Goal: Task Accomplishment & Management: Complete application form

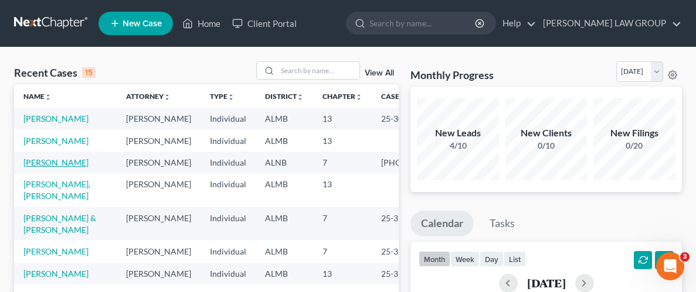
click at [52, 161] on link "[PERSON_NAME]" at bounding box center [55, 163] width 65 height 10
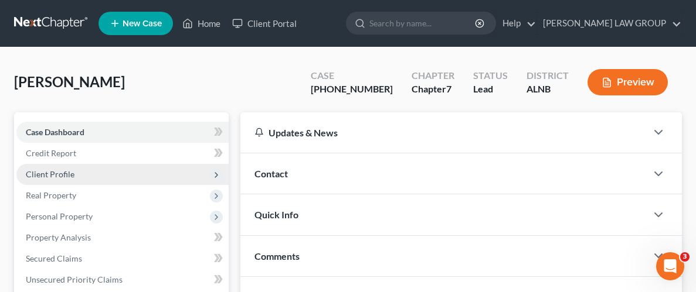
click at [47, 169] on span "Client Profile" at bounding box center [50, 174] width 49 height 10
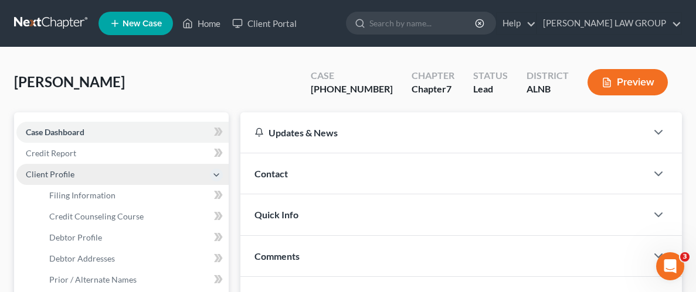
scroll to position [42, 0]
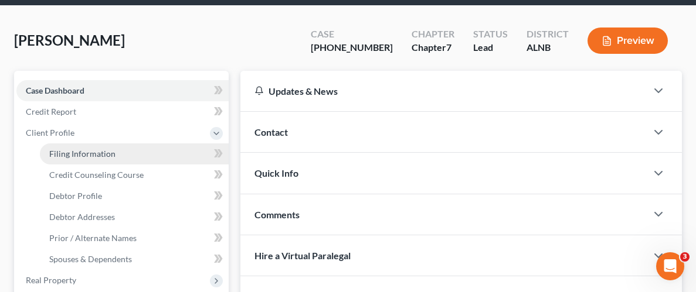
click at [66, 155] on span "Filing Information" at bounding box center [82, 154] width 66 height 10
select select "1"
select select "0"
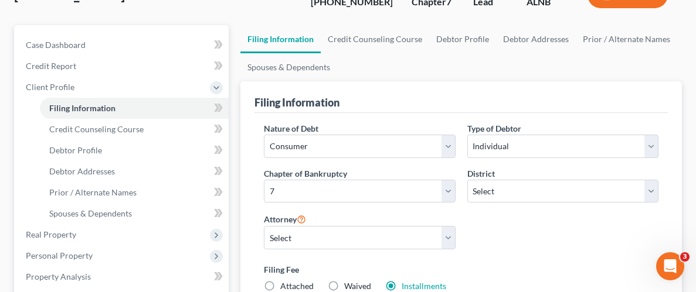
scroll to position [93, 0]
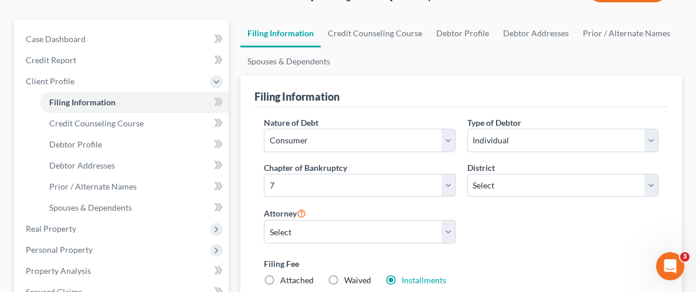
click at [560, 236] on div "Nature of Debt Select Business Consumer Other Nature of Business Select Clearin…" at bounding box center [461, 206] width 406 height 179
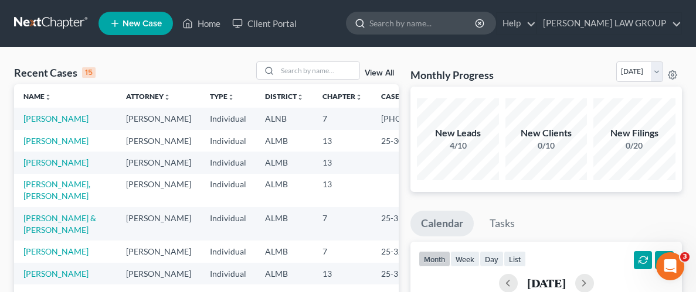
click at [476, 27] on input "search" at bounding box center [422, 23] width 107 height 22
type input "Duff"
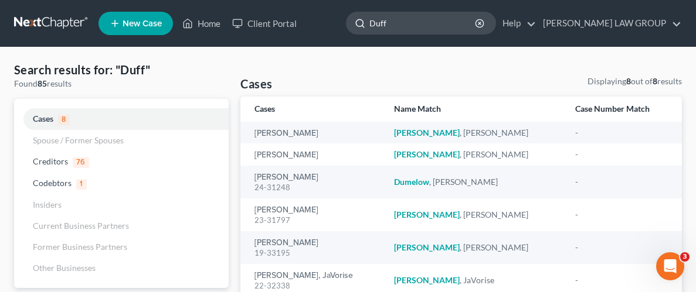
click at [459, 22] on input "Duff" at bounding box center [422, 23] width 107 height 22
type input "D"
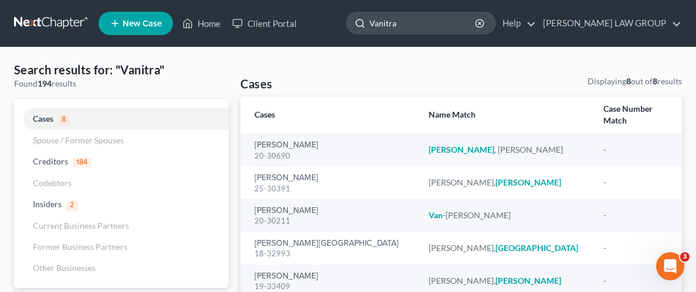
click at [460, 19] on input "Vanitra" at bounding box center [422, 23] width 107 height 22
type input "Vanitra Duff"
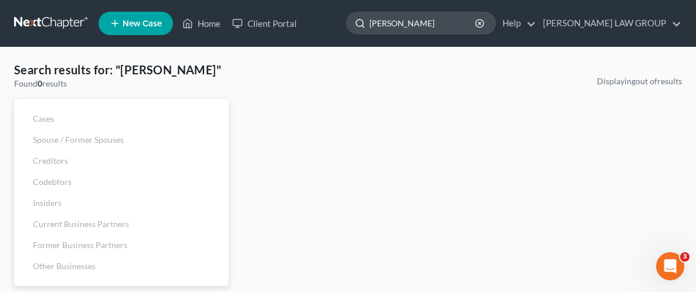
click at [471, 29] on input "Vanitra Duff" at bounding box center [422, 23] width 107 height 22
click at [472, 28] on input "Vanitra Duff" at bounding box center [422, 23] width 107 height 22
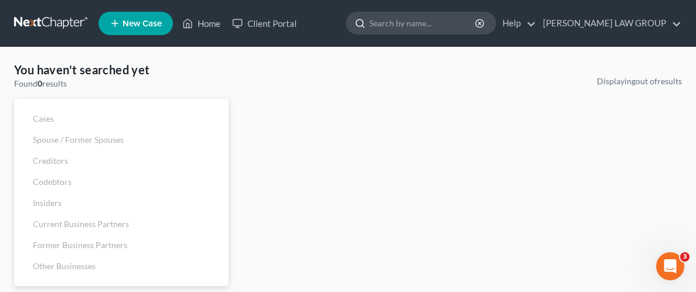
click at [451, 25] on input "search" at bounding box center [422, 23] width 107 height 22
type input "Duff"
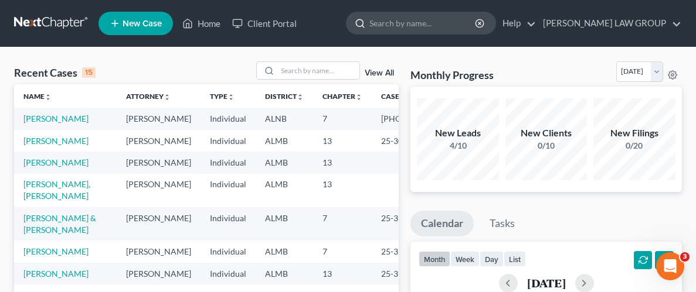
click at [466, 30] on input "search" at bounding box center [422, 23] width 107 height 22
type input "Duff"
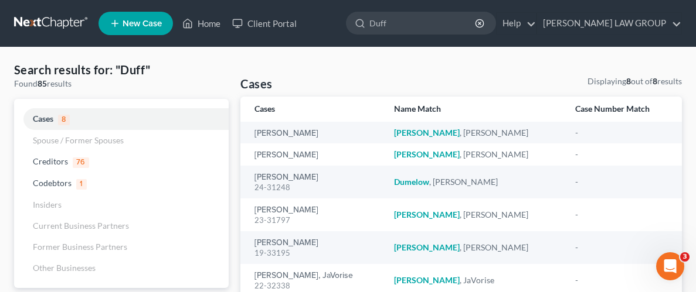
click at [146, 22] on span "New Case" at bounding box center [141, 23] width 39 height 9
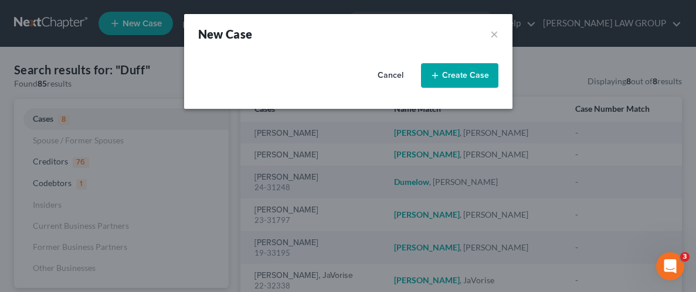
select select "0"
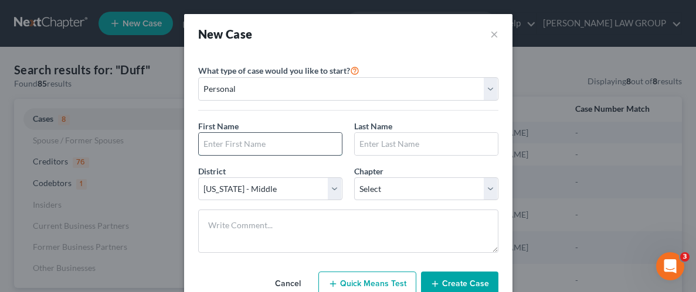
click at [297, 140] on input "text" at bounding box center [270, 144] width 143 height 22
type input "Vanitra"
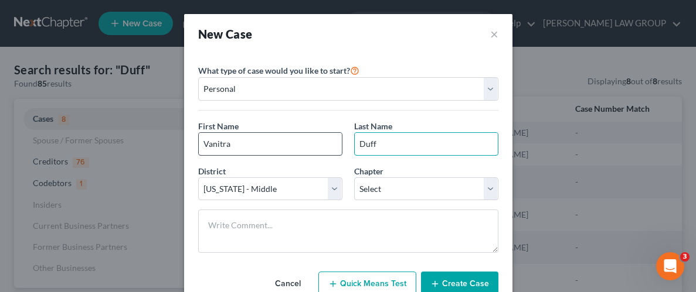
type input "Duff"
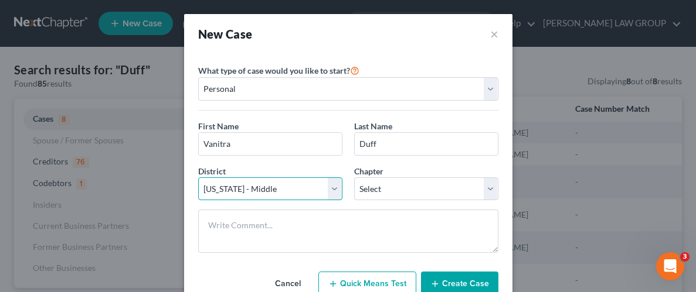
drag, startPoint x: 332, startPoint y: 192, endPoint x: 324, endPoint y: 198, distance: 9.6
click at [332, 192] on select "Select [US_STATE] - [GEOGRAPHIC_DATA] [US_STATE] - [GEOGRAPHIC_DATA][US_STATE] …" at bounding box center [270, 189] width 144 height 23
click at [198, 178] on select "Select [US_STATE] - [GEOGRAPHIC_DATA] [US_STATE] - [GEOGRAPHIC_DATA][US_STATE] …" at bounding box center [270, 189] width 144 height 23
click at [331, 188] on select "Select [US_STATE] - [GEOGRAPHIC_DATA] [US_STATE] - [GEOGRAPHIC_DATA][US_STATE] …" at bounding box center [270, 189] width 144 height 23
select select "1"
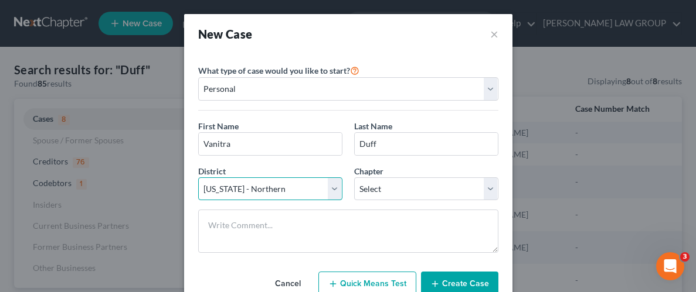
click at [198, 178] on select "Select [US_STATE] - [GEOGRAPHIC_DATA] [US_STATE] - [GEOGRAPHIC_DATA][US_STATE] …" at bounding box center [270, 189] width 144 height 23
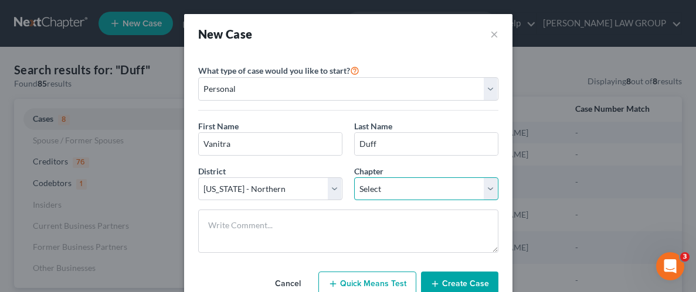
click at [432, 181] on select "Select 7 11 12 13" at bounding box center [426, 189] width 144 height 23
select select "0"
click at [354, 178] on select "Select 7 11 12 13" at bounding box center [426, 189] width 144 height 23
click at [498, 259] on div at bounding box center [348, 236] width 312 height 53
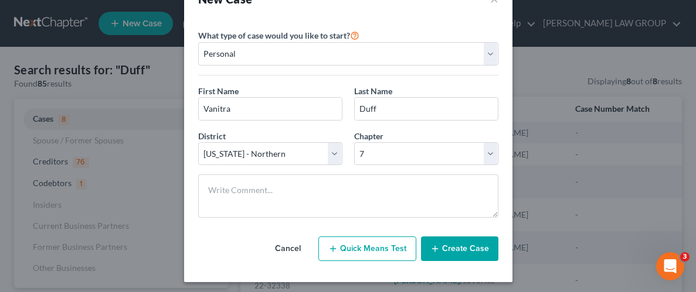
scroll to position [39, 0]
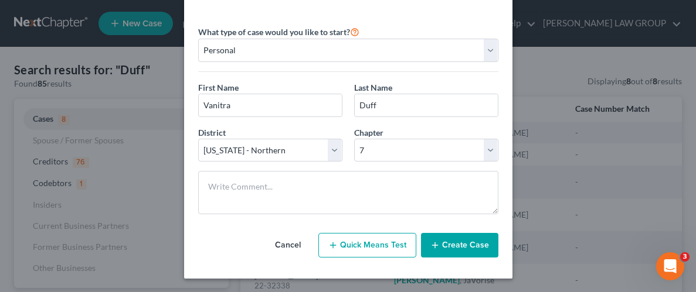
click at [471, 246] on button "Create Case" at bounding box center [459, 245] width 77 height 25
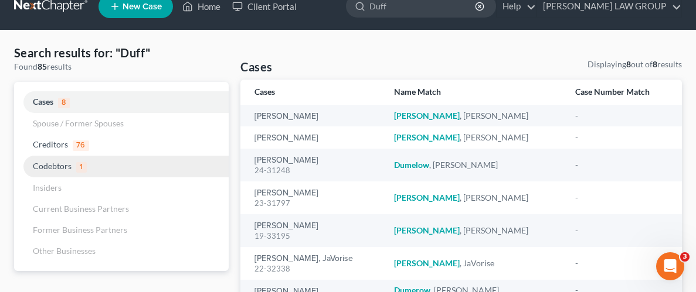
scroll to position [32, 0]
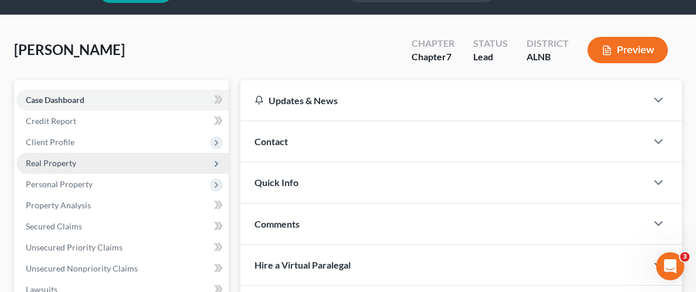
scroll to position [52, 0]
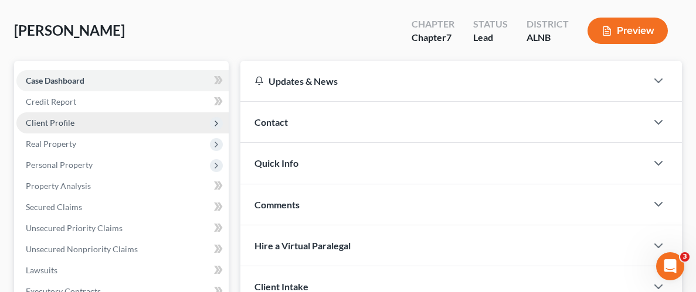
click at [55, 121] on span "Client Profile" at bounding box center [50, 123] width 49 height 10
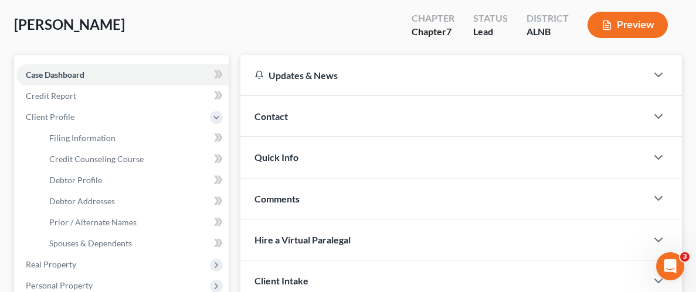
scroll to position [85, 0]
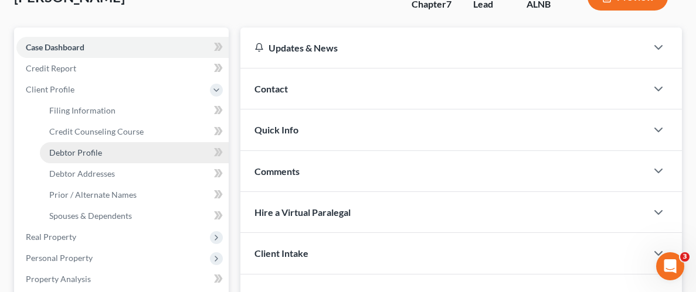
click at [87, 156] on link "Debtor Profile" at bounding box center [134, 152] width 189 height 21
select select "0"
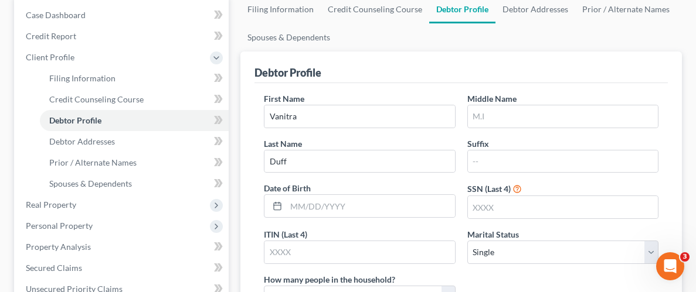
scroll to position [120, 0]
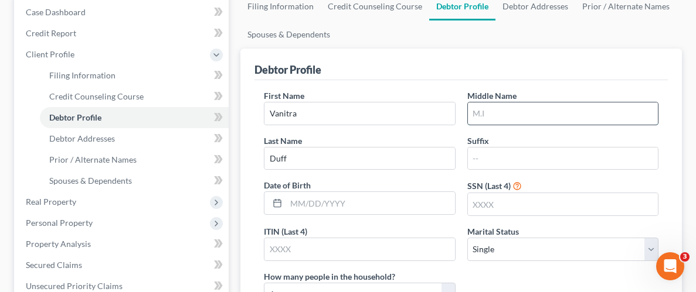
click at [564, 106] on input "text" at bounding box center [563, 114] width 190 height 22
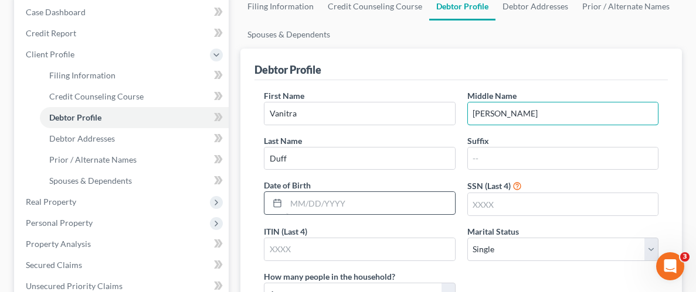
type input "[PERSON_NAME]"
click at [395, 207] on input "text" at bounding box center [370, 203] width 168 height 22
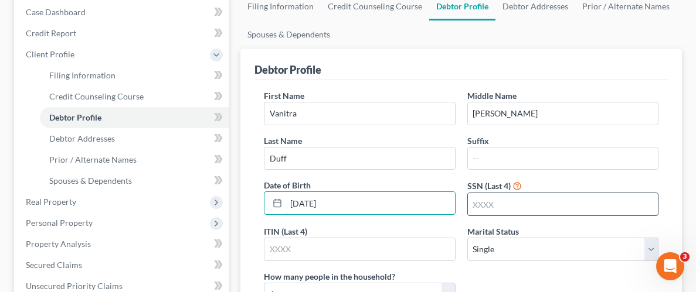
type input "[DATE]"
click at [580, 204] on input "text" at bounding box center [563, 204] width 190 height 22
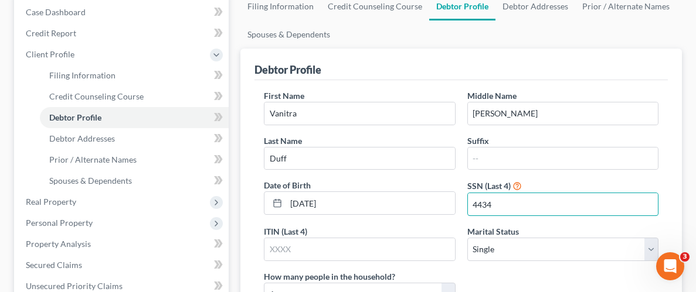
type input "4434"
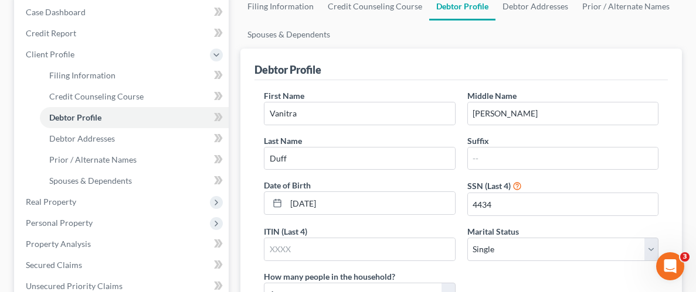
click at [577, 274] on div "First Name [PERSON_NAME] Middle Name [PERSON_NAME] Last Name [PERSON_NAME] Date…" at bounding box center [461, 203] width 406 height 226
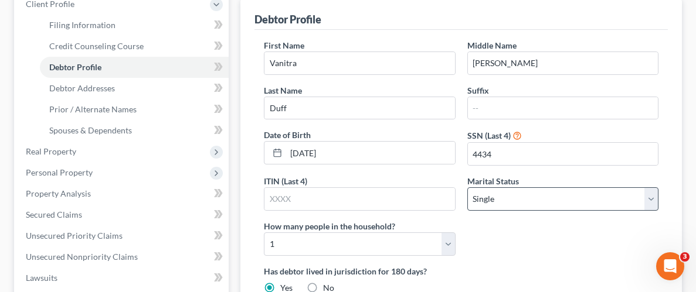
scroll to position [191, 0]
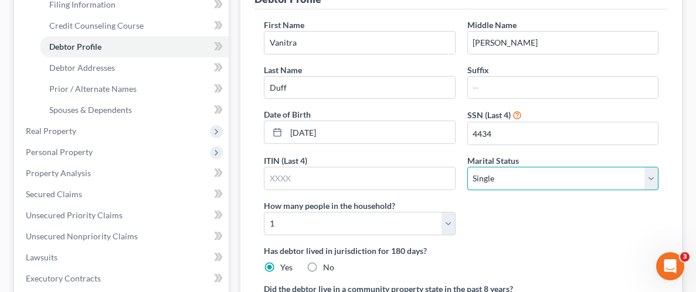
click at [651, 177] on select "Select Single Married Separated Divorced Widowed" at bounding box center [562, 178] width 191 height 23
click at [467, 167] on select "Select Single Married Separated Divorced Widowed" at bounding box center [562, 178] width 191 height 23
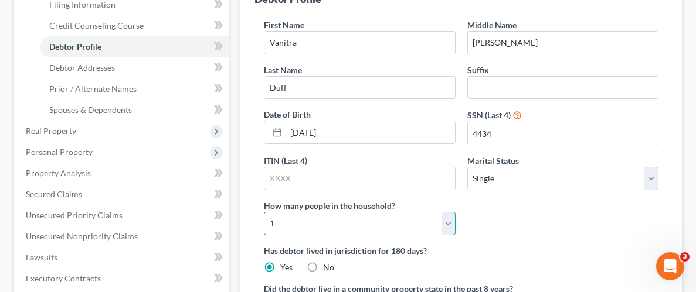
click at [438, 222] on select "Select 1 2 3 4 5 6 7 8 9 10 11 12 13 14 15 16 17 18 19 20" at bounding box center [359, 223] width 191 height 23
select select "2"
click at [264, 212] on select "Select 1 2 3 4 5 6 7 8 9 10 11 12 13 14 15 16 17 18 19 20" at bounding box center [359, 223] width 191 height 23
click at [538, 227] on div "First Name [PERSON_NAME] Middle Name [PERSON_NAME] Last Name [PERSON_NAME] Date…" at bounding box center [461, 132] width 406 height 226
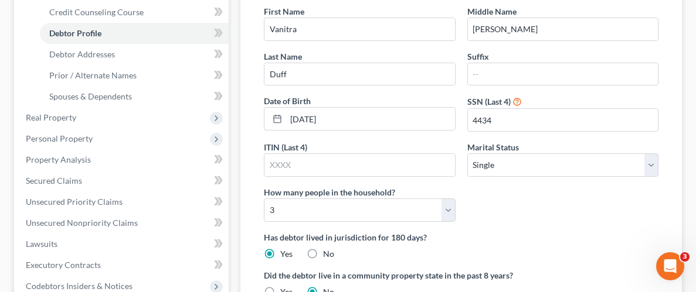
scroll to position [210, 0]
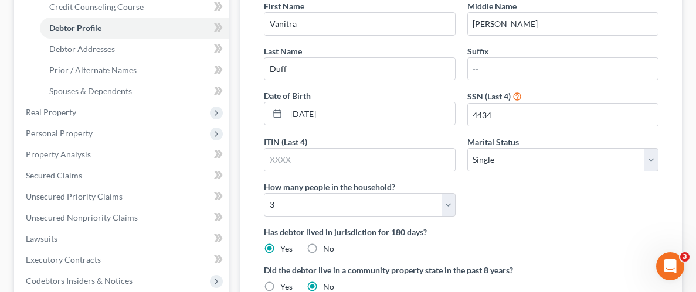
click at [514, 237] on div "Has debtor lived in jurisdiction for 180 days? Yes No Debtor must reside in jur…" at bounding box center [461, 240] width 394 height 29
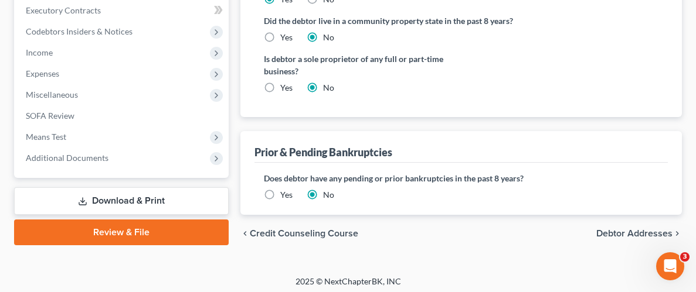
scroll to position [462, 0]
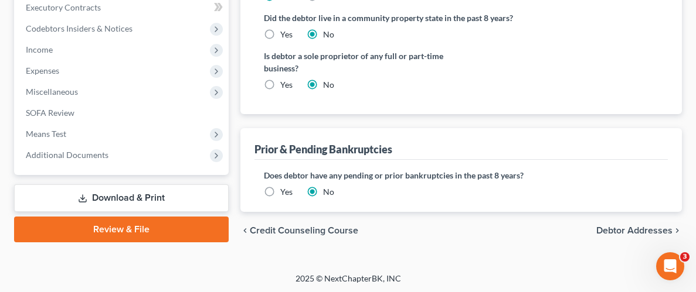
click at [622, 222] on div "chevron_left Credit Counseling Course Debtor Addresses chevron_right" at bounding box center [460, 231] width 441 height 38
click at [622, 229] on span "Debtor Addresses" at bounding box center [634, 230] width 76 height 9
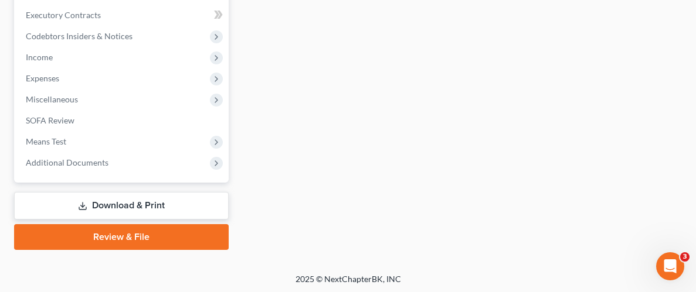
scroll to position [427, 0]
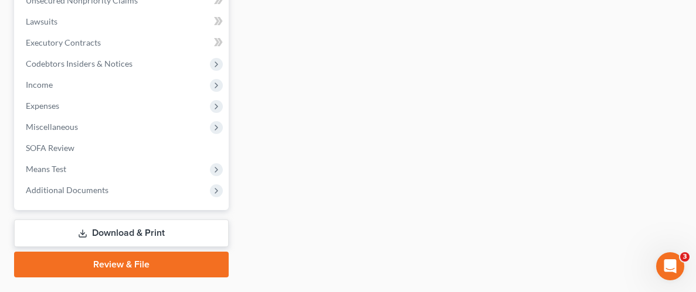
select select "0"
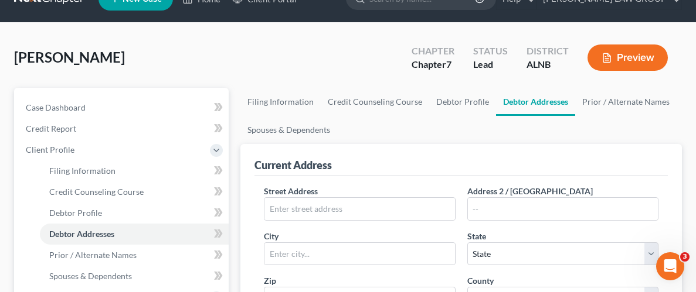
scroll to position [77, 0]
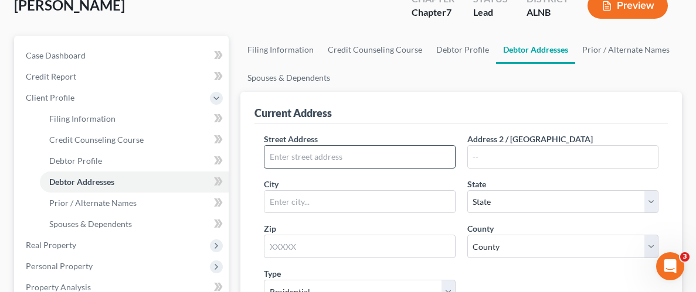
click at [370, 148] on input "text" at bounding box center [359, 157] width 190 height 22
type input "[STREET_ADDRESS][PERSON_NAME]"
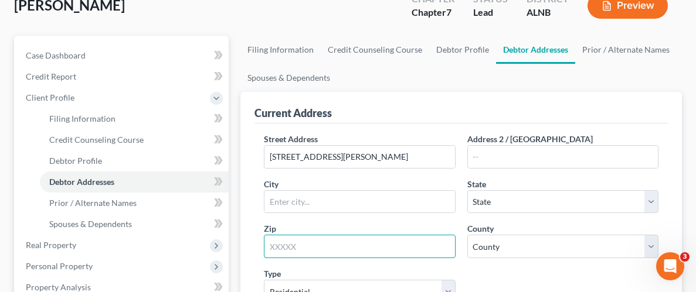
click at [337, 243] on input "text" at bounding box center [359, 246] width 191 height 23
click at [333, 249] on input "36023" at bounding box center [359, 246] width 191 height 23
type input "36023"
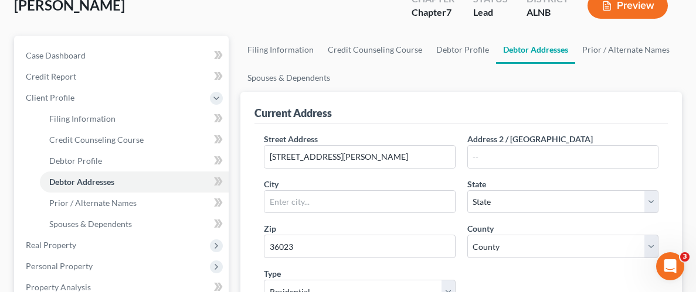
type input "East Tallassee"
select select "0"
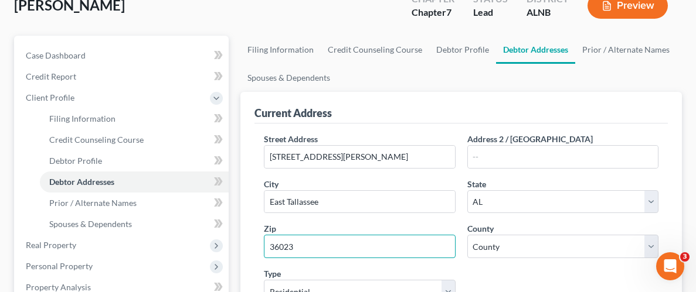
click at [316, 241] on input "36023" at bounding box center [359, 246] width 191 height 23
type input "35023"
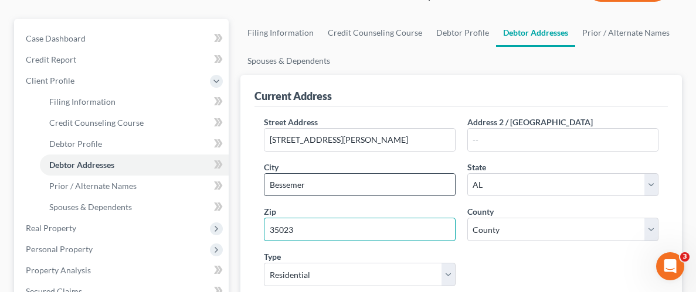
scroll to position [94, 0]
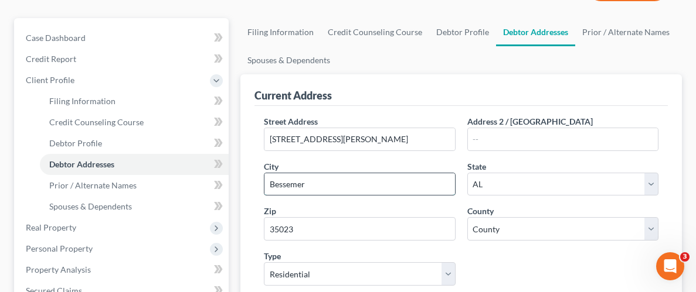
click at [382, 176] on input "Bessemer" at bounding box center [359, 184] width 190 height 22
type input "Hueytown"
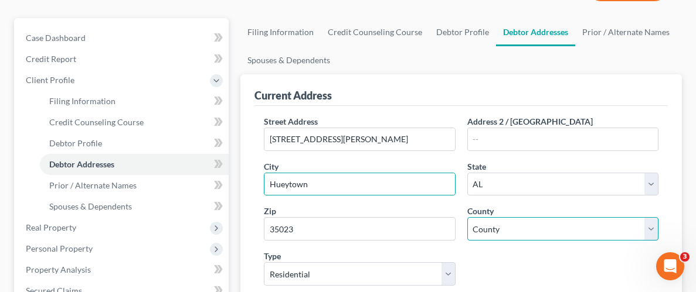
click at [610, 230] on select "County [GEOGRAPHIC_DATA] [GEOGRAPHIC_DATA] [GEOGRAPHIC_DATA] [GEOGRAPHIC_DATA] …" at bounding box center [562, 228] width 191 height 23
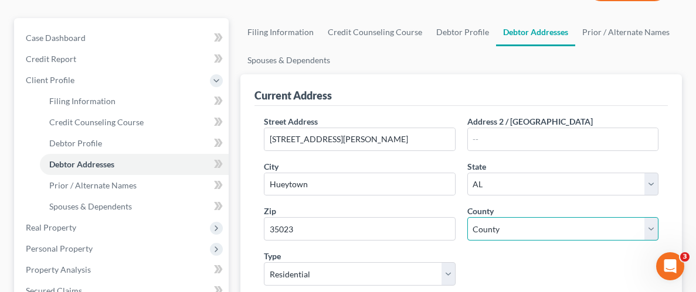
select select "36"
click at [467, 217] on select "County [GEOGRAPHIC_DATA] [GEOGRAPHIC_DATA] [GEOGRAPHIC_DATA] [GEOGRAPHIC_DATA] …" at bounding box center [562, 228] width 191 height 23
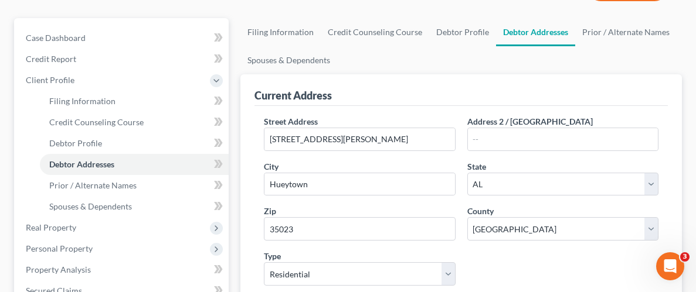
click at [522, 244] on div "Street Address * [GEOGRAPHIC_DATA][PERSON_NAME] Address 2 / [GEOGRAPHIC_DATA] *…" at bounding box center [461, 215] width 406 height 201
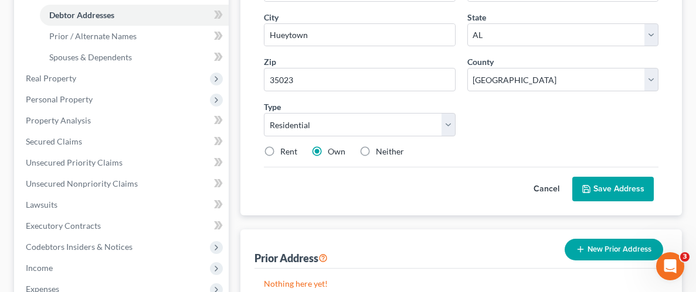
scroll to position [238, 0]
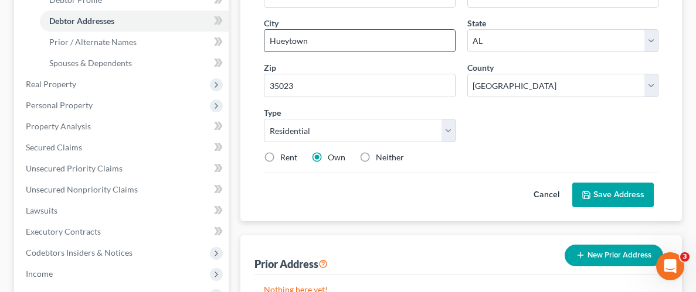
click at [337, 42] on input "Hueytown" at bounding box center [359, 41] width 190 height 22
type input "H"
type input "Bessemer"
click at [526, 128] on div "Street Address * [GEOGRAPHIC_DATA][PERSON_NAME] Address 2 / [GEOGRAPHIC_DATA] *…" at bounding box center [461, 72] width 406 height 201
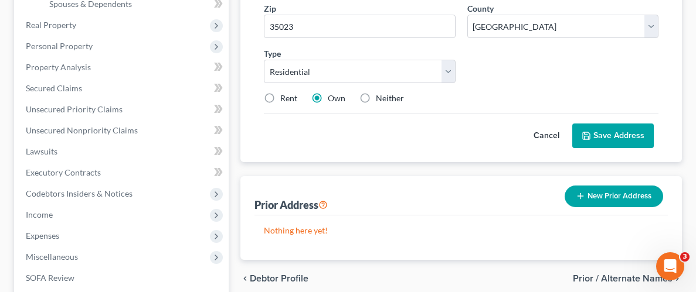
scroll to position [298, 0]
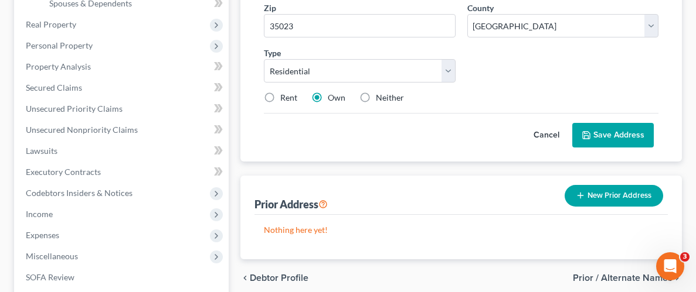
click at [619, 130] on button "Save Address" at bounding box center [612, 135] width 81 height 25
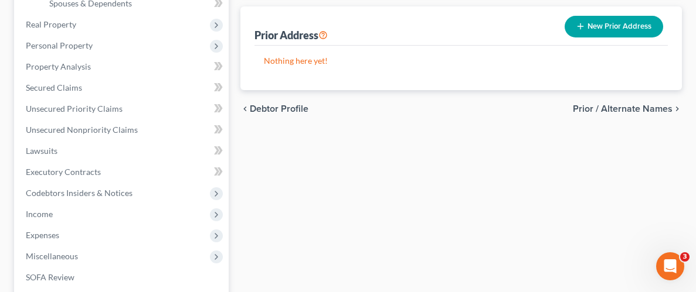
click at [622, 37] on button "New Prior Address" at bounding box center [613, 27] width 98 height 22
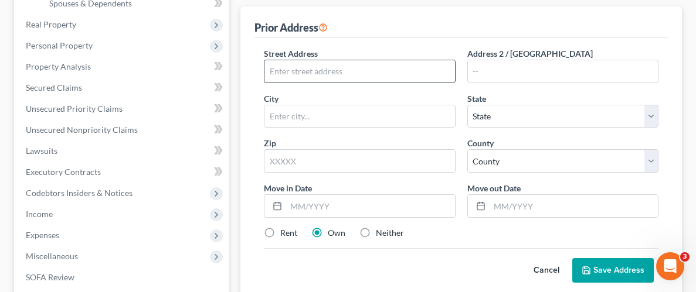
click at [433, 83] on input "text" at bounding box center [359, 71] width 190 height 22
type input "1020"
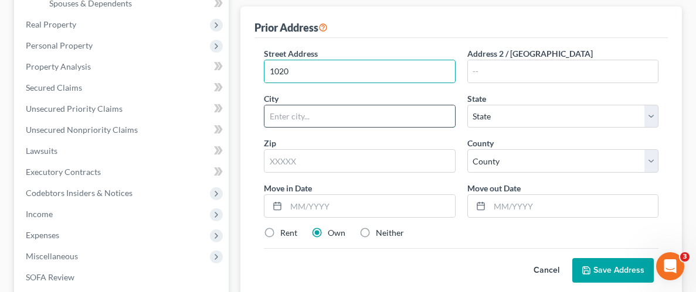
click at [376, 128] on input "text" at bounding box center [359, 116] width 190 height 22
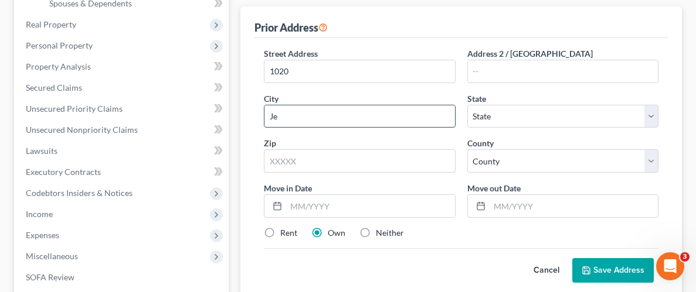
type input "J"
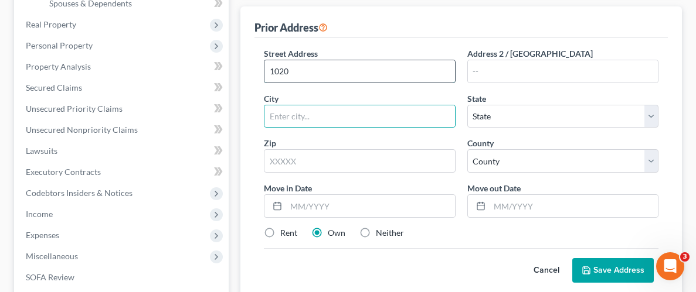
click at [366, 83] on input "1020" at bounding box center [359, 71] width 190 height 22
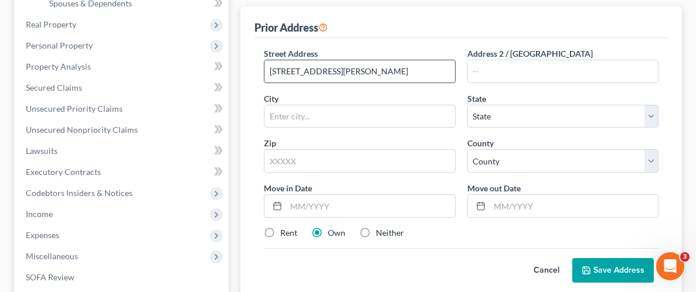
type input "[STREET_ADDRESS][PERSON_NAME]"
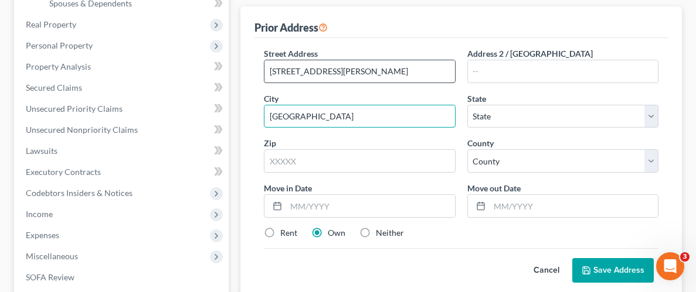
type input "[GEOGRAPHIC_DATA]"
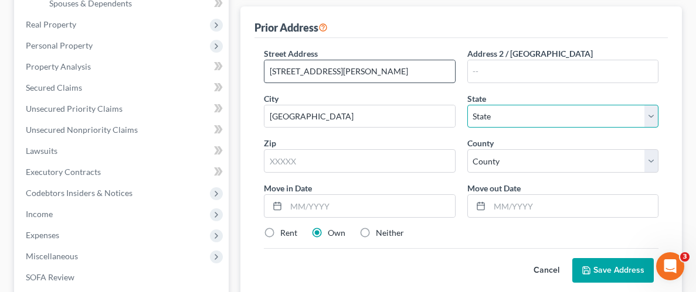
select select "0"
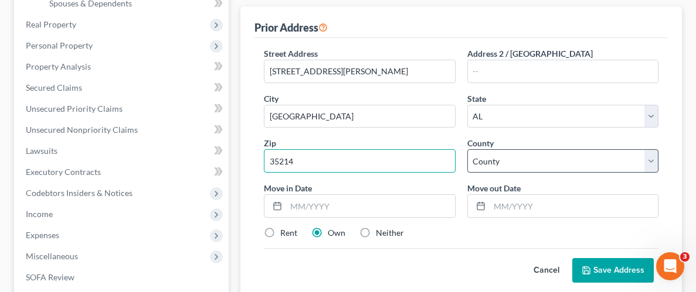
type input "35214"
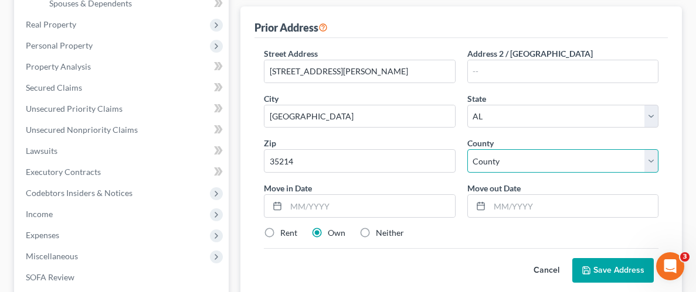
click at [647, 168] on select "County [GEOGRAPHIC_DATA] [GEOGRAPHIC_DATA] [GEOGRAPHIC_DATA] [GEOGRAPHIC_DATA] …" at bounding box center [562, 160] width 191 height 23
click at [653, 172] on select "County [GEOGRAPHIC_DATA] [GEOGRAPHIC_DATA] [GEOGRAPHIC_DATA] [GEOGRAPHIC_DATA] …" at bounding box center [562, 160] width 191 height 23
click at [654, 171] on select "County [GEOGRAPHIC_DATA] [GEOGRAPHIC_DATA] [GEOGRAPHIC_DATA] [GEOGRAPHIC_DATA] …" at bounding box center [562, 160] width 191 height 23
select select "36"
click at [467, 159] on select "County [GEOGRAPHIC_DATA] [GEOGRAPHIC_DATA] [GEOGRAPHIC_DATA] [GEOGRAPHIC_DATA] …" at bounding box center [562, 160] width 191 height 23
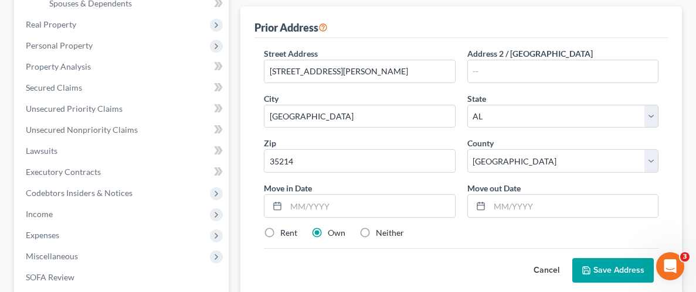
click at [490, 258] on div "Cancel Save Address" at bounding box center [461, 266] width 394 height 35
click at [482, 239] on div "Rent Own Neither" at bounding box center [461, 233] width 406 height 12
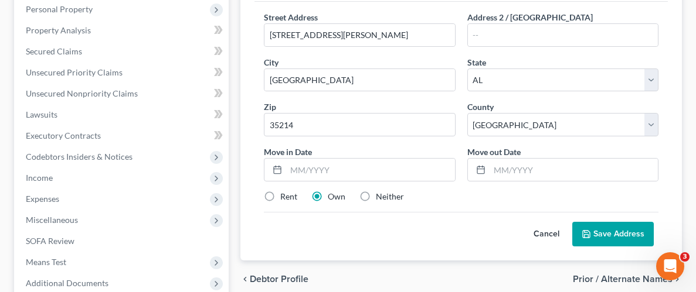
scroll to position [358, 0]
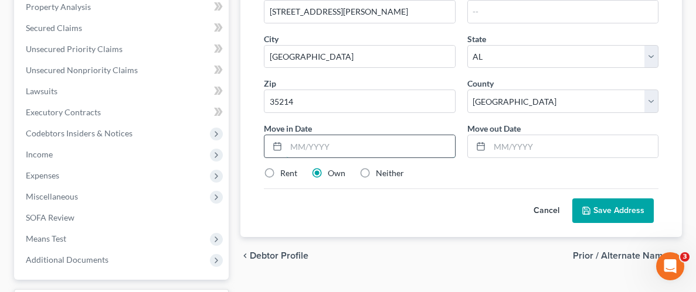
click at [377, 154] on input "text" at bounding box center [370, 146] width 168 height 22
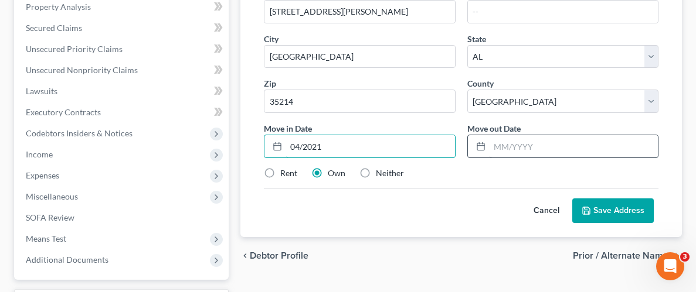
type input "04/2021"
click at [537, 158] on input "text" at bounding box center [573, 146] width 168 height 22
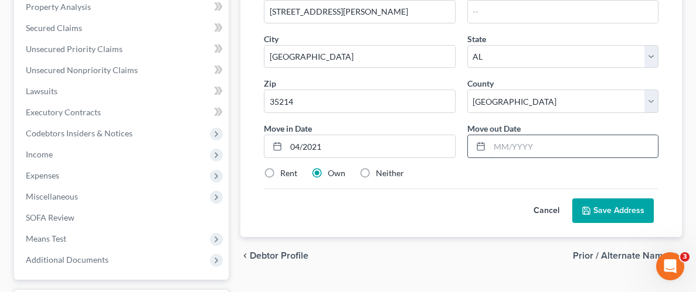
type input "2"
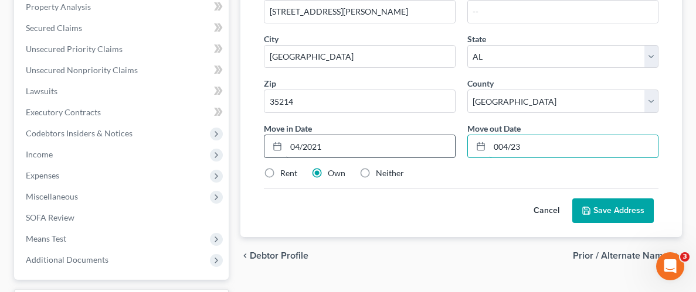
type input "004/23"
click at [326, 158] on input "04/2021" at bounding box center [370, 146] width 168 height 22
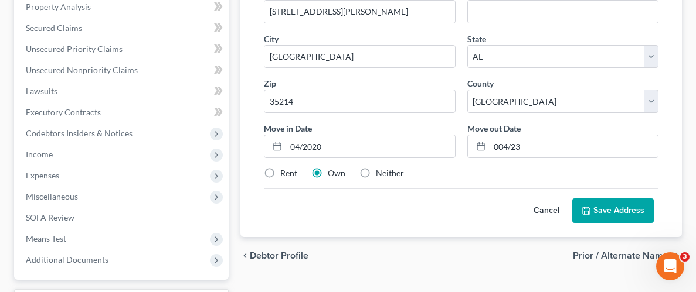
click at [491, 172] on div "Street Address * [STREET_ADDRESS][PERSON_NAME] * [GEOGRAPHIC_DATA] * State [US_…" at bounding box center [461, 88] width 406 height 201
click at [323, 155] on input "04/2020" at bounding box center [370, 146] width 168 height 22
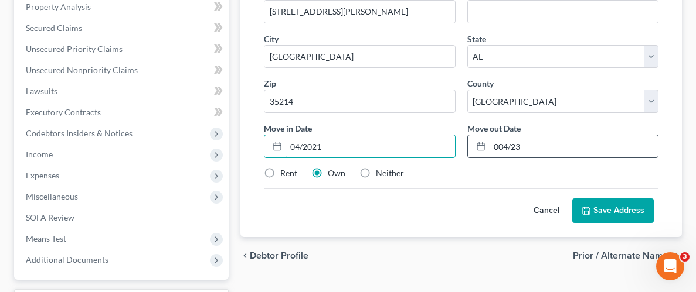
type input "04/2021"
click at [523, 158] on input "004/23" at bounding box center [573, 146] width 168 height 22
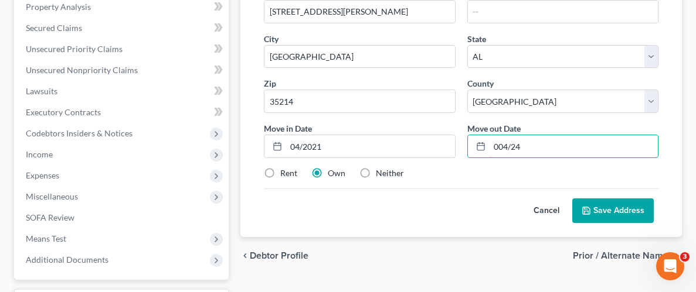
type input "004/24"
click at [501, 210] on div "Cancel Save Address" at bounding box center [461, 206] width 394 height 35
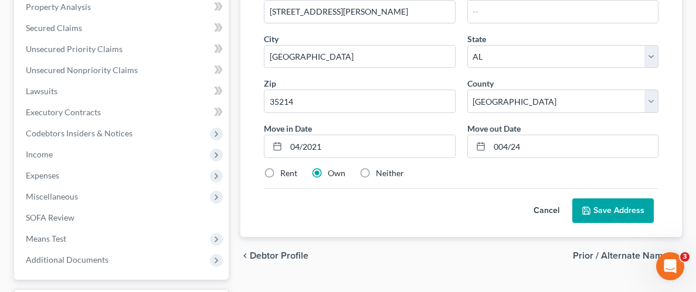
click at [621, 216] on button "Save Address" at bounding box center [612, 211] width 81 height 25
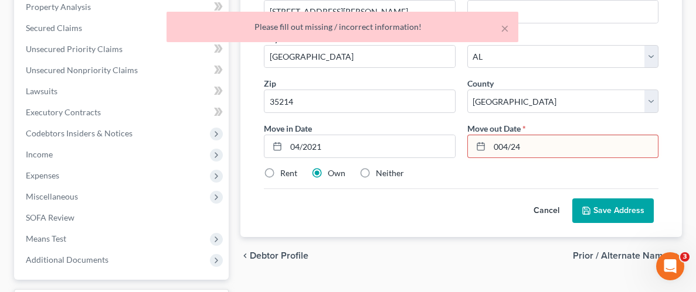
drag, startPoint x: 272, startPoint y: 182, endPoint x: 285, endPoint y: 182, distance: 12.9
click at [280, 179] on label "Rent" at bounding box center [288, 174] width 17 height 12
click at [285, 175] on input "Rent" at bounding box center [289, 172] width 8 height 8
radio input "true"
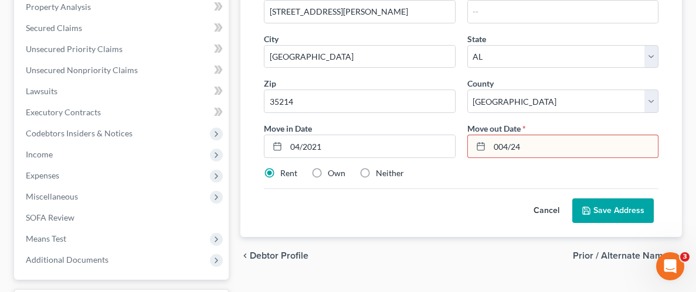
click at [376, 179] on label "Neither" at bounding box center [390, 174] width 28 height 12
click at [380, 175] on input "Neither" at bounding box center [384, 172] width 8 height 8
radio input "true"
click at [362, 189] on div "Street Address * [STREET_ADDRESS][PERSON_NAME] * [GEOGRAPHIC_DATA] * State [US_…" at bounding box center [461, 88] width 406 height 201
click at [618, 217] on button "Save Address" at bounding box center [612, 211] width 81 height 25
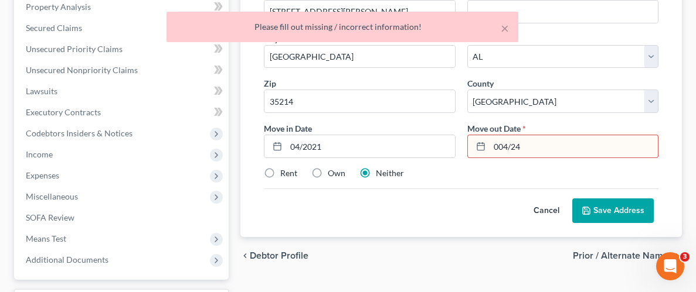
click at [499, 157] on input "004/24" at bounding box center [573, 146] width 168 height 22
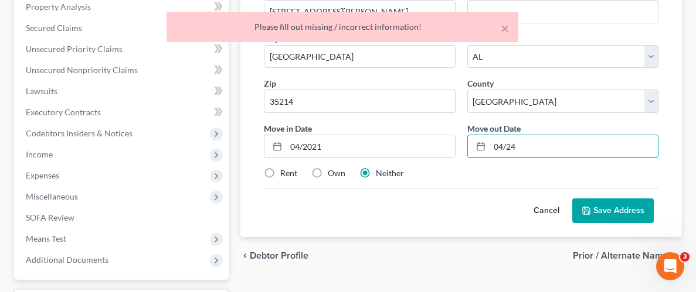
type input "04/24"
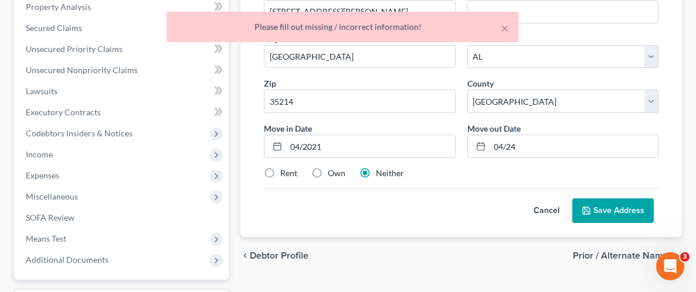
click at [597, 217] on button "Save Address" at bounding box center [612, 211] width 81 height 25
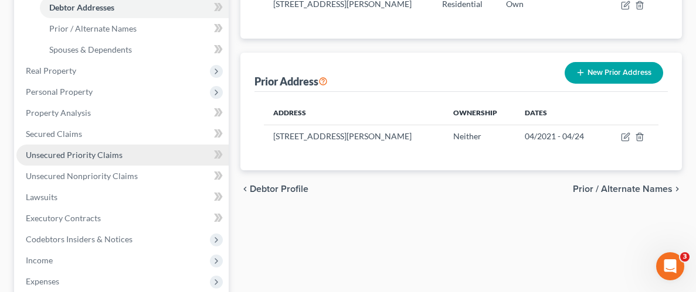
scroll to position [249, 0]
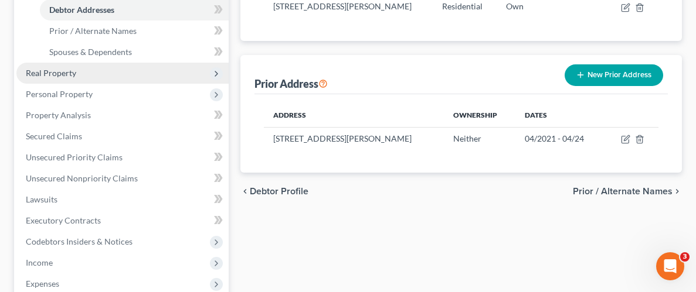
click at [45, 72] on span "Real Property" at bounding box center [51, 73] width 50 height 10
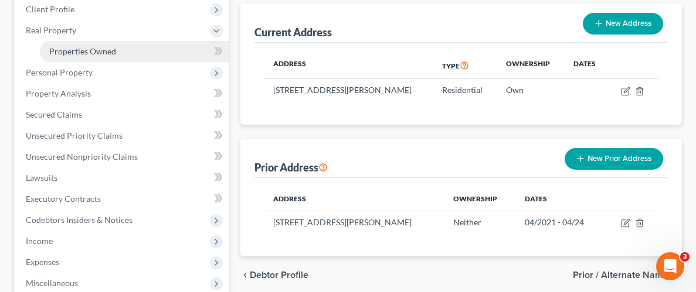
scroll to position [158, 0]
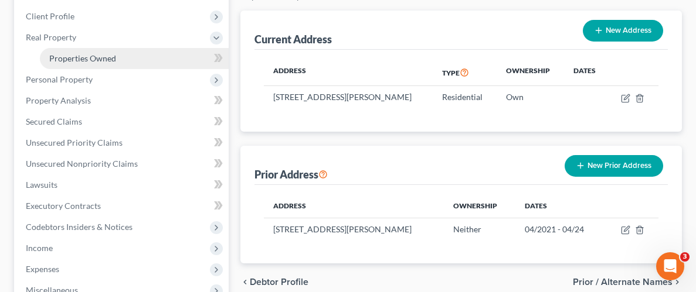
click at [89, 56] on span "Properties Owned" at bounding box center [82, 58] width 67 height 10
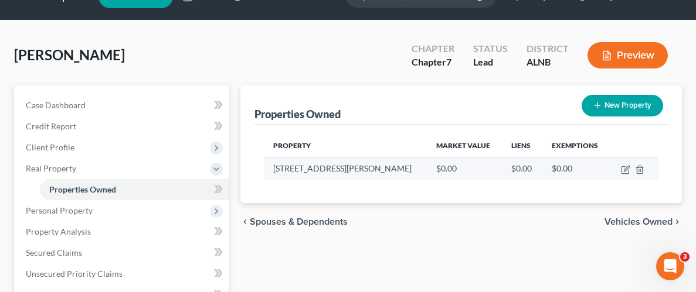
scroll to position [39, 0]
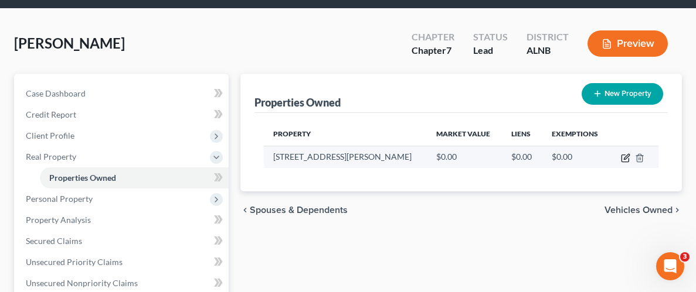
click at [622, 156] on icon "button" at bounding box center [625, 158] width 9 height 9
select select "0"
select select "36"
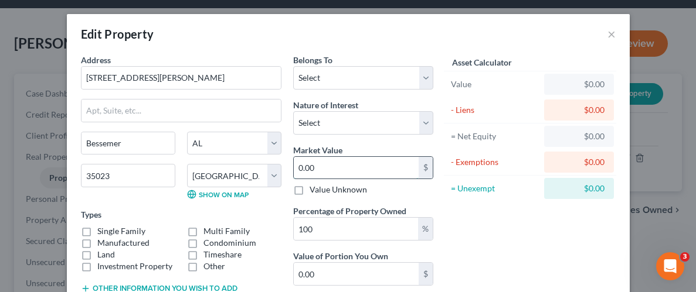
click at [394, 165] on input "0.00" at bounding box center [356, 168] width 125 height 22
type input "2"
type input "2.00"
type input "21"
type input "21.00"
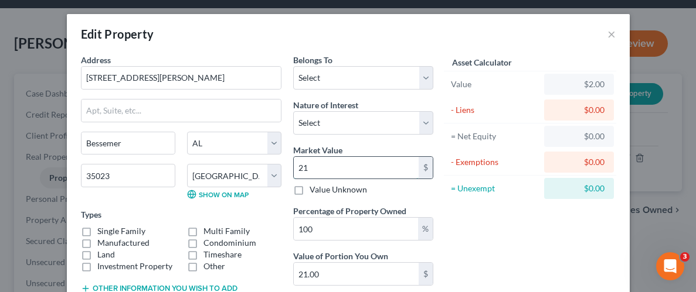
type input "217"
type input "217.00"
type input "2179"
type input "2,179.00"
type input "2,1790"
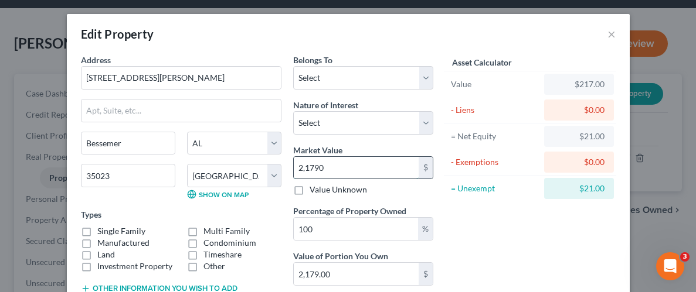
type input "21,790.00"
type input "21,7900"
type input "217,900.00"
type input "217,900"
click at [478, 216] on div "Asset Calculator Value $217,900.00 - Liens $0.00 = Net Equity $2,179.00 - Exemp…" at bounding box center [530, 185] width 182 height 263
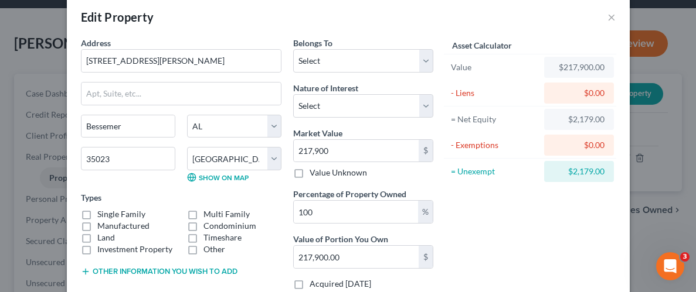
scroll to position [51, 0]
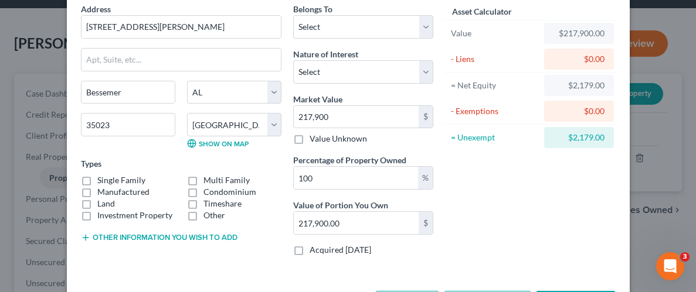
click at [97, 178] on label "Single Family" at bounding box center [121, 181] width 48 height 12
click at [102, 178] on input "Single Family" at bounding box center [106, 179] width 8 height 8
checkbox input "true"
click at [255, 258] on div "Address * 3138 [PERSON_NAME][GEOGRAPHIC_DATA][PERSON_NAME] [US_STATE][GEOGRAPHI…" at bounding box center [181, 134] width 212 height 263
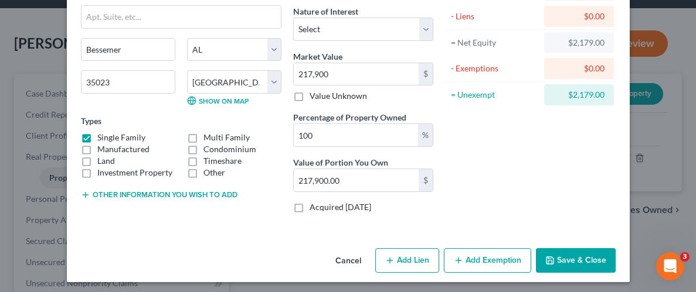
scroll to position [97, 0]
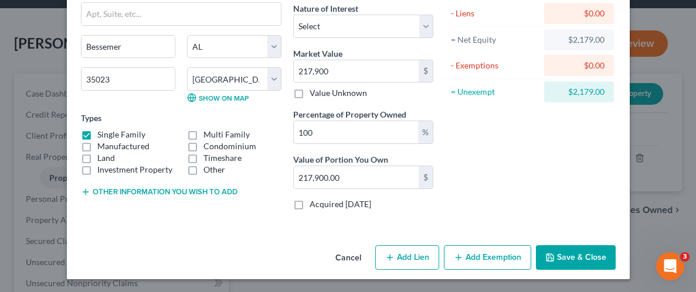
click at [595, 258] on button "Save & Close" at bounding box center [576, 258] width 80 height 25
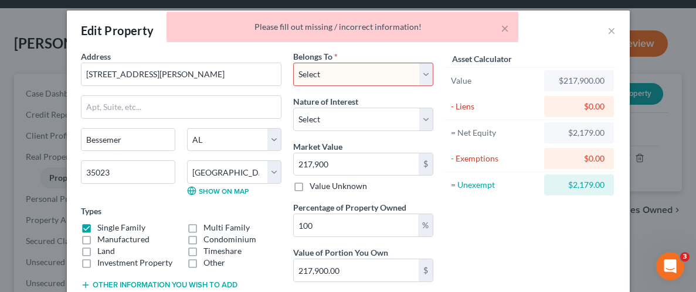
scroll to position [0, 0]
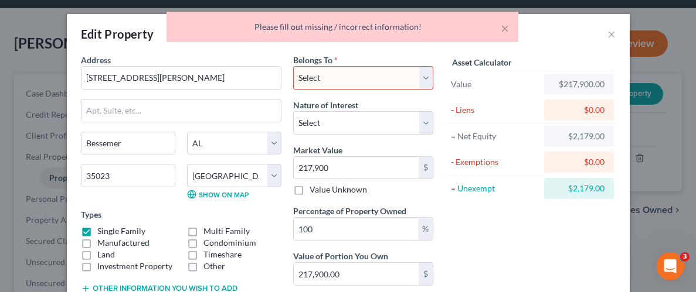
click at [420, 77] on select "Select Debtor 1 Only Debtor 2 Only Debtor 1 And Debtor 2 Only At Least One Of T…" at bounding box center [363, 77] width 140 height 23
select select "0"
click at [293, 66] on select "Select Debtor 1 Only Debtor 2 Only Debtor 1 And Debtor 2 Only At Least One Of T…" at bounding box center [363, 77] width 140 height 23
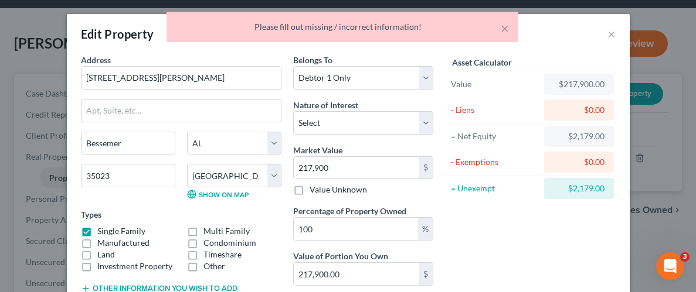
click at [526, 205] on div "Asset Calculator Value $217,900.00 - Liens $0.00 = Net Equity $2,179.00 - Exemp…" at bounding box center [530, 185] width 182 height 263
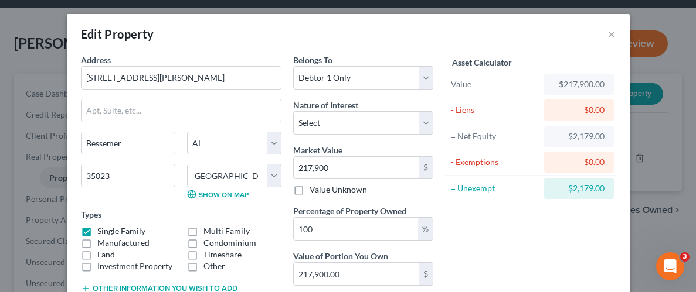
scroll to position [97, 0]
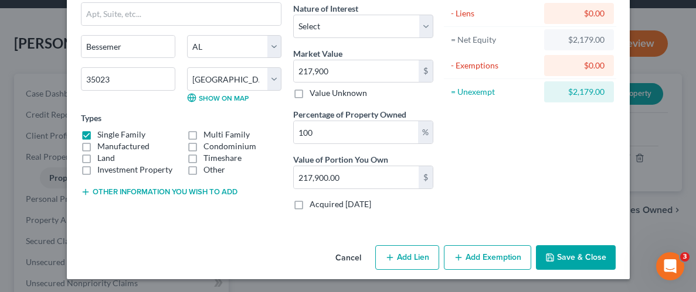
click at [588, 264] on button "Save & Close" at bounding box center [576, 258] width 80 height 25
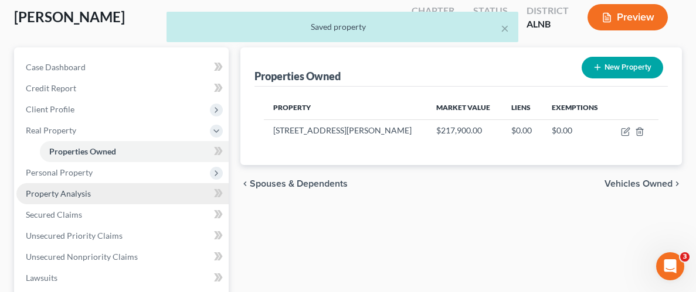
scroll to position [75, 0]
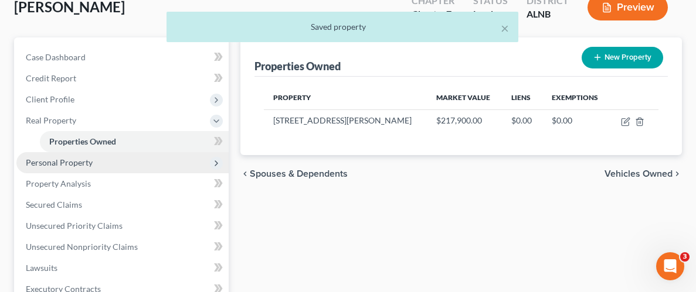
click at [68, 165] on span "Personal Property" at bounding box center [59, 163] width 67 height 10
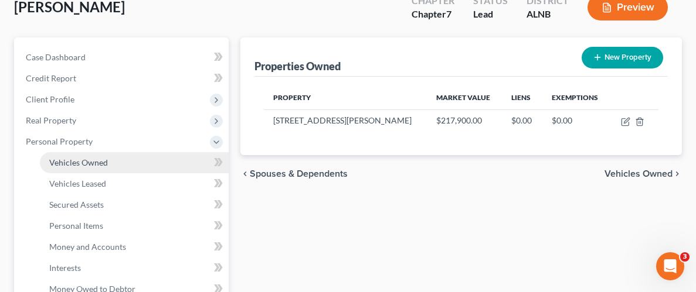
click at [77, 162] on span "Vehicles Owned" at bounding box center [78, 163] width 59 height 10
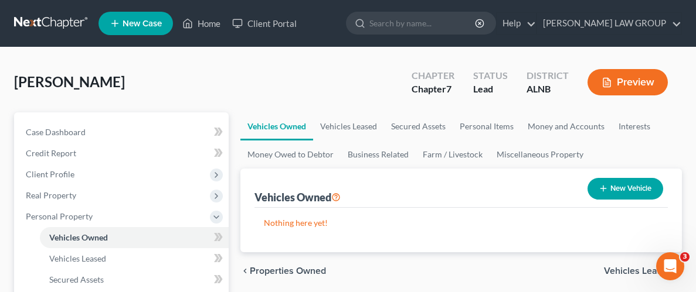
click at [617, 188] on button "New Vehicle" at bounding box center [625, 189] width 76 height 22
select select "0"
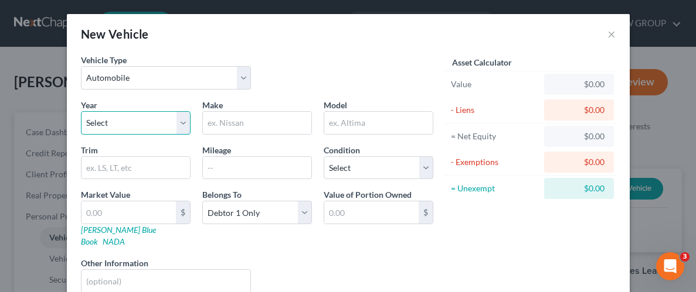
click at [151, 131] on select "Select 2026 2025 2024 2023 2022 2021 2020 2019 2018 2017 2016 2015 2014 2013 20…" at bounding box center [136, 122] width 110 height 23
select select "5"
click at [81, 111] on select "Select 2026 2025 2024 2023 2022 2021 2020 2019 2018 2017 2016 2015 2014 2013 20…" at bounding box center [136, 122] width 110 height 23
click at [276, 121] on input "text" at bounding box center [257, 123] width 108 height 22
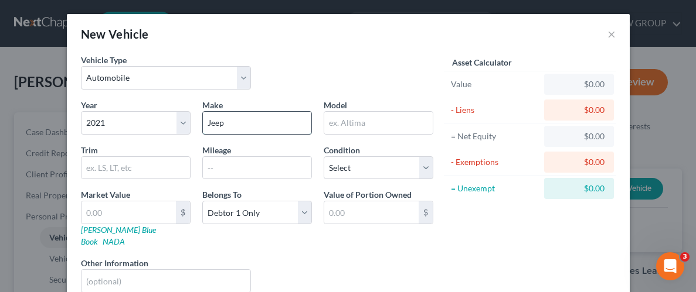
type input "Jeep"
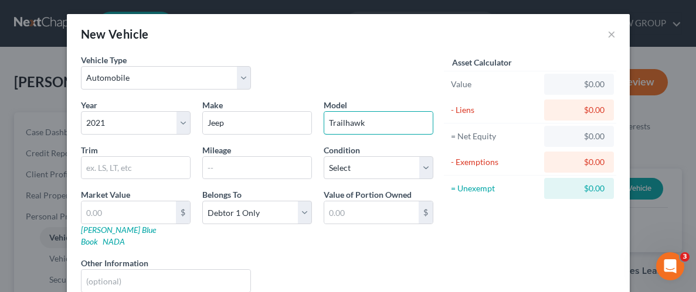
type input "Trailhawk"
click at [164, 213] on input "text" at bounding box center [128, 213] width 94 height 22
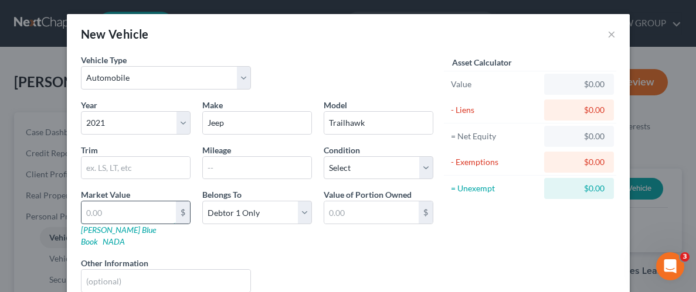
type input "2"
type input "2.00"
type input "20"
type input "20.00"
type input "200"
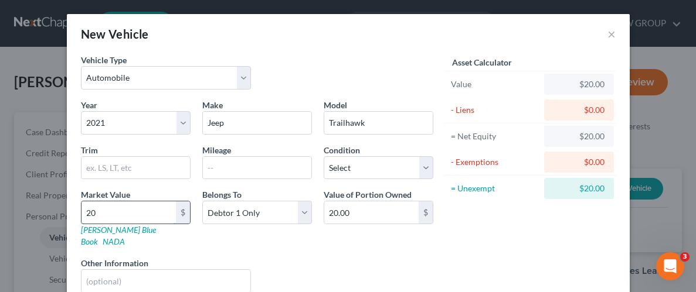
type input "200.00"
type input "2000"
type input "2,000.00"
type input "2,0000"
type input "20,000.00"
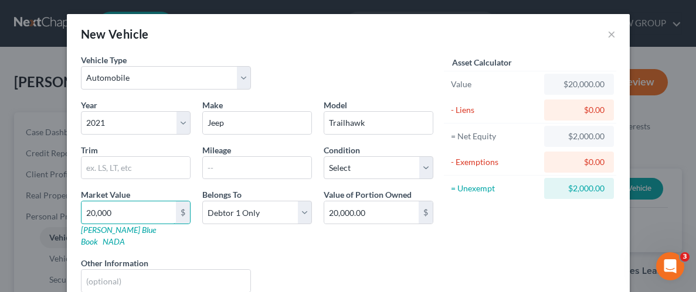
type input "20,000"
click at [506, 245] on div "Asset Calculator Value $20,000.00 - Liens $0.00 = Net Equity $2,000.00 - Exempt…" at bounding box center [530, 178] width 182 height 249
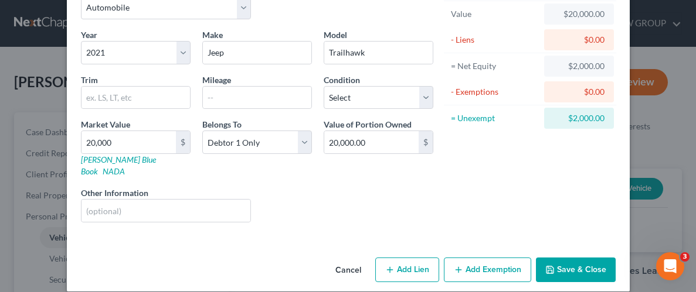
scroll to position [71, 0]
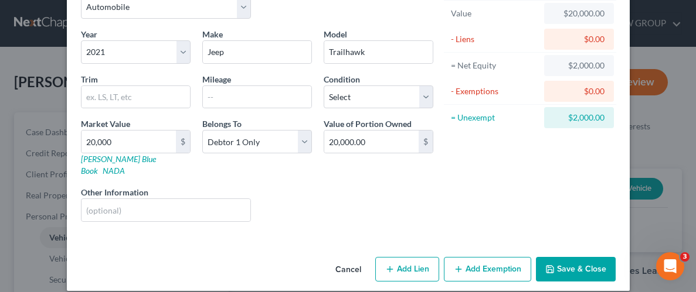
click at [579, 257] on button "Save & Close" at bounding box center [576, 269] width 80 height 25
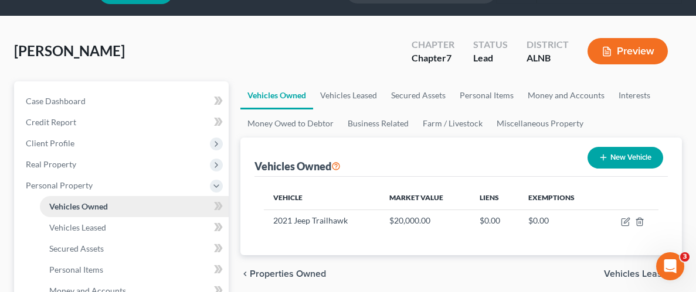
scroll to position [40, 0]
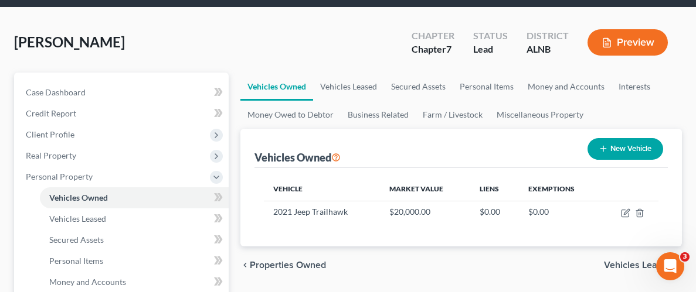
click at [623, 139] on button "New Vehicle" at bounding box center [625, 149] width 76 height 22
select select "0"
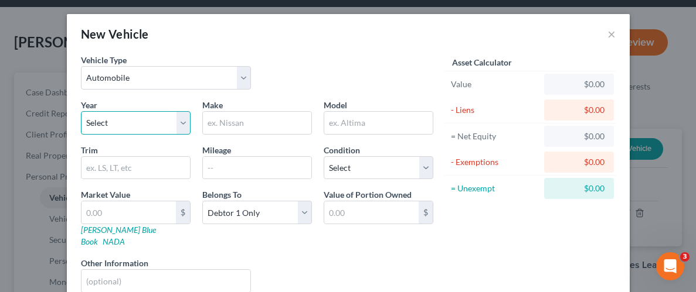
click at [152, 123] on select "Select 2026 2025 2024 2023 2022 2021 2020 2019 2018 2017 2016 2015 2014 2013 20…" at bounding box center [136, 122] width 110 height 23
select select "23"
click at [81, 111] on select "Select 2026 2025 2024 2023 2022 2021 2020 2019 2018 2017 2016 2015 2014 2013 20…" at bounding box center [136, 122] width 110 height 23
click at [242, 122] on input "text" at bounding box center [257, 123] width 108 height 22
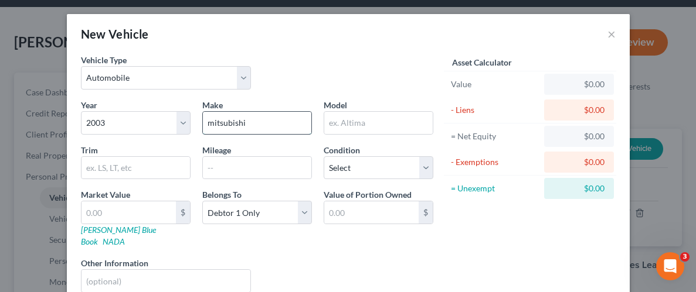
click at [213, 122] on input "mitsubishi" at bounding box center [257, 123] width 108 height 22
type input "Mitsubishi"
click at [350, 132] on input "text" at bounding box center [378, 123] width 108 height 22
type input "g"
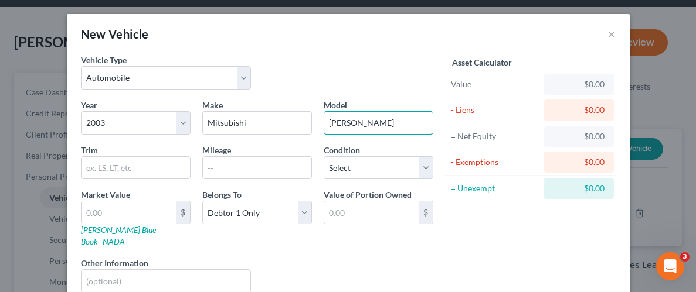
type input "[PERSON_NAME]"
click at [117, 202] on input "text" at bounding box center [128, 213] width 94 height 22
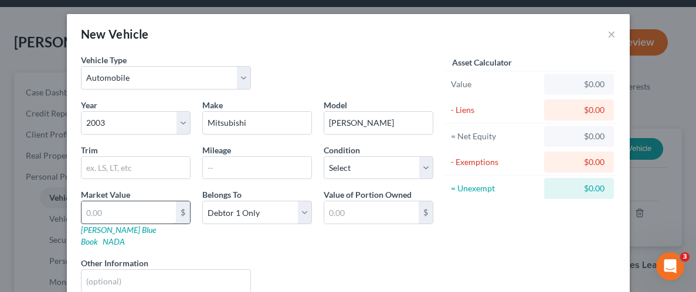
type input "2"
type input "2.00"
type input "24"
type input "24.00"
type input "240"
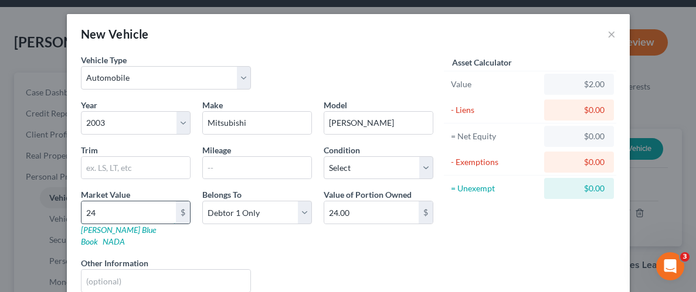
type input "240.00"
type input "2400"
type input "2,400.00"
type input "2,400"
click at [413, 257] on div "Liens Select" at bounding box center [348, 275] width 182 height 36
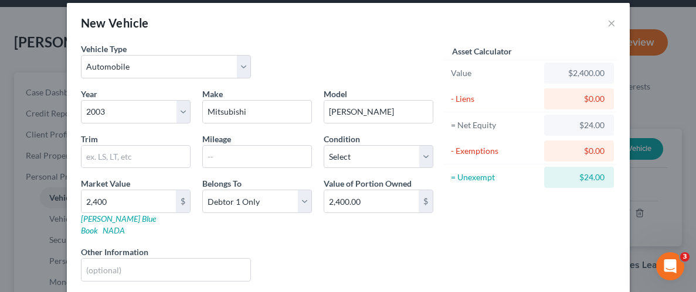
scroll to position [18, 0]
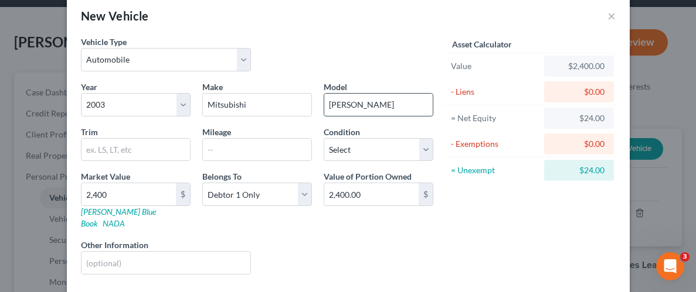
click at [345, 105] on input "[PERSON_NAME]" at bounding box center [378, 105] width 108 height 22
click at [365, 103] on input "Galant" at bounding box center [378, 105] width 108 height 22
type input "Galant"
click at [443, 254] on div "Asset Calculator Value $2,400.00 - Liens $0.00 = Net Equity $24.00 - Exemptions…" at bounding box center [530, 160] width 182 height 249
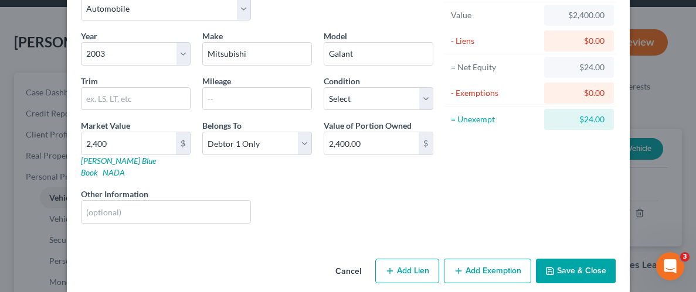
scroll to position [71, 0]
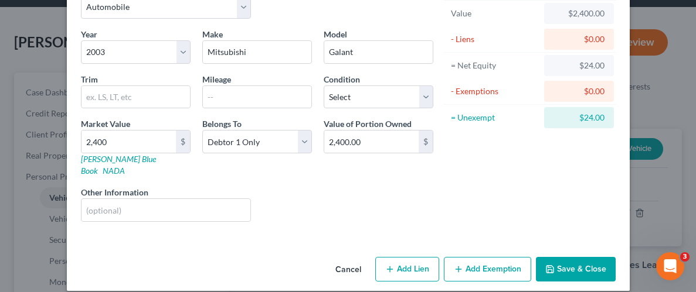
click at [489, 258] on button "Add Exemption" at bounding box center [487, 269] width 87 height 25
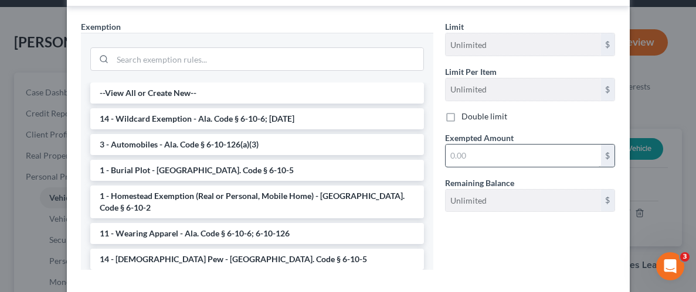
scroll to position [342, 0]
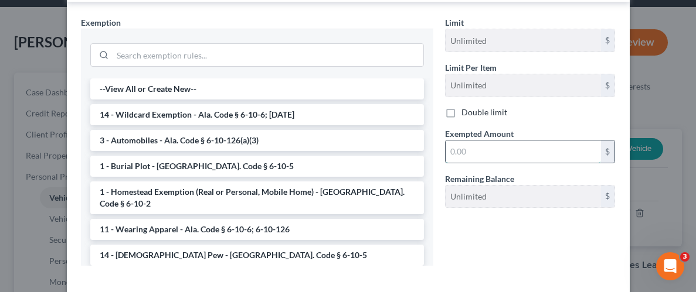
click at [506, 141] on input "text" at bounding box center [522, 152] width 155 height 22
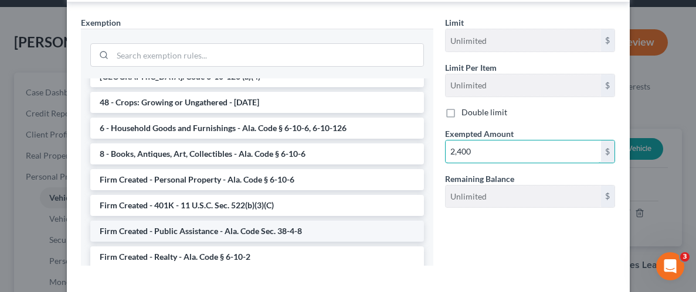
scroll to position [842, 0]
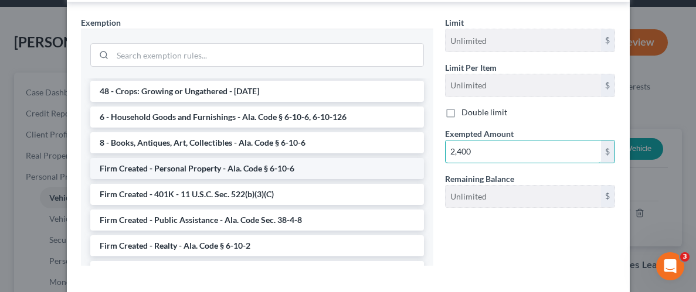
type input "2,400"
click at [212, 158] on li "Firm Created - Personal Property - Ala. Code § 6-10-6" at bounding box center [256, 168] width 333 height 21
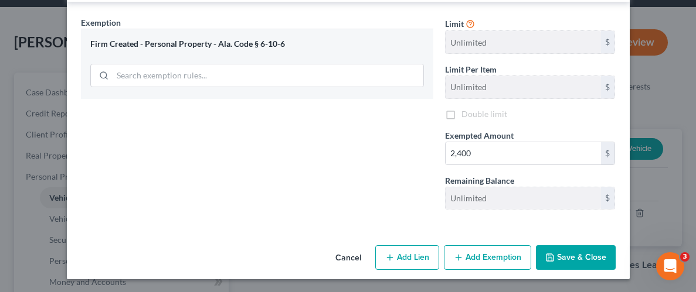
scroll to position [329, 0]
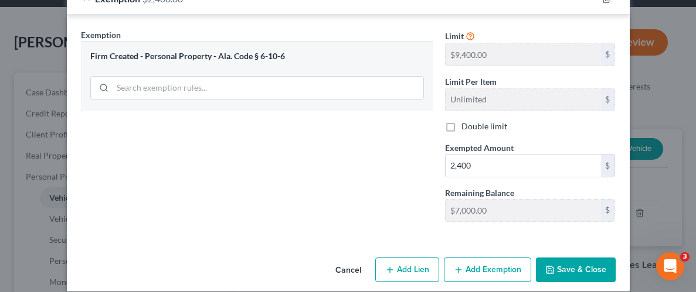
click at [574, 258] on button "Save & Close" at bounding box center [576, 270] width 80 height 25
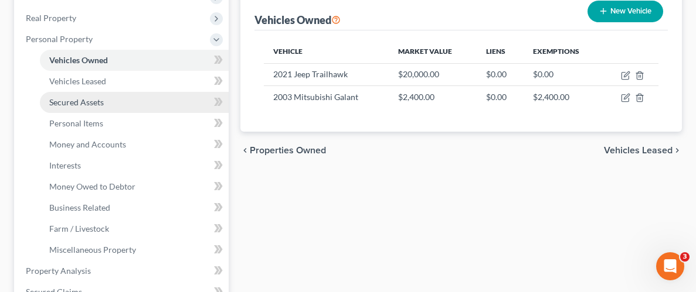
scroll to position [181, 0]
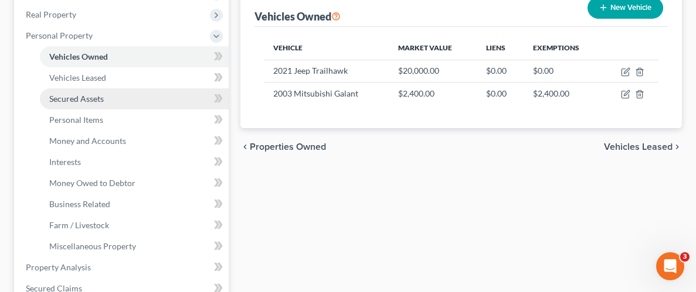
click at [84, 95] on span "Secured Assets" at bounding box center [76, 99] width 55 height 10
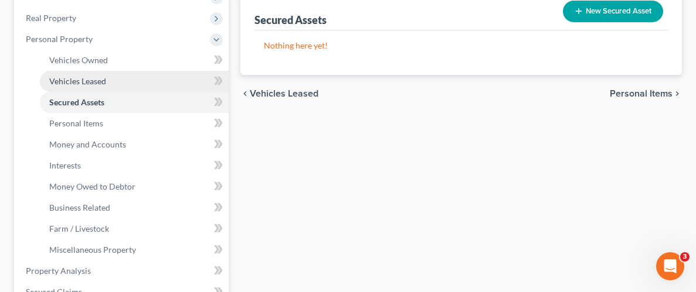
scroll to position [183, 0]
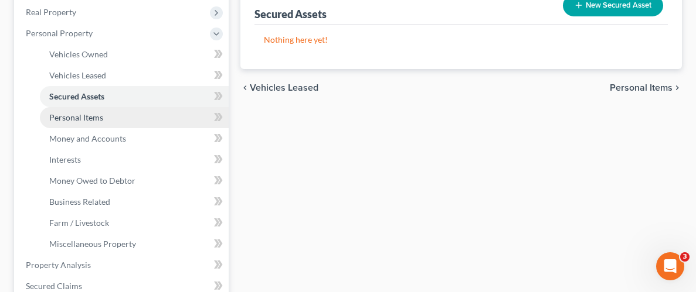
click at [67, 117] on span "Personal Items" at bounding box center [76, 118] width 54 height 10
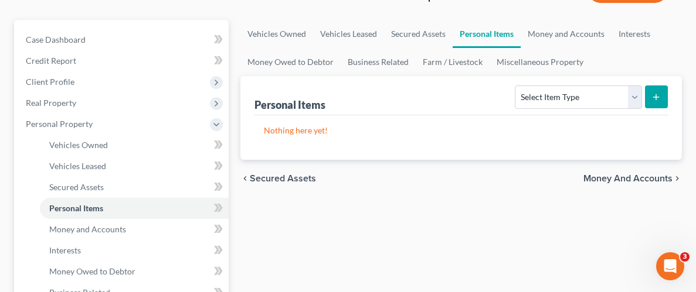
scroll to position [98, 0]
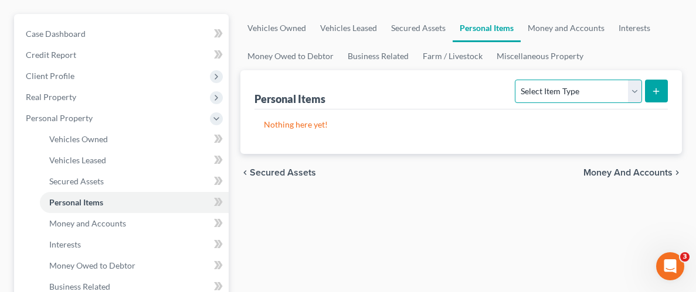
click at [628, 94] on select "Select Item Type Clothing Collectibles Of Value Electronics Firearms Household …" at bounding box center [578, 91] width 127 height 23
click at [630, 90] on select "Select Item Type Clothing Collectibles Of Value Electronics Firearms Household …" at bounding box center [578, 91] width 127 height 23
select select "clothing"
click at [516, 80] on select "Select Item Type Clothing Collectibles Of Value Electronics Firearms Household …" at bounding box center [578, 91] width 127 height 23
click at [658, 81] on button "submit" at bounding box center [656, 91] width 23 height 23
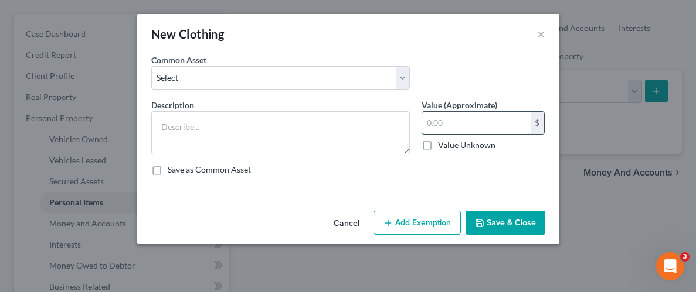
click at [520, 117] on input "text" at bounding box center [476, 123] width 108 height 22
type input "5,000"
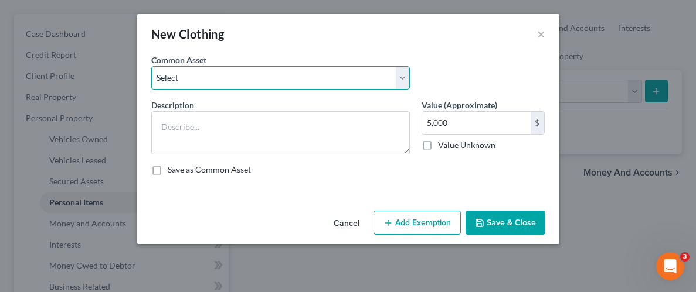
click at [284, 74] on select "Select Wearing apparel" at bounding box center [280, 77] width 258 height 23
select select "0"
click at [151, 66] on select "Select Wearing apparel" at bounding box center [280, 77] width 258 height 23
type textarea "Wearing apparel"
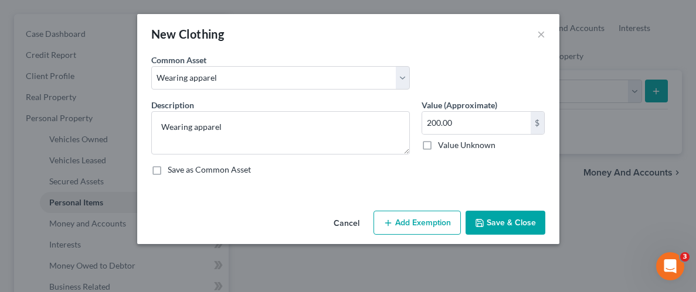
click at [440, 230] on button "Add Exemption" at bounding box center [416, 223] width 87 height 25
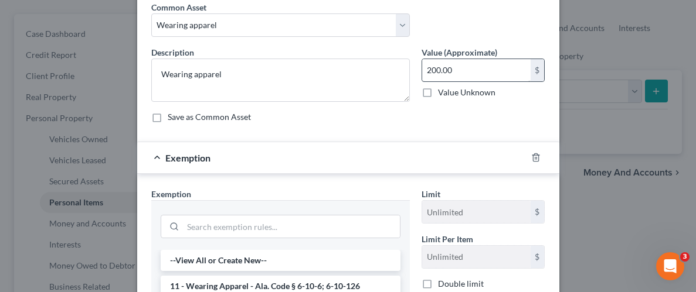
scroll to position [51, 0]
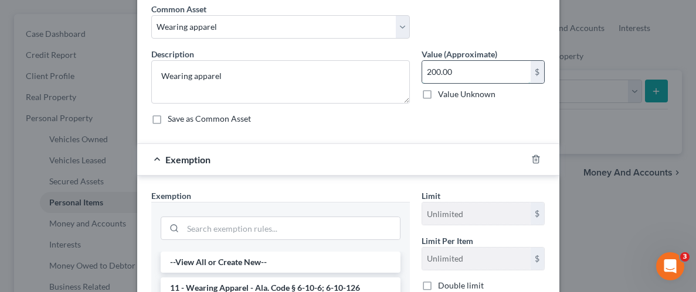
click at [484, 70] on input "200.00" at bounding box center [476, 72] width 108 height 22
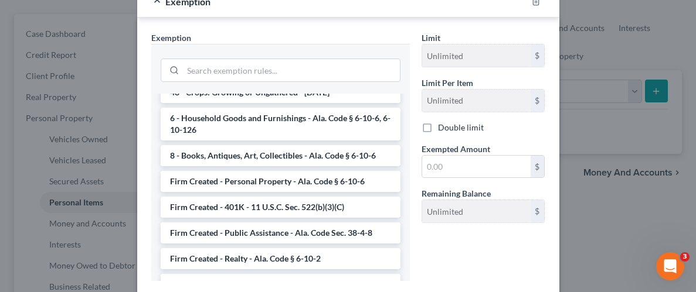
scroll to position [970, 0]
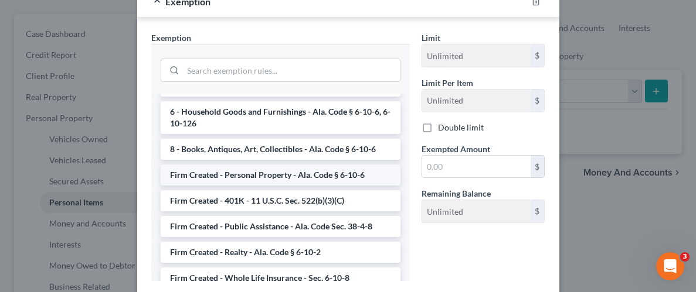
type input "5,000"
click at [277, 165] on li "Firm Created - Personal Property - Ala. Code § 6-10-6" at bounding box center [281, 175] width 240 height 21
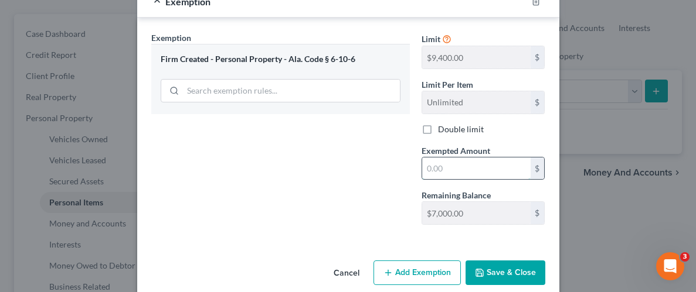
click at [511, 167] on input "text" at bounding box center [476, 169] width 108 height 22
type input "5,000"
click at [358, 152] on div "Exemption Set must be selected for CA. Exemption * Firm Created - Personal Prop…" at bounding box center [280, 133] width 270 height 203
click at [506, 266] on button "Save & Close" at bounding box center [505, 273] width 80 height 25
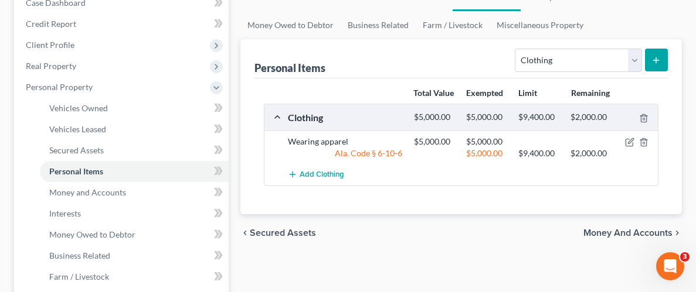
scroll to position [131, 0]
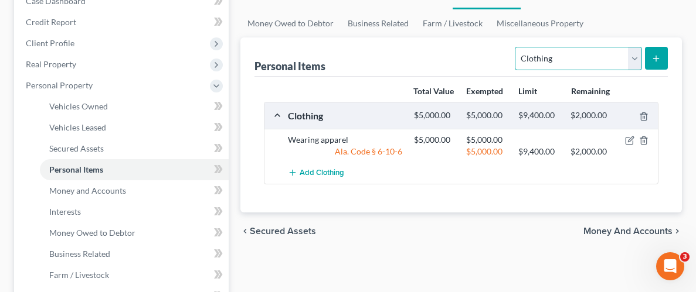
click at [633, 52] on select "Select Item Type Clothing Collectibles Of Value Electronics Firearms Household …" at bounding box center [578, 58] width 127 height 23
select select "jewelry"
click at [516, 47] on select "Select Item Type Clothing Collectibles Of Value Electronics Firearms Household …" at bounding box center [578, 58] width 127 height 23
click at [654, 55] on icon "submit" at bounding box center [655, 58] width 9 height 9
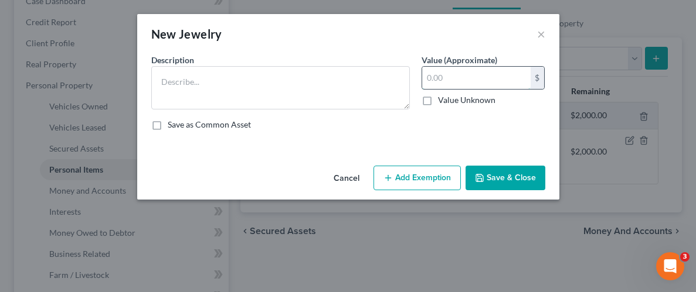
click at [475, 75] on input "text" at bounding box center [476, 78] width 108 height 22
type input "500.00"
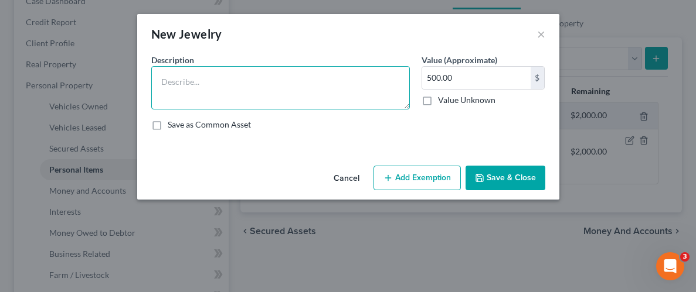
click at [369, 88] on textarea at bounding box center [280, 87] width 258 height 43
type textarea "jewelry"
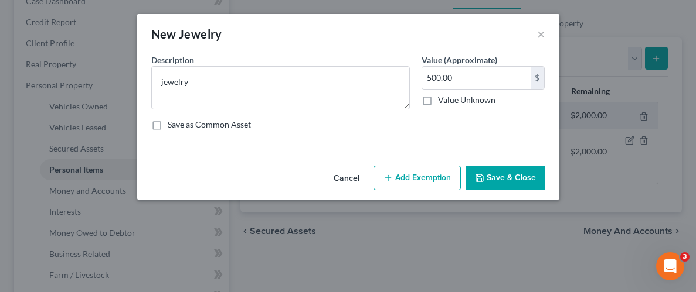
click at [413, 182] on button "Add Exemption" at bounding box center [416, 178] width 87 height 25
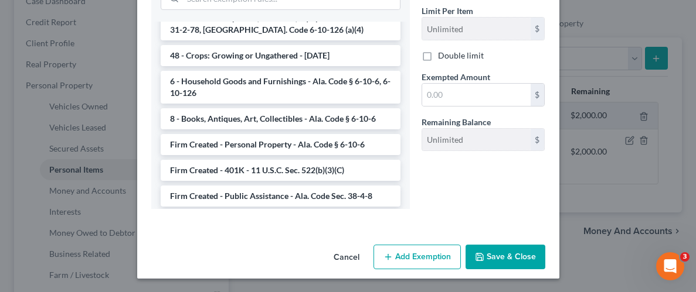
scroll to position [940, 0]
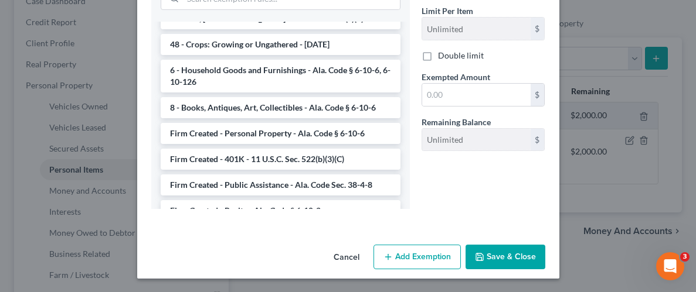
drag, startPoint x: 238, startPoint y: 106, endPoint x: 390, endPoint y: 135, distance: 155.2
click at [239, 123] on li "Firm Created - Personal Property - Ala. Code § 6-10-6" at bounding box center [281, 133] width 240 height 21
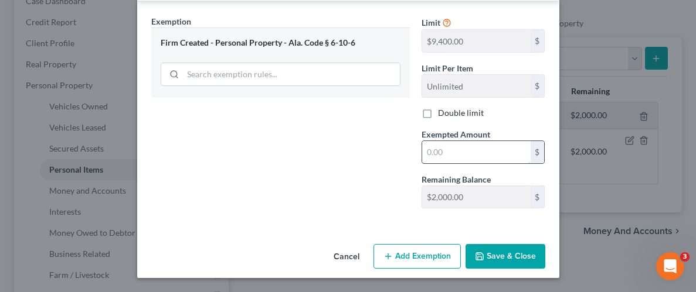
scroll to position [179, 0]
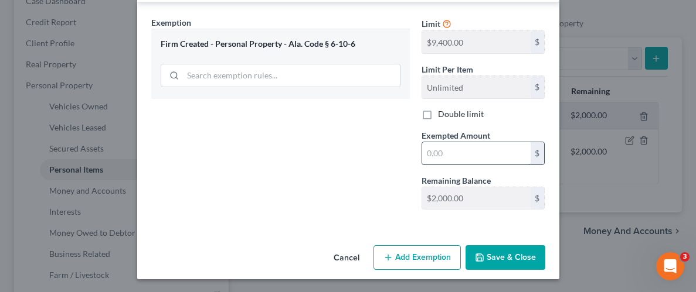
click at [508, 160] on input "text" at bounding box center [476, 153] width 108 height 22
type input "500.00"
click at [502, 257] on button "Save & Close" at bounding box center [505, 258] width 80 height 25
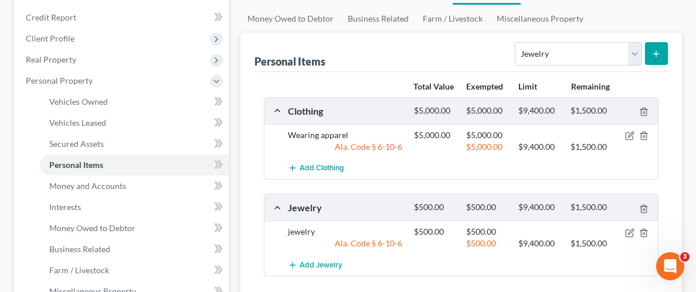
scroll to position [131, 0]
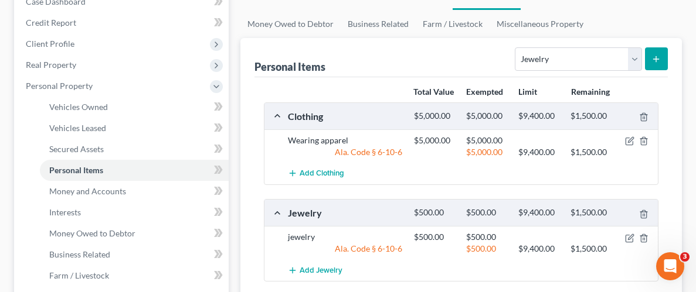
click at [657, 59] on line "submit" at bounding box center [656, 59] width 5 height 0
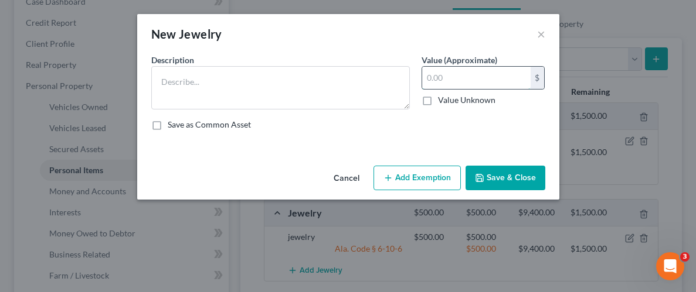
click at [468, 81] on input "text" at bounding box center [476, 78] width 108 height 22
type input "450.00"
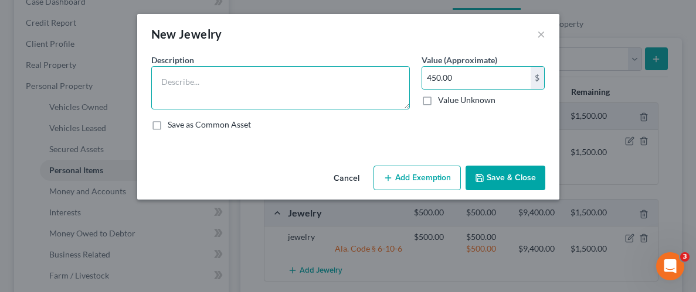
click at [332, 79] on textarea at bounding box center [280, 87] width 258 height 43
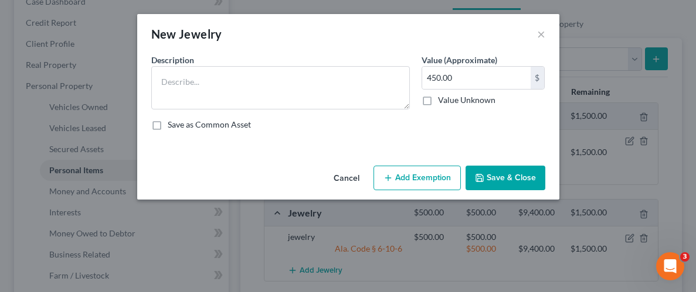
click at [349, 180] on button "Cancel" at bounding box center [346, 178] width 45 height 23
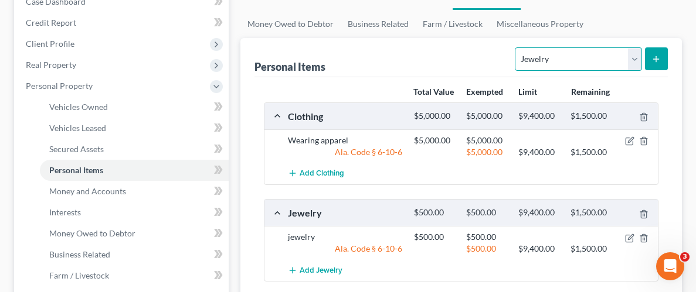
click at [634, 60] on select "Select Item Type Clothing Collectibles Of Value Electronics Firearms Household …" at bounding box center [578, 58] width 127 height 23
select select "firearms"
click at [516, 47] on select "Select Item Type Clothing Collectibles Of Value Electronics Firearms Household …" at bounding box center [578, 58] width 127 height 23
click at [649, 59] on button "submit" at bounding box center [656, 58] width 23 height 23
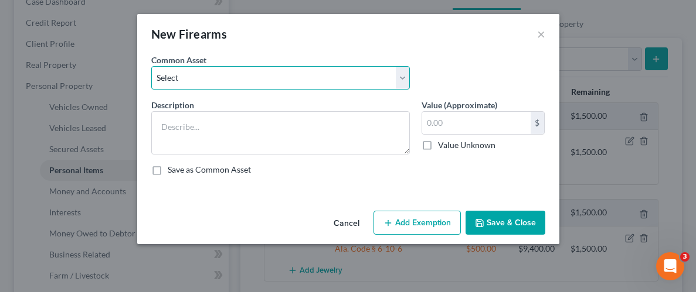
click at [303, 77] on select "Select 2 rifles / 1 shotgun" at bounding box center [280, 77] width 258 height 23
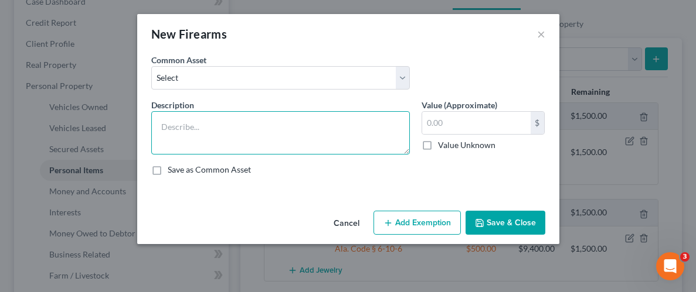
click at [288, 134] on textarea at bounding box center [280, 132] width 258 height 43
type textarea ".38 pistol"
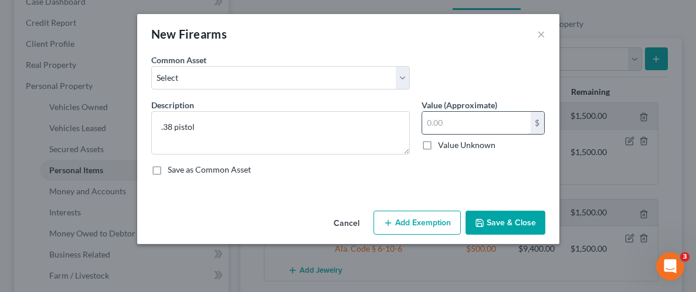
click at [499, 129] on input "text" at bounding box center [476, 123] width 108 height 22
type input "450.00"
click at [425, 230] on button "Add Exemption" at bounding box center [416, 223] width 87 height 25
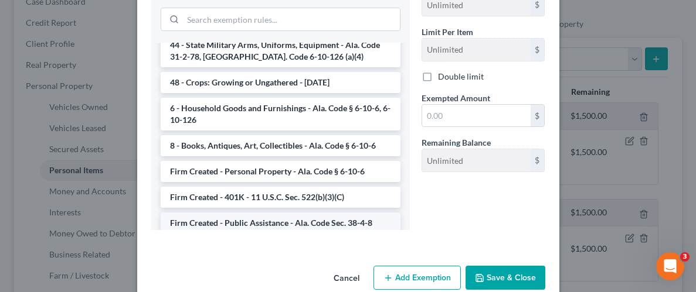
scroll to position [897, 0]
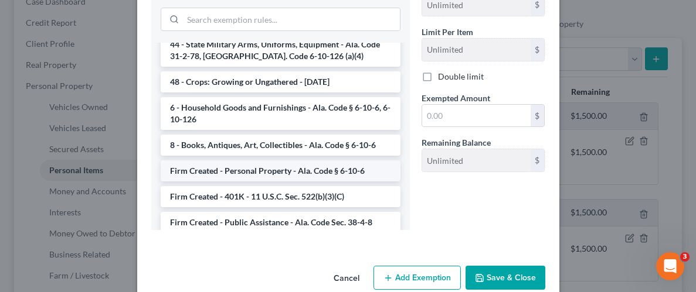
click at [276, 161] on li "Firm Created - Personal Property - Ala. Code § 6-10-6" at bounding box center [281, 171] width 240 height 21
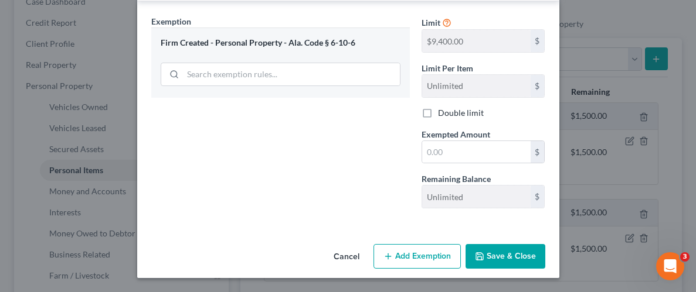
scroll to position [224, 0]
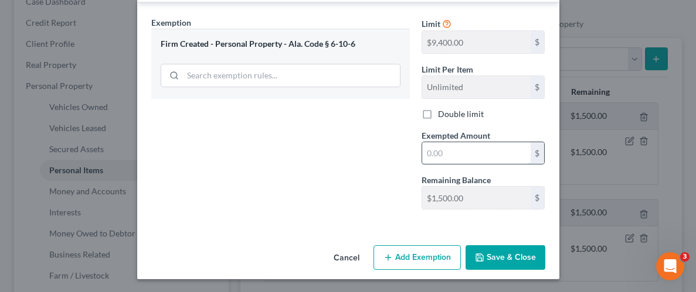
click at [498, 156] on input "text" at bounding box center [476, 153] width 108 height 22
type input "450.00"
click at [516, 254] on button "Save & Close" at bounding box center [505, 258] width 80 height 25
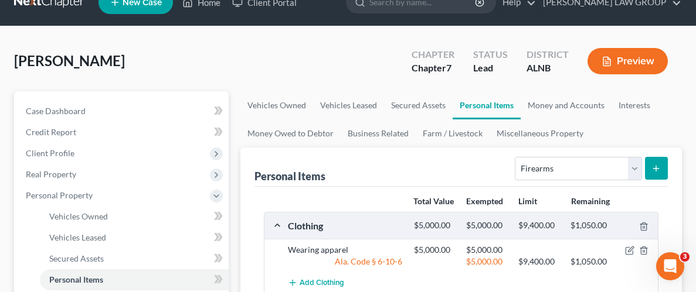
scroll to position [18, 0]
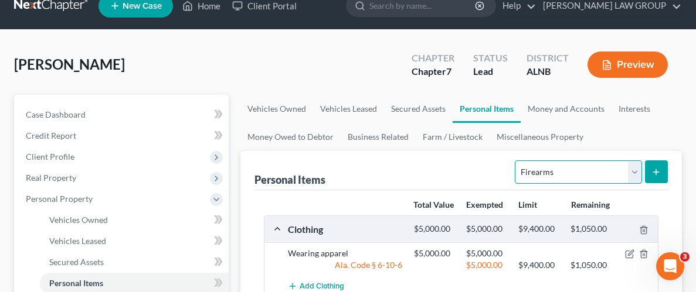
click at [631, 168] on select "Select Item Type Clothing Collectibles Of Value Electronics Firearms Household …" at bounding box center [578, 172] width 127 height 23
select select "pets"
click at [516, 161] on select "Select Item Type Clothing Collectibles Of Value Electronics Firearms Household …" at bounding box center [578, 172] width 127 height 23
click at [658, 172] on icon "submit" at bounding box center [655, 172] width 9 height 9
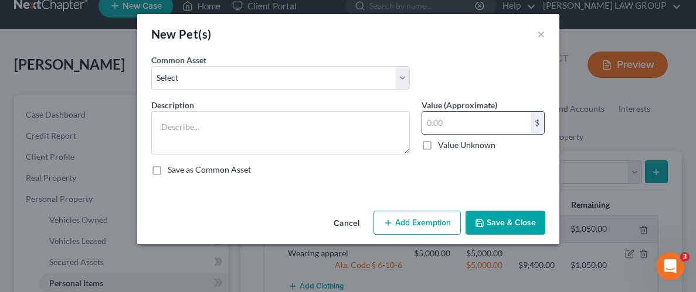
click at [493, 121] on input "text" at bounding box center [476, 123] width 108 height 22
type input "2,500"
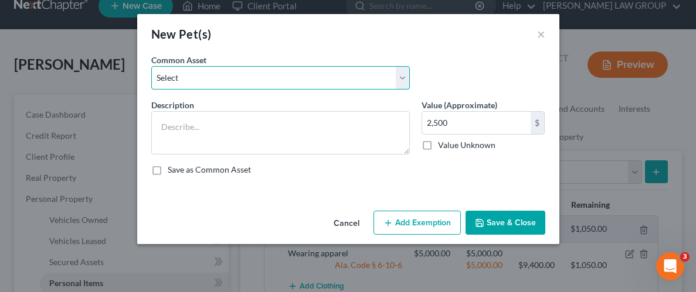
click at [397, 73] on select "Select 2 Chihuahua Dogs" at bounding box center [280, 77] width 258 height 23
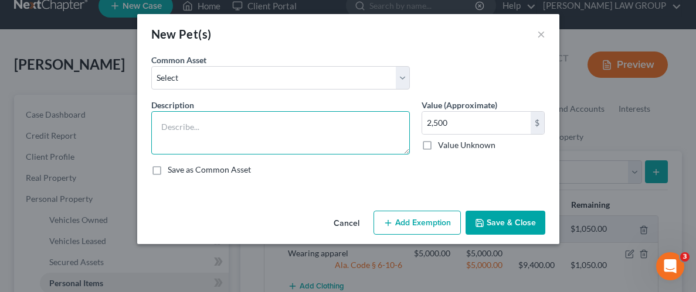
click at [212, 139] on textarea at bounding box center [280, 132] width 258 height 43
type textarea "dog"
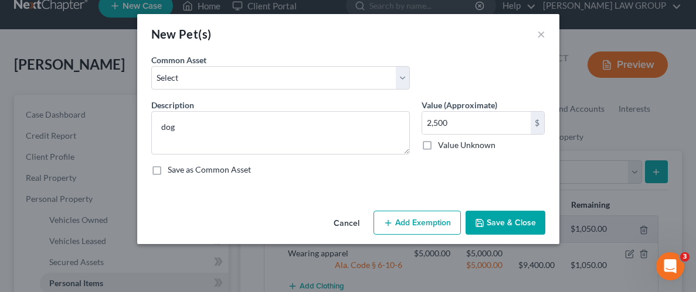
click at [454, 224] on button "Add Exemption" at bounding box center [416, 223] width 87 height 25
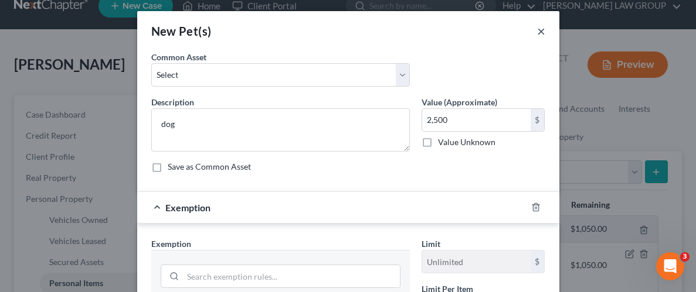
scroll to position [0, 0]
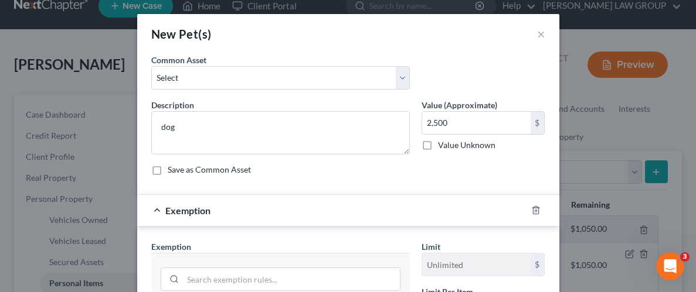
click at [546, 36] on div "New Pet(s) ×" at bounding box center [348, 34] width 422 height 40
click at [540, 32] on button "×" at bounding box center [541, 34] width 8 height 14
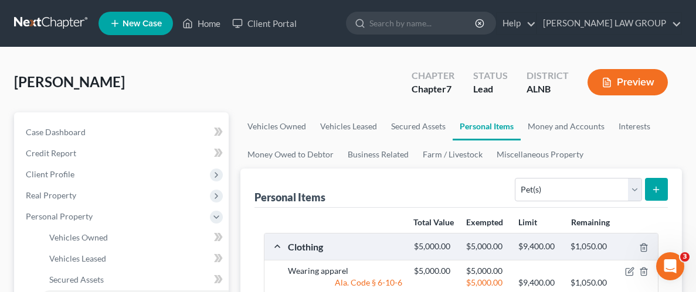
click at [659, 190] on icon "submit" at bounding box center [655, 189] width 9 height 9
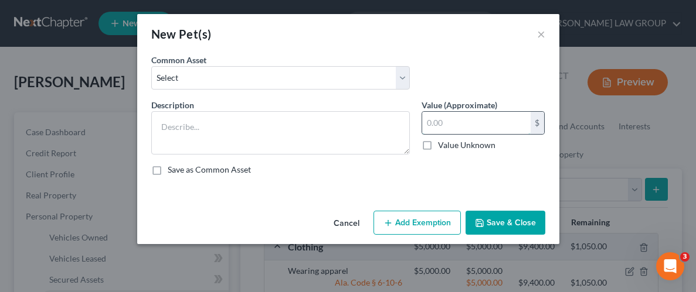
click at [498, 120] on input "text" at bounding box center [476, 123] width 108 height 22
type input "2,500"
click at [319, 162] on div "Description * Value (Approximate) 2,500.00 $ Value Unknown Balance Undetermined…" at bounding box center [348, 142] width 406 height 86
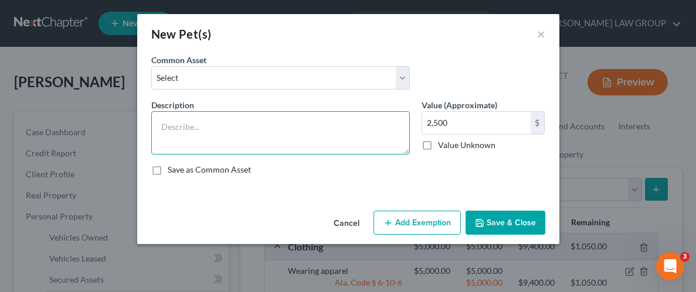
click at [327, 140] on textarea at bounding box center [280, 132] width 258 height 43
type textarea "dog"
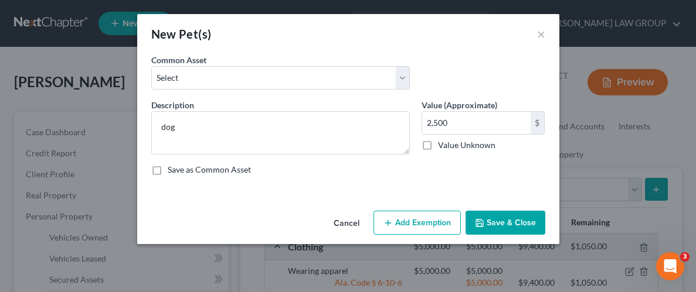
click at [526, 229] on button "Save & Close" at bounding box center [505, 223] width 80 height 25
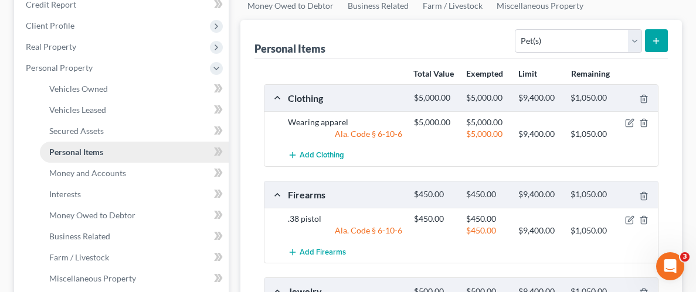
scroll to position [151, 0]
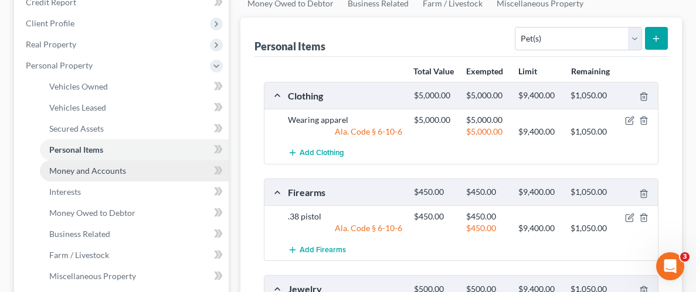
click at [86, 173] on span "Money and Accounts" at bounding box center [87, 171] width 77 height 10
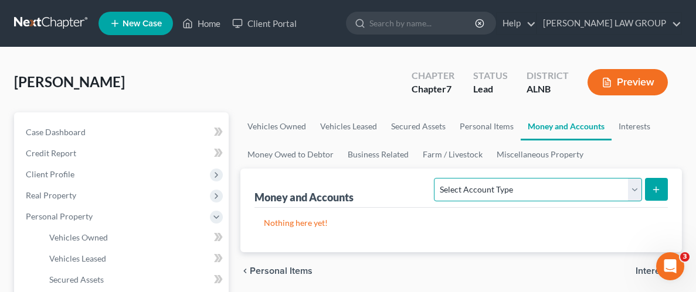
click at [628, 189] on select "Select Account Type Brokerage Cash on Hand Certificates of Deposit Checking Acc…" at bounding box center [537, 189] width 207 height 23
select select "checking"
click at [437, 178] on select "Select Account Type Brokerage Cash on Hand Certificates of Deposit Checking Acc…" at bounding box center [537, 189] width 207 height 23
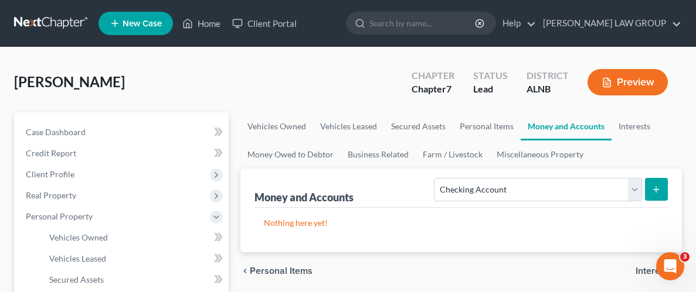
click at [656, 181] on button "submit" at bounding box center [656, 189] width 23 height 23
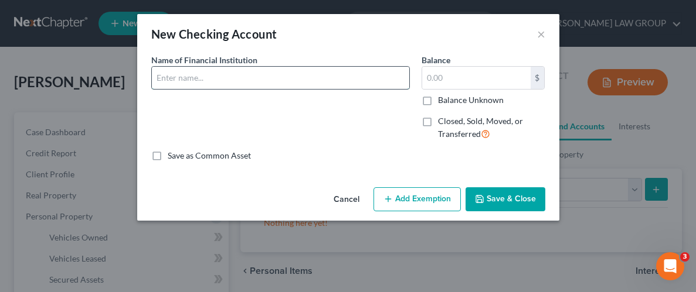
click at [233, 84] on input "text" at bounding box center [280, 78] width 257 height 22
type input "Chime"
click at [470, 73] on input "text" at bounding box center [476, 78] width 108 height 22
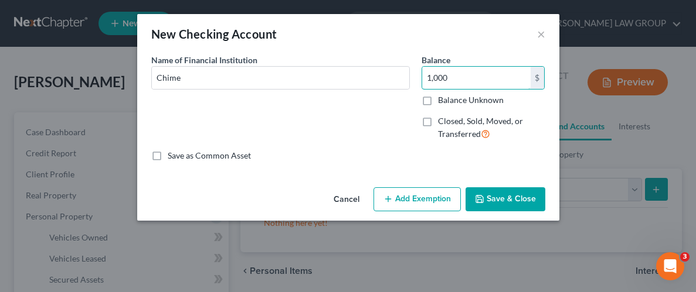
type input "1,000"
click at [438, 198] on button "Add Exemption" at bounding box center [416, 200] width 87 height 25
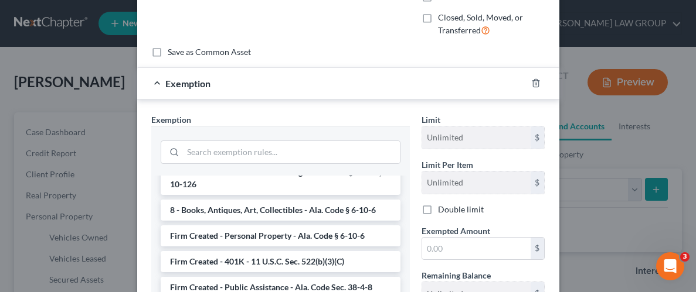
scroll to position [975, 0]
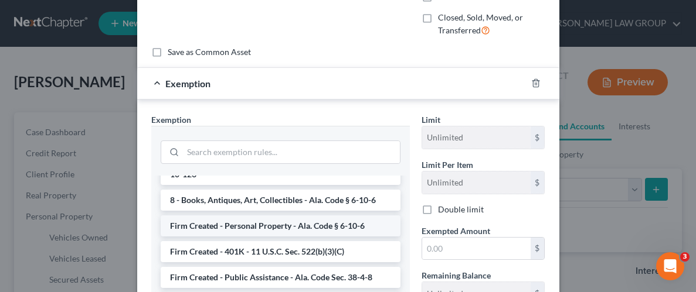
click at [288, 216] on li "Firm Created - Personal Property - Ala. Code § 6-10-6" at bounding box center [281, 226] width 240 height 21
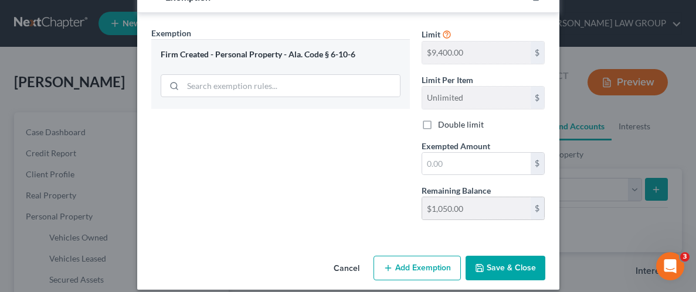
scroll to position [198, 0]
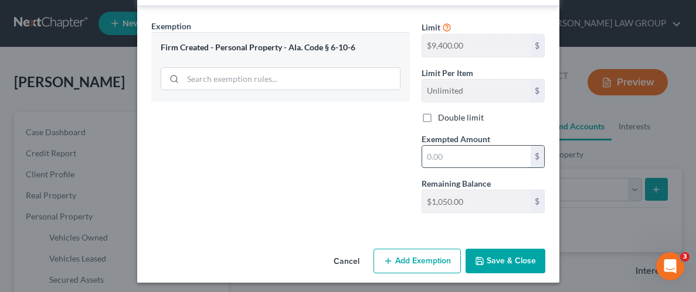
click at [465, 159] on input "text" at bounding box center [476, 157] width 108 height 22
type input "1,000"
click at [495, 256] on button "Save & Close" at bounding box center [505, 261] width 80 height 25
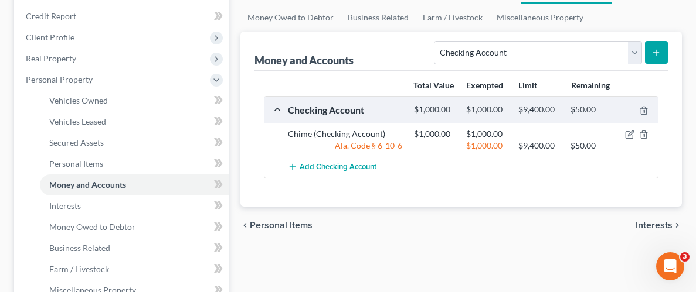
scroll to position [144, 0]
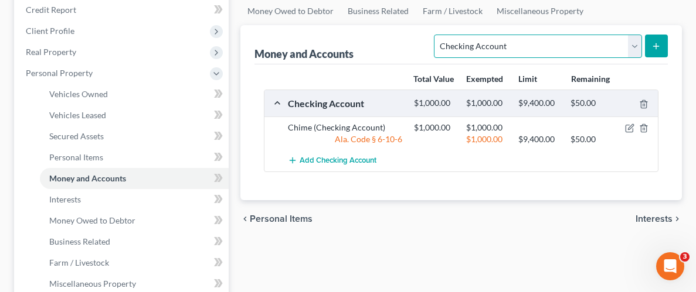
click at [637, 40] on select "Select Account Type Brokerage Cash on Hand Certificates of Deposit Checking Acc…" at bounding box center [537, 46] width 207 height 23
click at [636, 41] on select "Select Account Type Brokerage Cash on Hand Certificates of Deposit Checking Acc…" at bounding box center [537, 46] width 207 height 23
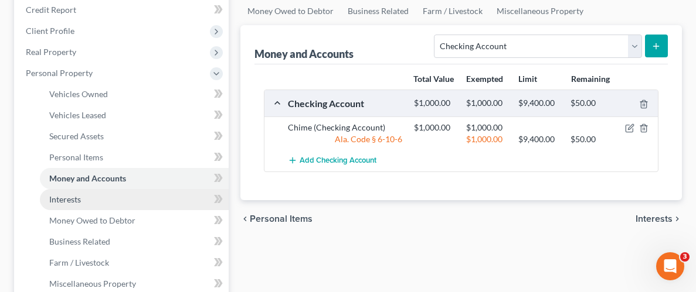
click at [92, 201] on link "Interests" at bounding box center [134, 199] width 189 height 21
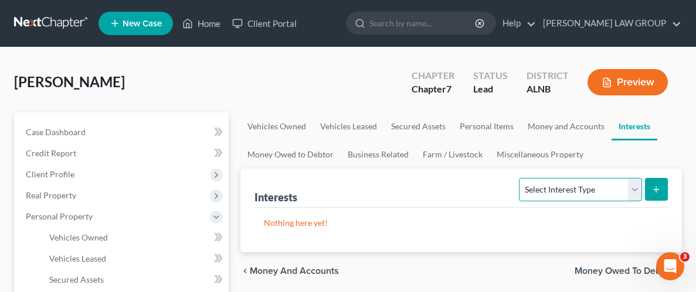
click at [638, 192] on select "Select Interest Type 401K Annuity Bond Education IRA Government Bond Government…" at bounding box center [580, 189] width 122 height 23
select select "401k"
click at [520, 178] on select "Select Interest Type 401K Annuity Bond Education IRA Government Bond Government…" at bounding box center [580, 189] width 122 height 23
click at [656, 186] on icon "submit" at bounding box center [655, 189] width 9 height 9
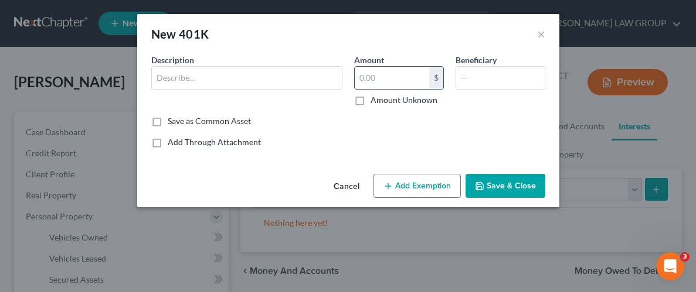
click at [394, 84] on input "text" at bounding box center [392, 78] width 74 height 22
type input "1,000"
click at [215, 89] on div at bounding box center [246, 77] width 191 height 23
click at [218, 84] on input "text" at bounding box center [247, 78] width 190 height 22
type input "401(k)"
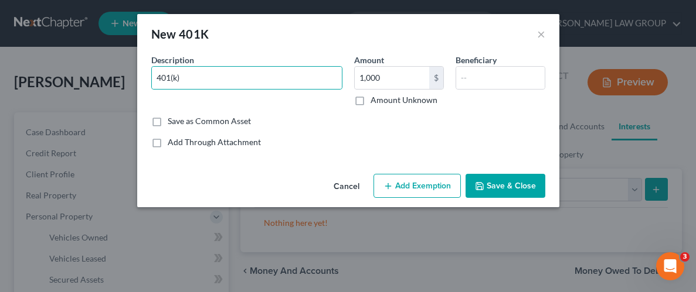
click at [425, 189] on button "Add Exemption" at bounding box center [416, 186] width 87 height 25
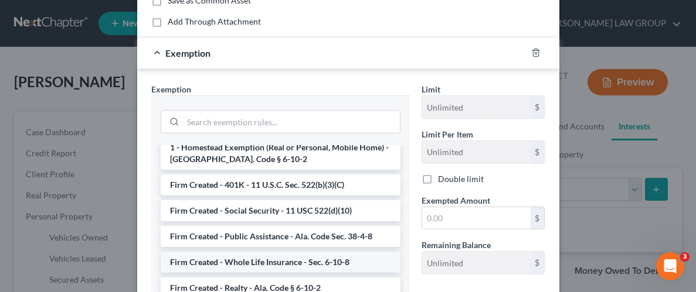
scroll to position [963, 0]
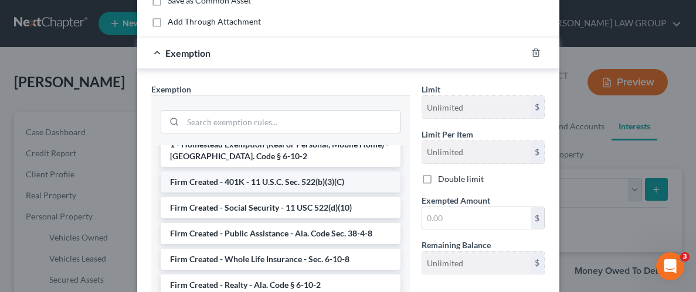
click at [241, 172] on li "Firm Created - 401K - 11 U.S.C. Sec. 522(b)(3)(C)" at bounding box center [281, 182] width 240 height 21
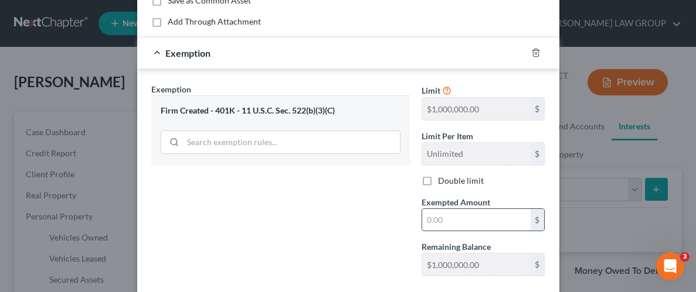
click at [490, 218] on input "text" at bounding box center [476, 220] width 108 height 22
type input "1,000"
click at [336, 201] on div "Exemption Set must be selected for CA. Exemption * Firm Created - 401K - 11 U.S…" at bounding box center [280, 184] width 270 height 203
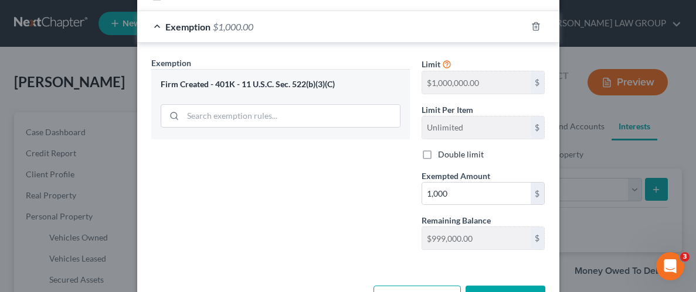
scroll to position [188, 0]
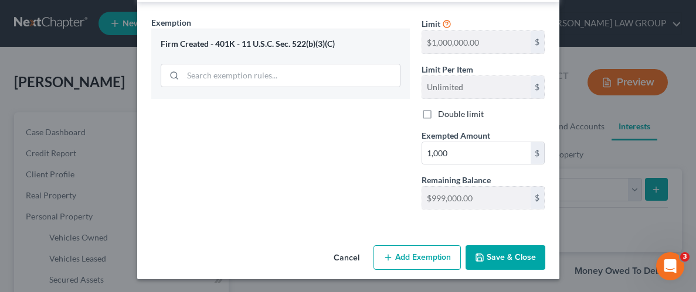
click at [505, 253] on button "Save & Close" at bounding box center [505, 258] width 80 height 25
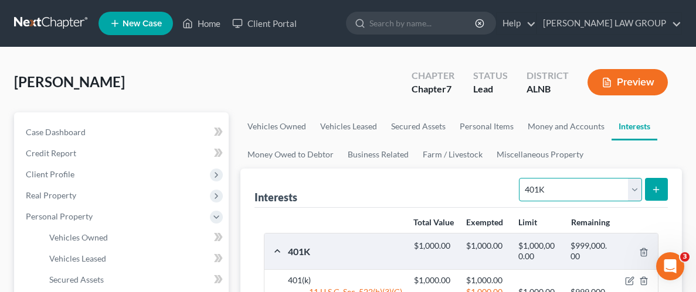
click at [634, 181] on select "Select Interest Type 401K Annuity Bond Education IRA Government Bond Government…" at bounding box center [580, 189] width 122 height 23
select select "term_life_insurance"
click at [520, 178] on select "Select Interest Type 401K Annuity Bond Education IRA Government Bond Government…" at bounding box center [580, 189] width 122 height 23
click at [652, 188] on icon "submit" at bounding box center [655, 189] width 9 height 9
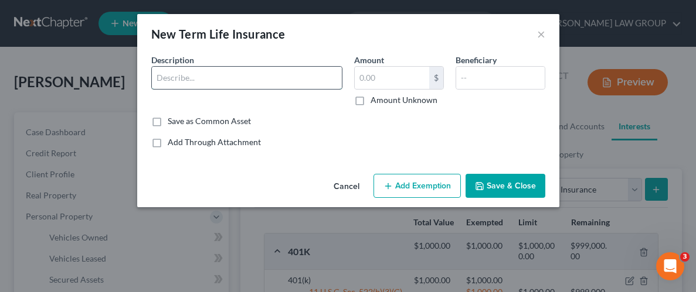
click at [301, 83] on input "text" at bounding box center [247, 78] width 190 height 22
type input "term life"
click at [384, 72] on input "text" at bounding box center [392, 78] width 74 height 22
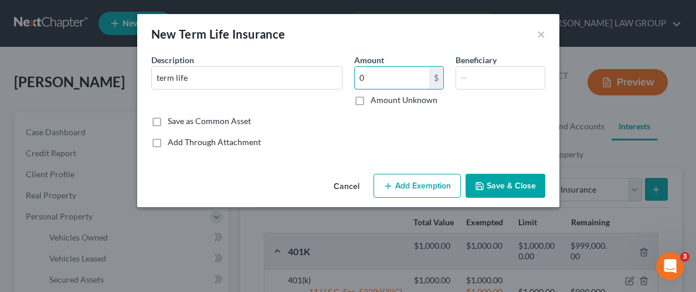
type input "0"
click at [499, 189] on button "Save & Close" at bounding box center [505, 186] width 80 height 25
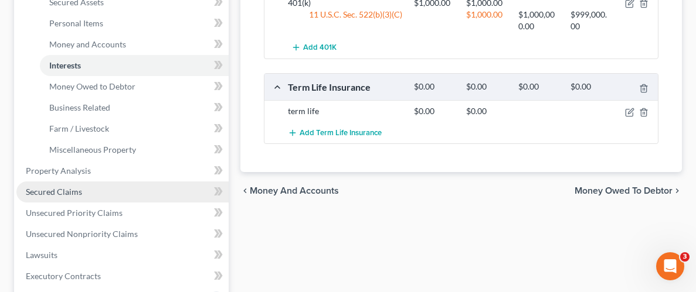
scroll to position [279, 0]
click at [52, 190] on span "Secured Claims" at bounding box center [54, 191] width 56 height 10
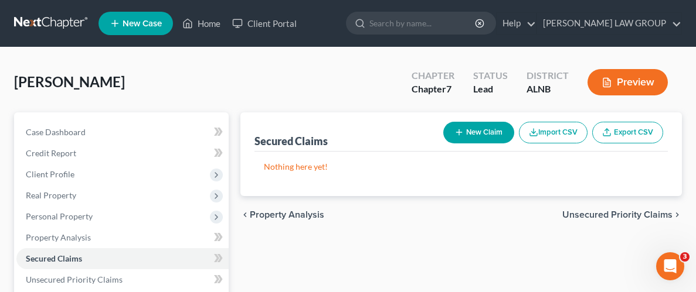
click at [480, 134] on button "New Claim" at bounding box center [478, 133] width 71 height 22
select select "0"
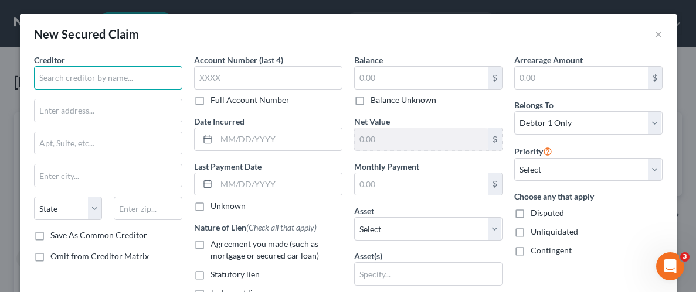
click at [108, 77] on input "text" at bounding box center [108, 77] width 148 height 23
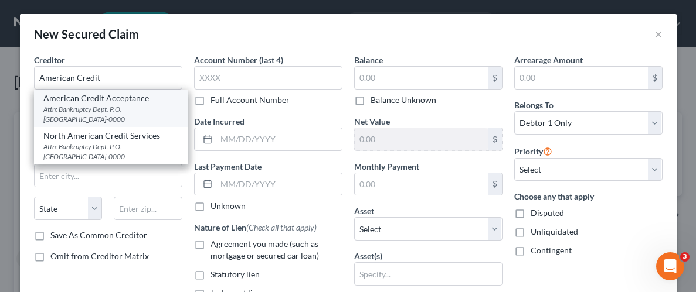
click at [91, 106] on div "Attn: Bankruptcy Dept. P.O. [GEOGRAPHIC_DATA]-0000" at bounding box center [110, 114] width 135 height 20
type input "American Credit Acceptance"
type input "Attn: Bankruptcy Dept."
type input "P.O. Box 1899"
type input "[GEOGRAPHIC_DATA]"
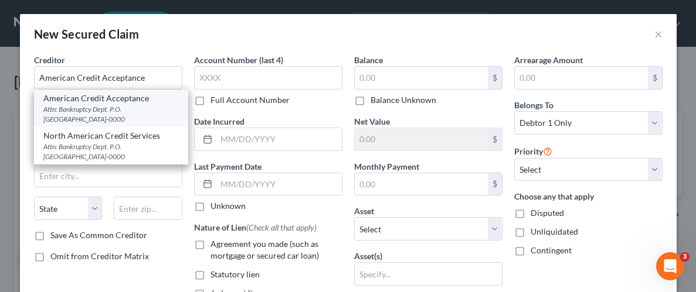
select select "42"
type input "29304-0000"
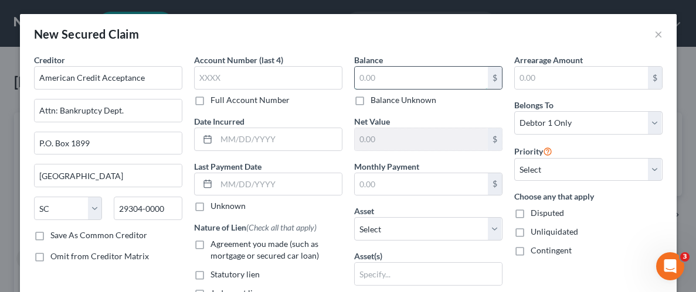
click at [383, 80] on input "text" at bounding box center [421, 78] width 133 height 22
type input "20,000"
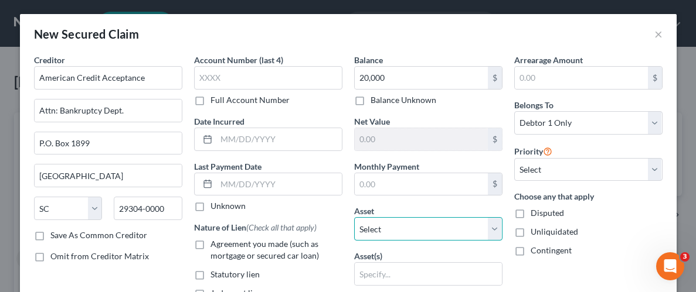
click at [492, 232] on select "Select Other Multiple Assets Clothing - Wearing apparel - $5000.0 Chime (Checki…" at bounding box center [428, 228] width 148 height 23
select select "9"
click at [354, 217] on select "Select Other Multiple Assets Clothing - Wearing apparel - $5000.0 Chime (Checki…" at bounding box center [428, 228] width 148 height 23
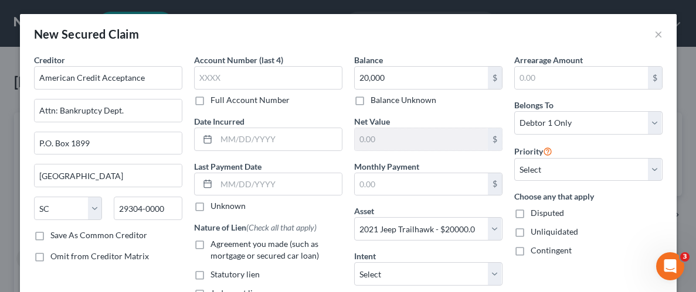
click at [532, 271] on div "Arrearage Amount $ Belongs To * Select Debtor 1 Only Debtor 2 Only Debtor 1 And…" at bounding box center [588, 251] width 160 height 395
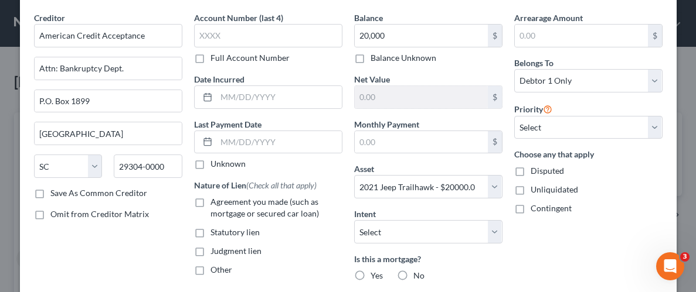
scroll to position [53, 0]
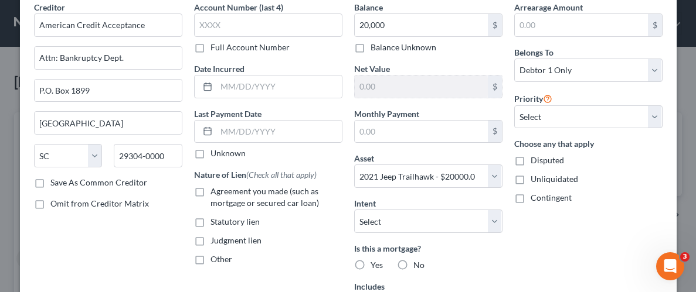
click at [530, 179] on label "Unliquidated" at bounding box center [553, 179] width 47 height 12
click at [535, 179] on input "Unliquidated" at bounding box center [539, 177] width 8 height 8
checkbox input "true"
click at [569, 237] on div "Arrearage Amount $ Belongs To * Select Debtor 1 Only Debtor 2 Only Debtor 1 And…" at bounding box center [588, 198] width 160 height 395
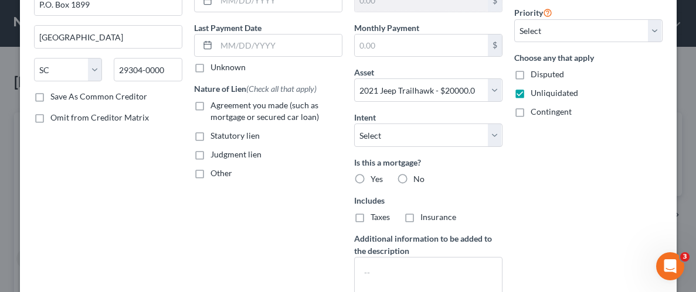
scroll to position [154, 0]
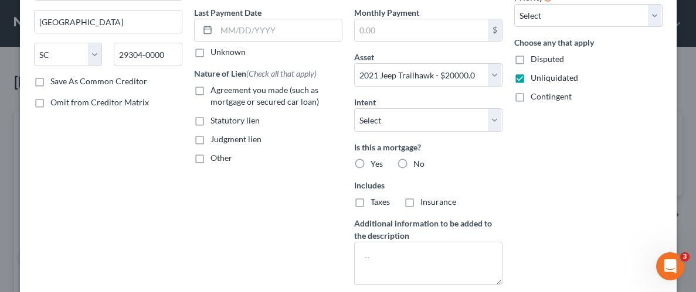
click at [413, 162] on label "No" at bounding box center [418, 164] width 11 height 12
click at [418, 162] on input "No" at bounding box center [422, 162] width 8 height 8
radio input "true"
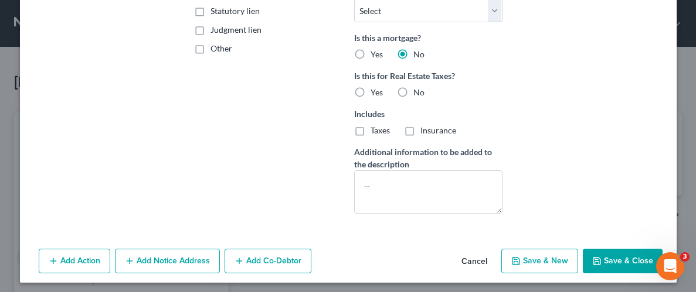
scroll to position [267, 0]
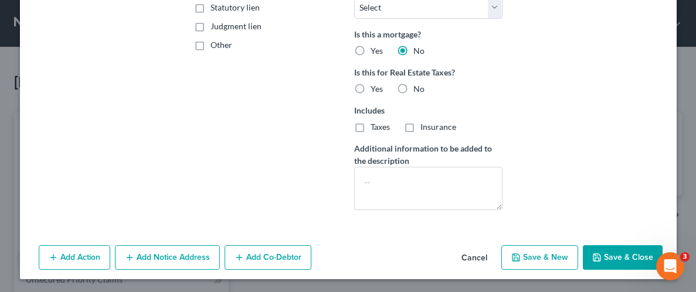
click at [624, 254] on button "Save & Close" at bounding box center [623, 258] width 80 height 25
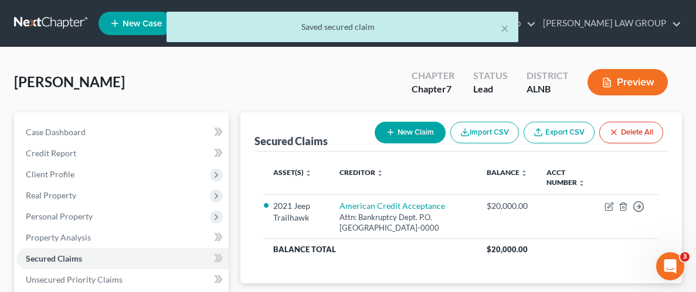
click at [399, 137] on button "New Claim" at bounding box center [410, 133] width 71 height 22
select select "0"
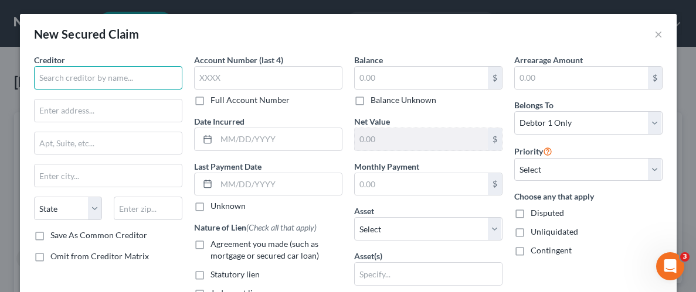
click at [142, 81] on input "text" at bounding box center [108, 77] width 148 height 23
click at [121, 75] on input "South State Mortgage" at bounding box center [108, 77] width 148 height 23
type input "South State Bank"
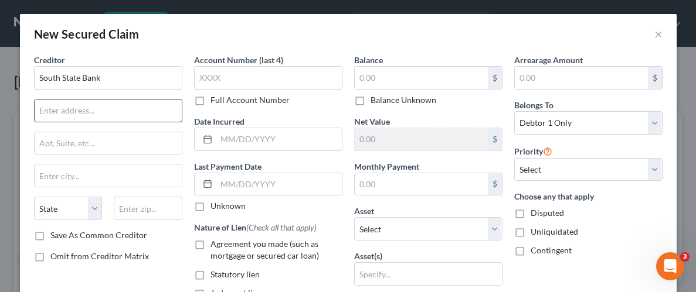
click at [141, 110] on input "text" at bounding box center [108, 111] width 147 height 22
paste input "[STREET_ADDRESS]"
type input "[STREET_ADDRESS]"
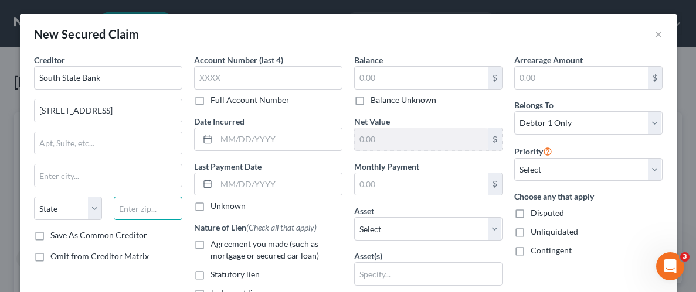
click at [154, 205] on input "text" at bounding box center [148, 208] width 69 height 23
click at [166, 209] on input "text" at bounding box center [148, 208] width 69 height 23
paste input "33880"
type input "33880"
click at [169, 257] on div "Omit from Creditor Matrix" at bounding box center [108, 257] width 148 height 12
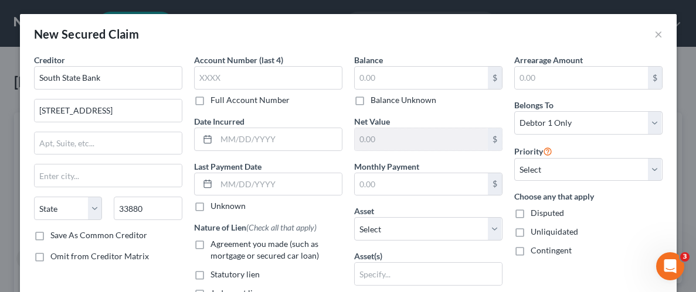
type input "[GEOGRAPHIC_DATA]"
select select "9"
click at [393, 72] on input "text" at bounding box center [421, 78] width 133 height 22
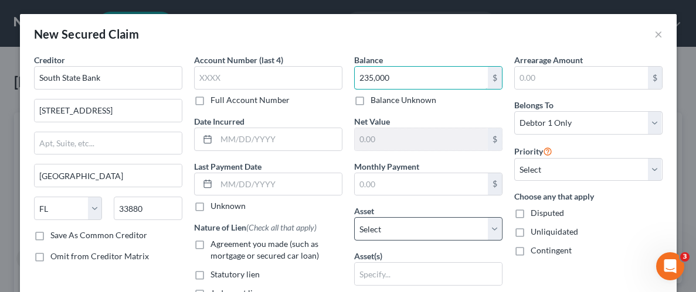
type input "235,000"
click at [496, 222] on select "Select Other Multiple Assets Clothing - Wearing apparel - $5000.0 Chime (Checki…" at bounding box center [428, 228] width 148 height 23
select select "8"
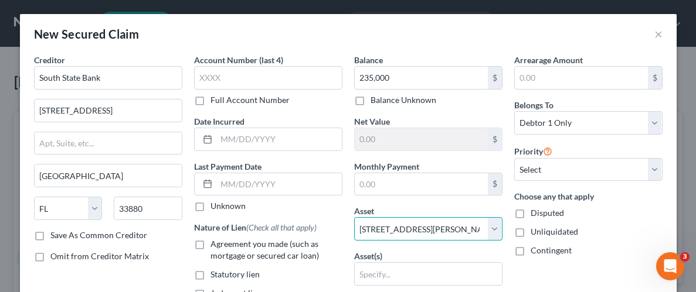
click at [354, 217] on select "Select Other Multiple Assets Clothing - Wearing apparel - $5000.0 Chime (Checki…" at bounding box center [428, 228] width 148 height 23
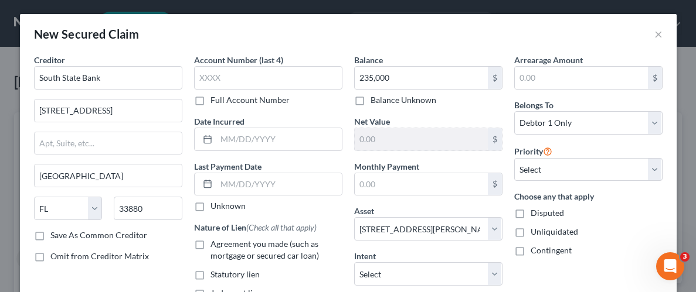
click at [538, 270] on div "Arrearage Amount $ Belongs To * Select Debtor 1 Only Debtor 2 Only Debtor 1 And…" at bounding box center [588, 251] width 160 height 395
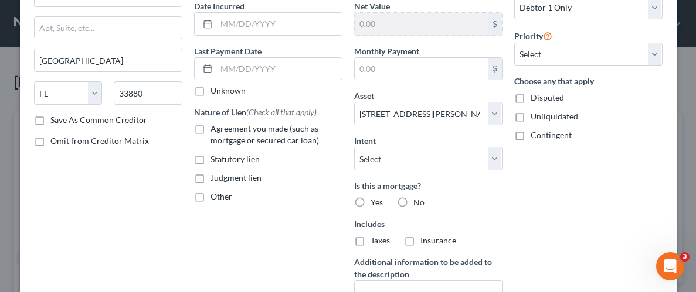
scroll to position [120, 0]
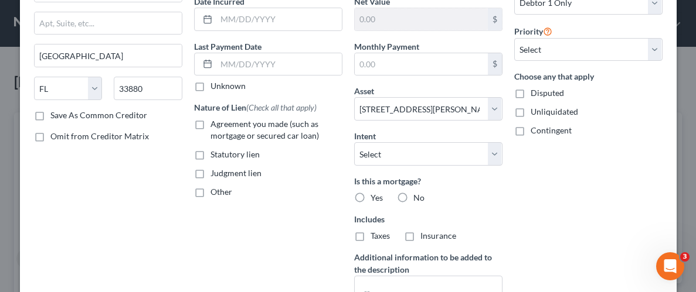
click at [370, 201] on label "Yes" at bounding box center [376, 198] width 12 height 12
click at [375, 200] on input "Yes" at bounding box center [379, 196] width 8 height 8
radio input "true"
click at [580, 201] on div "Arrearage Amount $ Belongs To * Select Debtor 1 Only Debtor 2 Only Debtor 1 And…" at bounding box center [588, 131] width 160 height 395
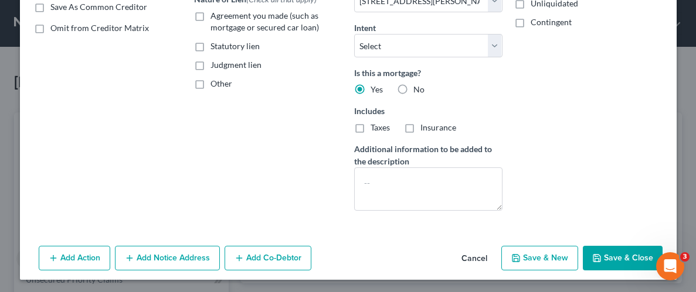
scroll to position [229, 0]
click at [610, 258] on button "Save & Close" at bounding box center [623, 258] width 80 height 25
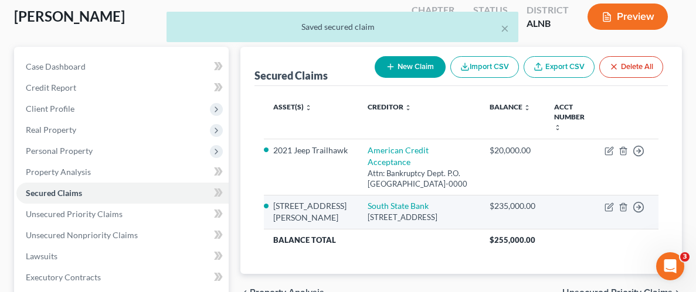
scroll to position [67, 0]
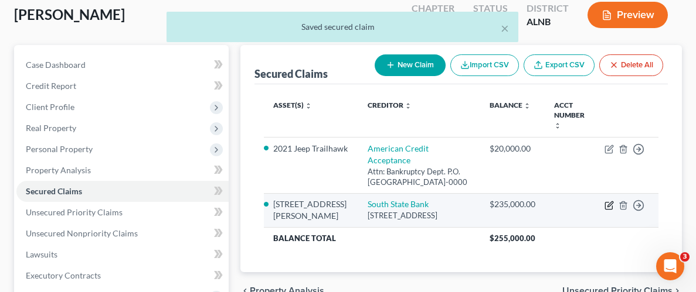
click at [608, 201] on icon "button" at bounding box center [608, 205] width 9 height 9
select select "9"
select select "0"
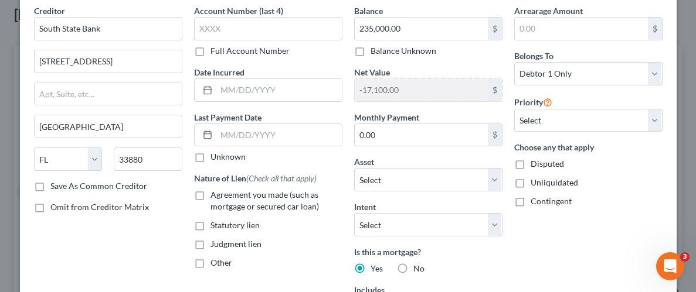
scroll to position [50, 0]
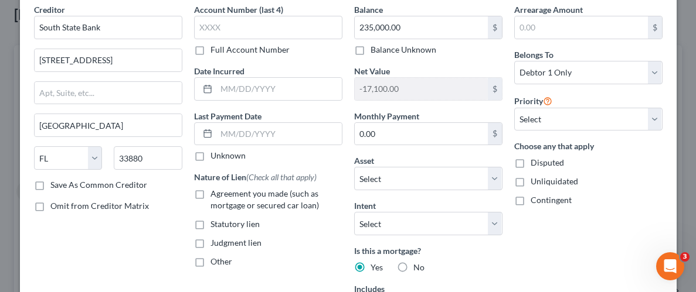
click at [530, 182] on label "Unliquidated" at bounding box center [553, 182] width 47 height 12
click at [535, 182] on input "Unliquidated" at bounding box center [539, 180] width 8 height 8
checkbox input "true"
click at [560, 240] on div "Arrearage Amount $ Belongs To * Select Debtor 1 Only Debtor 2 Only Debtor 1 And…" at bounding box center [588, 201] width 160 height 395
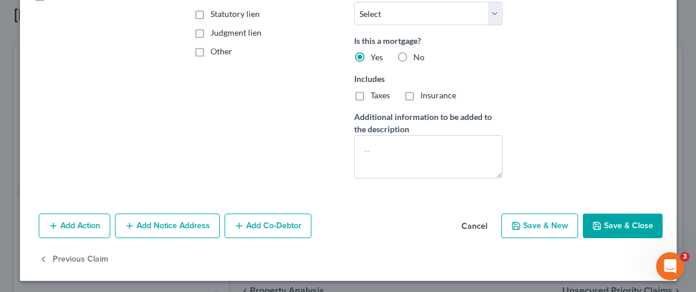
scroll to position [263, 0]
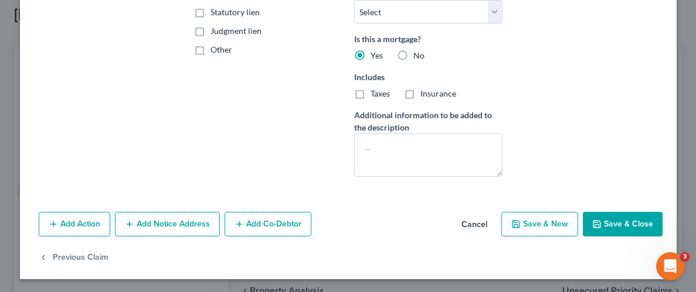
click at [614, 227] on button "Save & Close" at bounding box center [623, 224] width 80 height 25
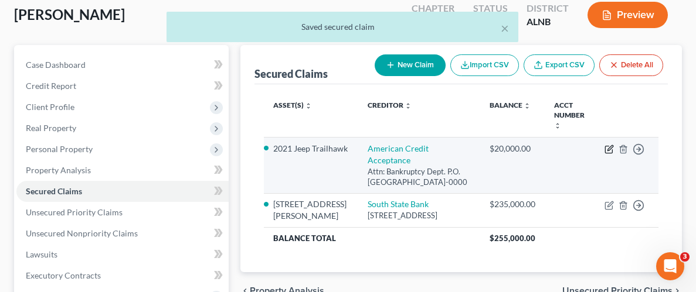
click at [610, 145] on icon "button" at bounding box center [609, 147] width 5 height 5
select select "42"
select select "0"
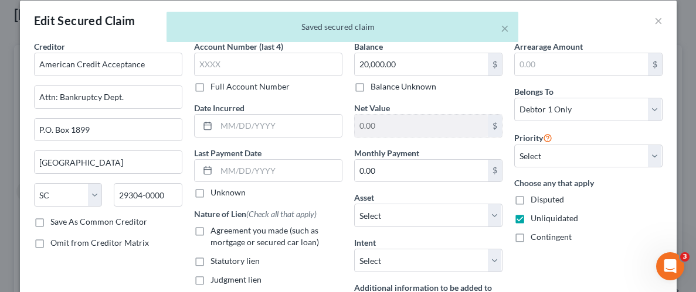
scroll to position [18, 0]
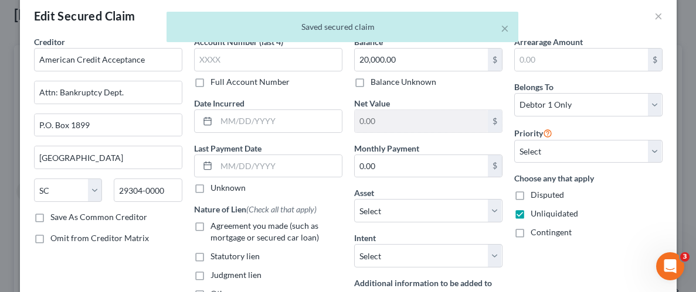
click at [640, 233] on div "Contingent" at bounding box center [588, 233] width 148 height 12
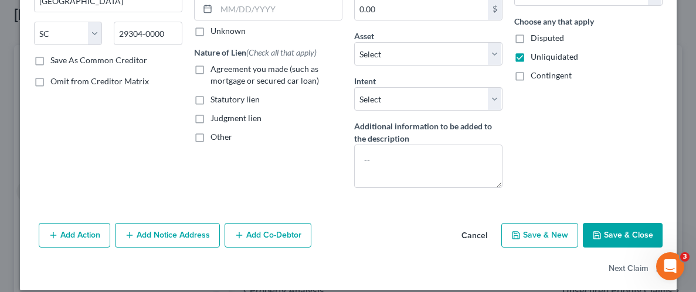
scroll to position [186, 0]
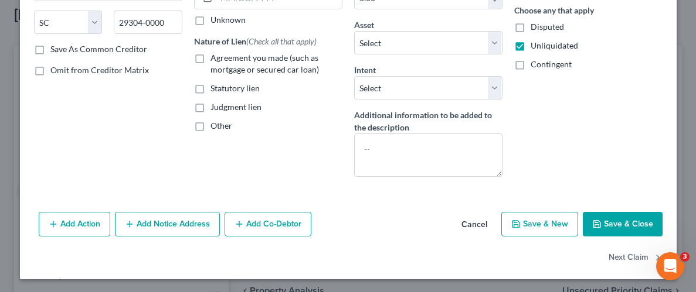
click at [632, 228] on button "Save & Close" at bounding box center [623, 224] width 80 height 25
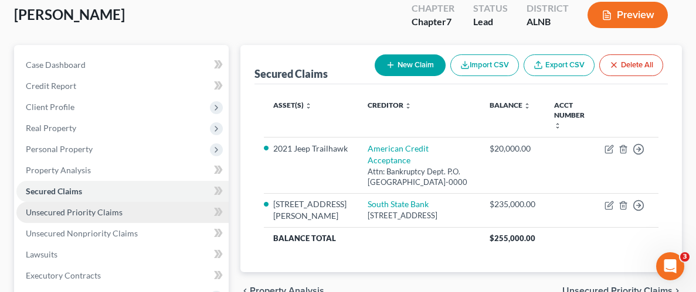
click at [72, 215] on span "Unsecured Priority Claims" at bounding box center [74, 212] width 97 height 10
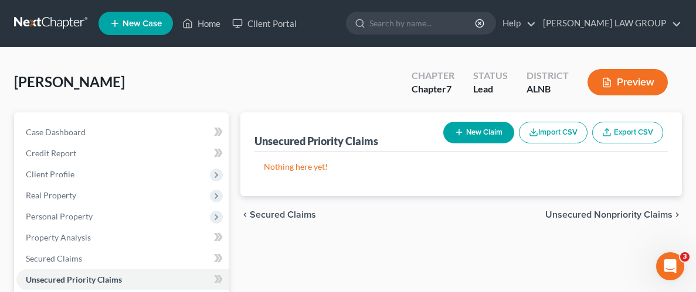
click at [475, 131] on button "New Claim" at bounding box center [478, 133] width 71 height 22
select select "0"
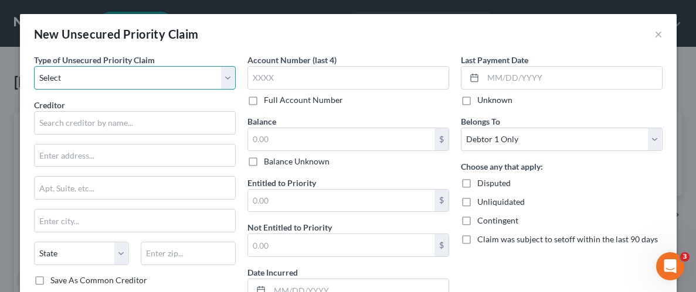
click at [229, 81] on select "Select Taxes & Other Government Units Domestic Support Obligations Extensions o…" at bounding box center [135, 77] width 202 height 23
select select "9"
click at [34, 66] on select "Select Taxes & Other Government Units Domestic Support Obligations Extensions o…" at bounding box center [135, 77] width 202 height 23
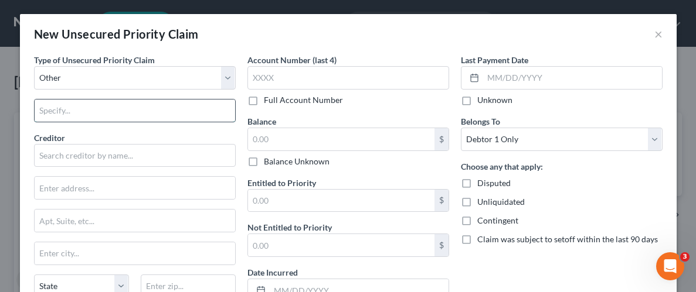
click at [158, 101] on input "text" at bounding box center [135, 111] width 200 height 22
type input "Student Loans"
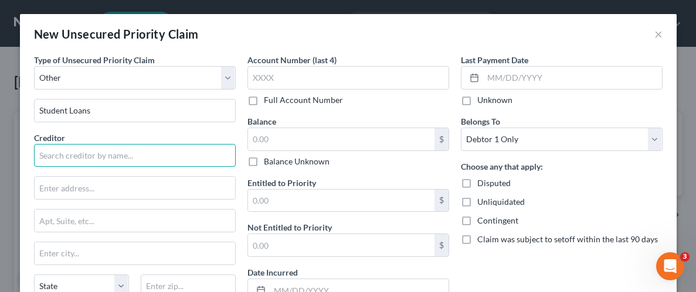
click at [130, 155] on input "text" at bounding box center [135, 155] width 202 height 23
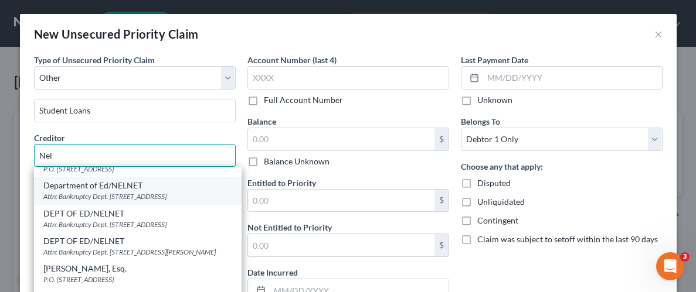
scroll to position [18, 0]
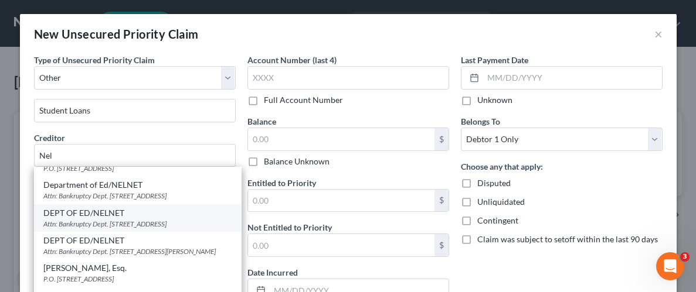
click at [83, 213] on div "DEPT OF ED/NELNET" at bounding box center [137, 213] width 189 height 12
type input "DEPT OF ED/NELNET"
type input "Attn: Bankruptcy Dept."
type input "[STREET_ADDRESS]"
type input "Lincoln"
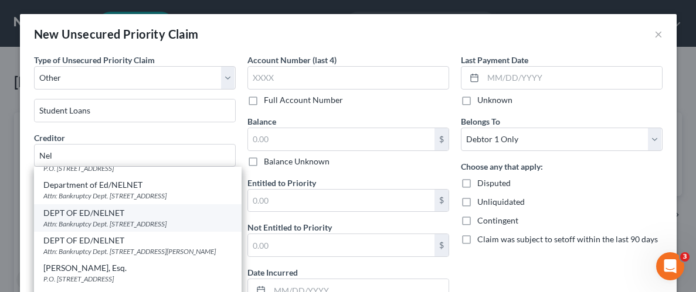
select select "30"
type input "68508"
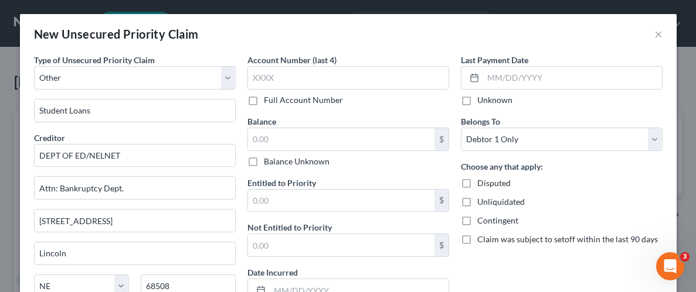
scroll to position [0, 0]
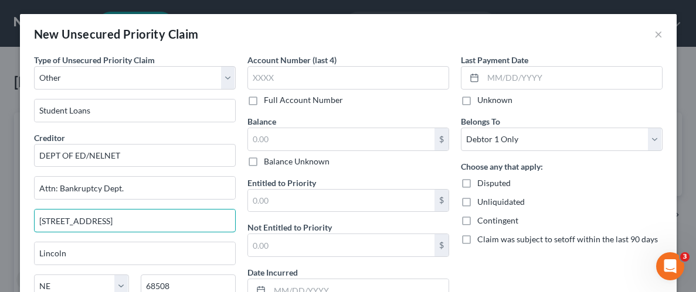
drag, startPoint x: 144, startPoint y: 219, endPoint x: 15, endPoint y: 227, distance: 129.8
click at [23, 227] on div "Type of Unsecured Priority Claim * Select Taxes & Other Government Units Domest…" at bounding box center [348, 212] width 656 height 316
paste input "P.O. Box 82505"
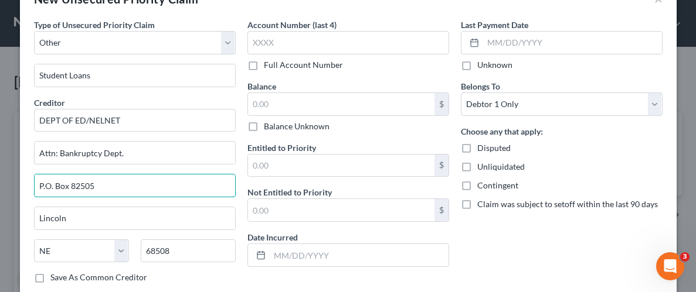
scroll to position [42, 0]
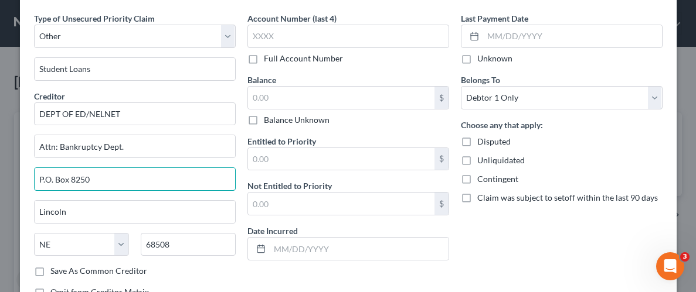
type input "P.O. Box 8250"
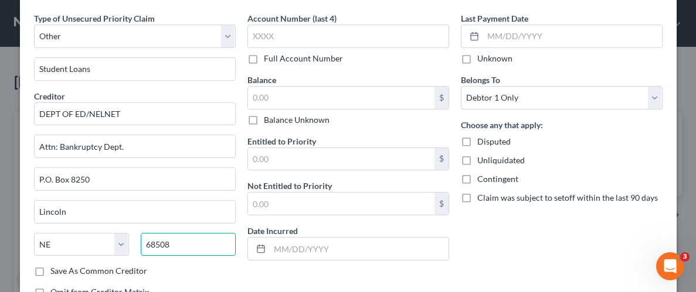
click at [176, 241] on input "68508" at bounding box center [188, 244] width 95 height 23
type input "68501"
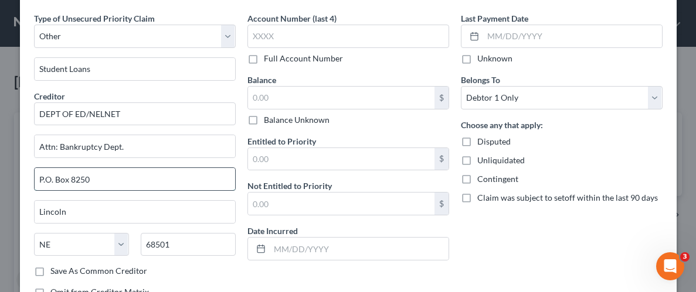
click at [91, 177] on input "P.O. Box 8250" at bounding box center [135, 179] width 200 height 22
type input "P.O. Box 82505"
click at [339, 268] on div "Account Number (last 4) Full Account Number Balance $ Balance Unknown Balance U…" at bounding box center [347, 159] width 213 height 295
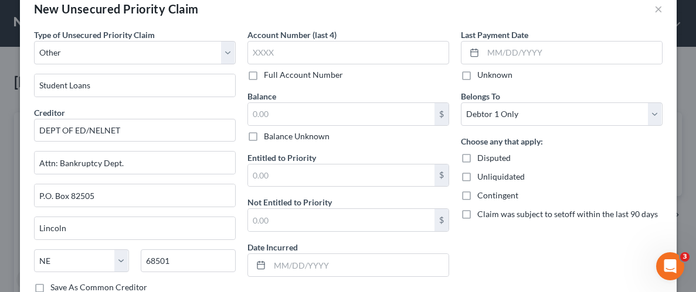
scroll to position [18, 0]
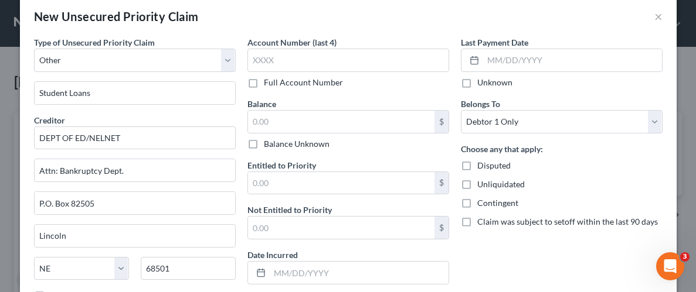
click at [477, 79] on label "Unknown" at bounding box center [494, 83] width 35 height 12
click at [482, 79] on input "Unknown" at bounding box center [486, 81] width 8 height 8
checkbox input "true"
click at [264, 144] on label "Balance Unknown" at bounding box center [297, 144] width 66 height 12
click at [268, 144] on input "Balance Unknown" at bounding box center [272, 142] width 8 height 8
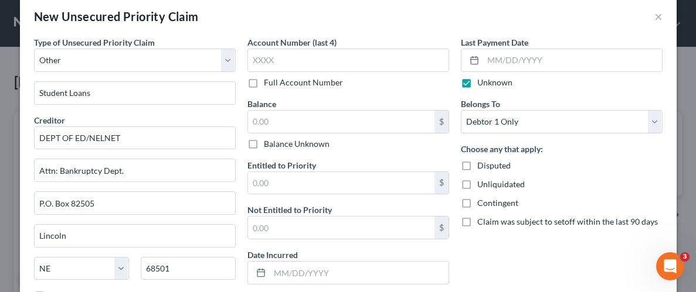
checkbox input "true"
type input "0.00"
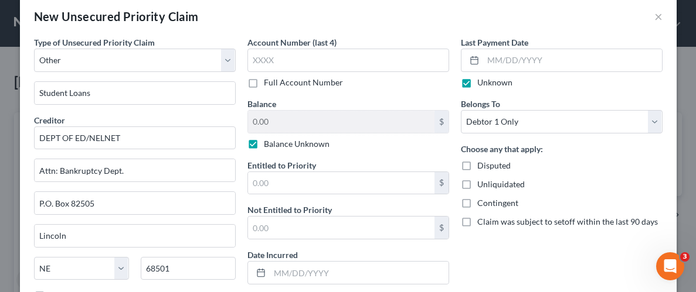
click at [477, 77] on label "Unknown" at bounding box center [494, 83] width 35 height 12
click at [482, 77] on input "Unknown" at bounding box center [486, 81] width 8 height 8
checkbox input "false"
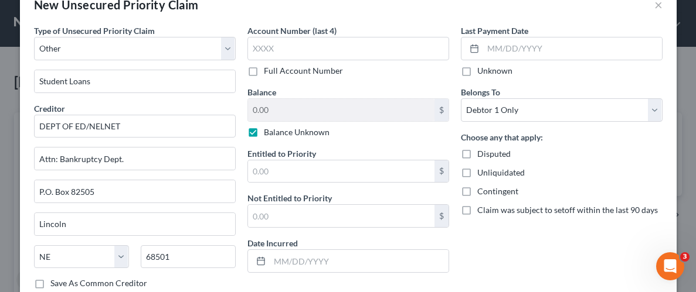
scroll to position [35, 0]
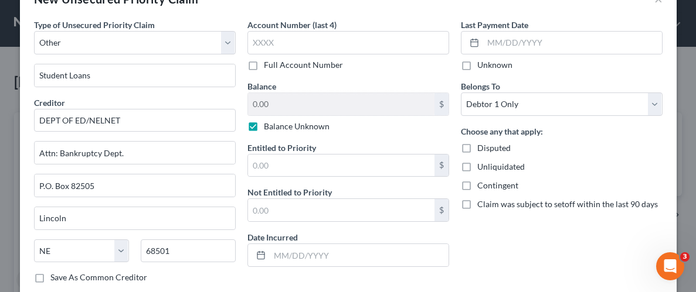
click at [477, 165] on label "Unliquidated" at bounding box center [500, 167] width 47 height 12
click at [482, 165] on input "Unliquidated" at bounding box center [486, 165] width 8 height 8
checkbox input "true"
click at [492, 253] on div "Last Payment Date Unknown Belongs To * Select Debtor 1 Only Debtor 2 Only Debto…" at bounding box center [561, 166] width 213 height 295
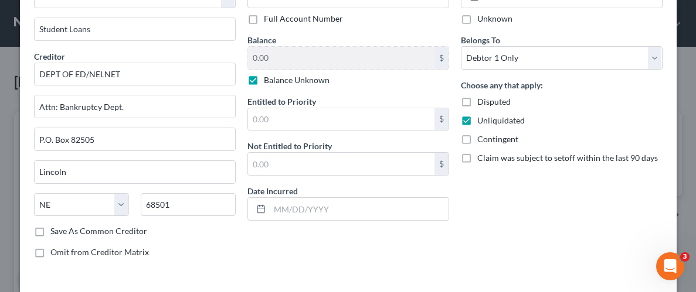
scroll to position [130, 0]
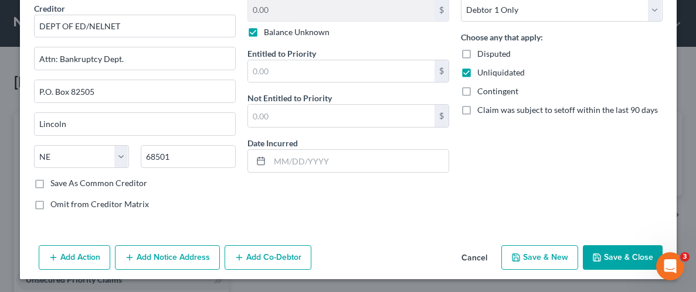
click at [619, 253] on button "Save & Close" at bounding box center [623, 258] width 80 height 25
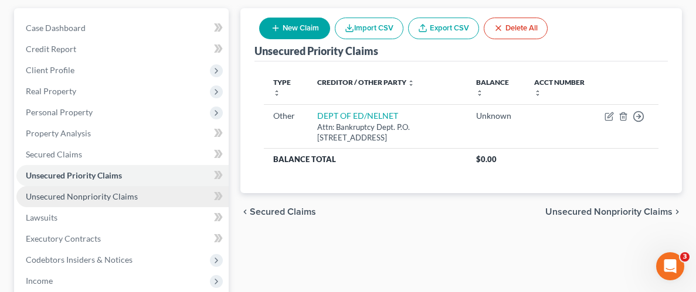
scroll to position [121, 0]
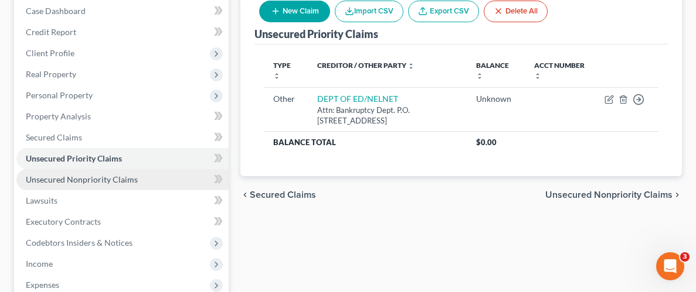
click at [76, 179] on span "Unsecured Nonpriority Claims" at bounding box center [82, 180] width 112 height 10
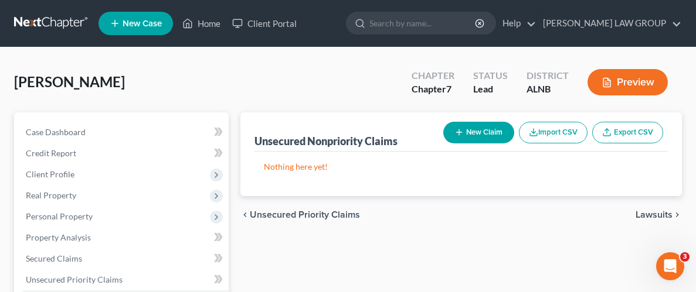
click at [462, 132] on icon "button" at bounding box center [458, 132] width 9 height 9
select select "0"
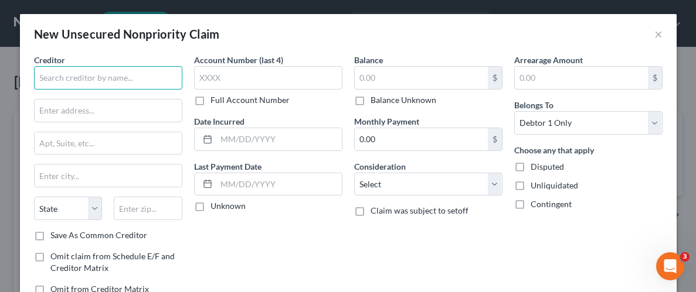
click at [113, 85] on input "text" at bounding box center [108, 77] width 148 height 23
click at [127, 79] on input "[PERSON_NAME] & [PERSON_NAME]" at bounding box center [108, 77] width 148 height 23
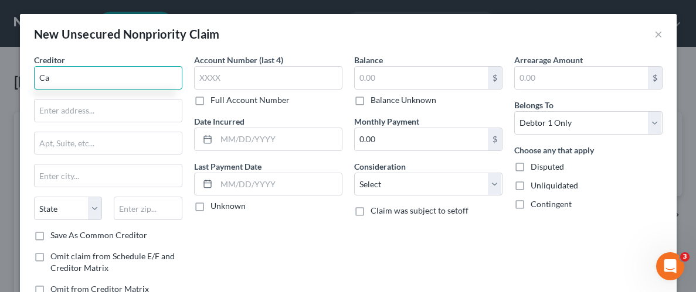
type input "C"
type input "Electrical Company"
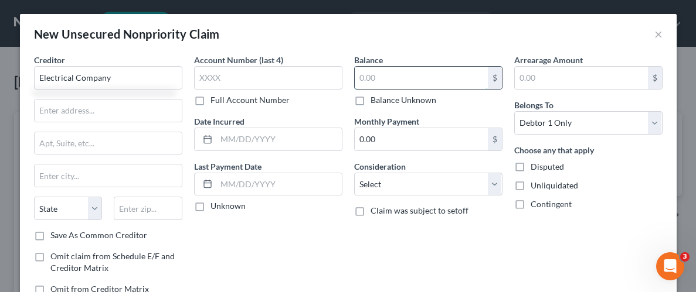
click at [369, 79] on input "text" at bounding box center [421, 78] width 133 height 22
type input "4,000"
click at [530, 187] on label "Unliquidated" at bounding box center [553, 186] width 47 height 12
click at [535, 187] on input "Unliquidated" at bounding box center [539, 184] width 8 height 8
checkbox input "true"
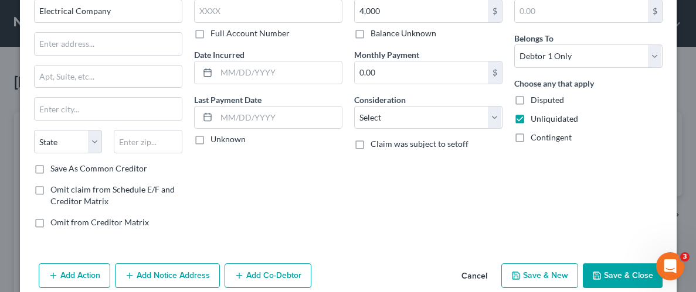
scroll to position [85, 0]
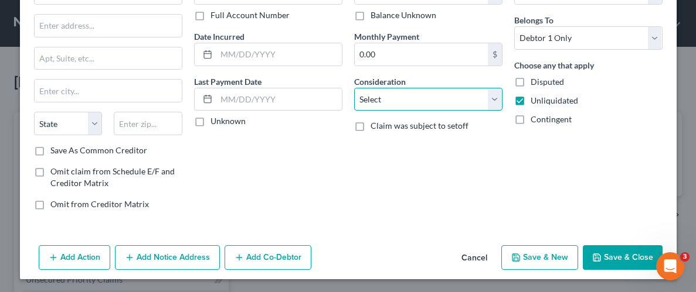
click at [492, 99] on select "Select Cable / Satellite Services Collection Agency Credit Card Debt Debt Couns…" at bounding box center [428, 99] width 148 height 23
select select "14"
click at [354, 88] on select "Select Cable / Satellite Services Collection Agency Credit Card Debt Debt Couns…" at bounding box center [428, 99] width 148 height 23
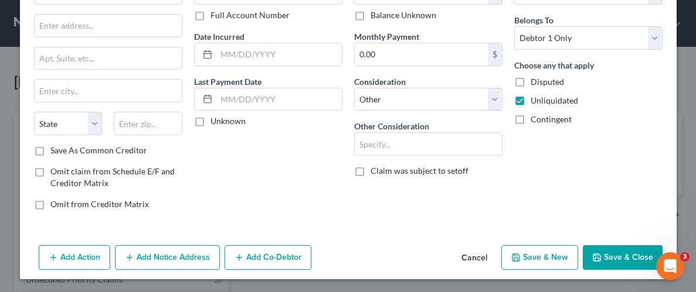
click at [600, 254] on icon "button" at bounding box center [596, 257] width 7 height 7
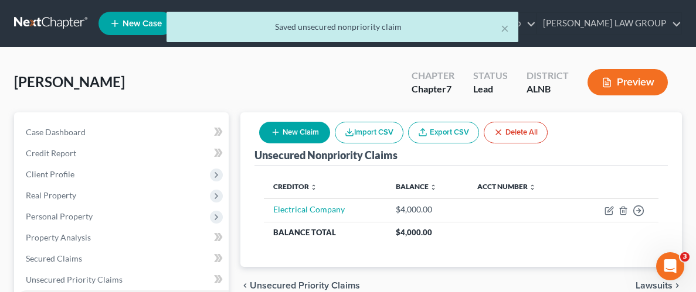
click at [298, 131] on button "New Claim" at bounding box center [294, 133] width 71 height 22
select select "0"
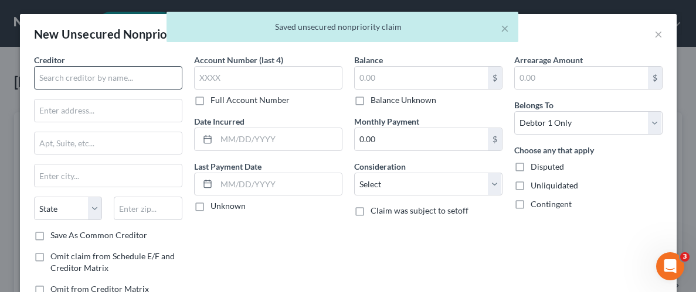
click at [155, 89] on div at bounding box center [108, 77] width 148 height 23
click at [154, 84] on input "text" at bounding box center [108, 77] width 148 height 23
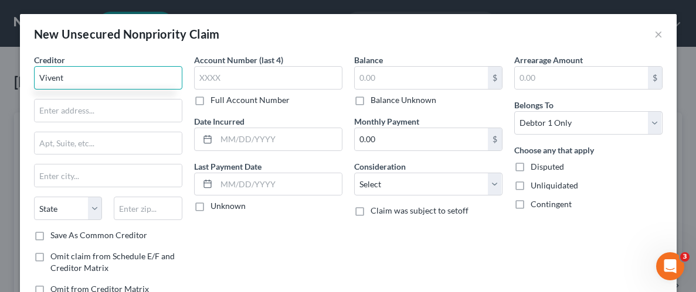
click at [76, 69] on input "Vivent" at bounding box center [108, 77] width 148 height 23
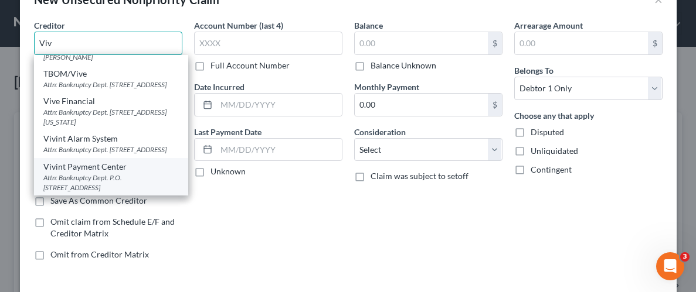
scroll to position [39, 0]
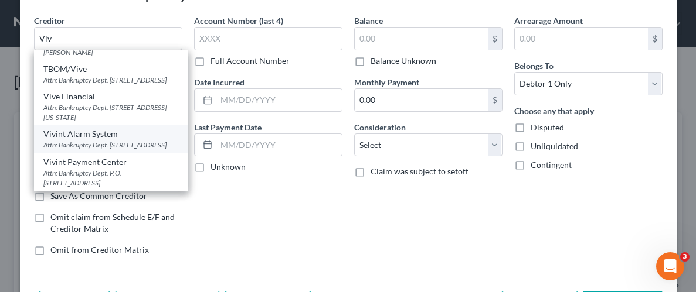
click at [86, 142] on div "Attn: Bankruptcy Dept. [STREET_ADDRESS]" at bounding box center [110, 145] width 135 height 10
type input "Vivint Alarm System"
type input "Attn: Bankruptcy Dept."
type input "4931 N 300 W"
type input "Provo"
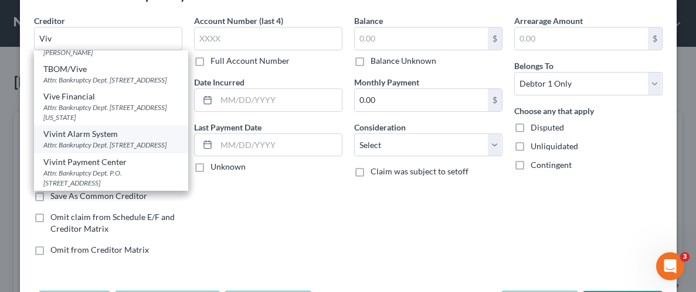
select select "46"
type input "84604-0000"
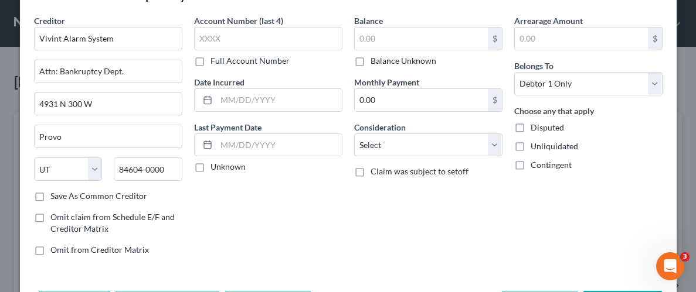
scroll to position [0, 0]
click at [394, 36] on input "text" at bounding box center [421, 39] width 133 height 22
type input "1,400"
click at [530, 148] on label "Unliquidated" at bounding box center [553, 147] width 47 height 12
click at [535, 148] on input "Unliquidated" at bounding box center [539, 145] width 8 height 8
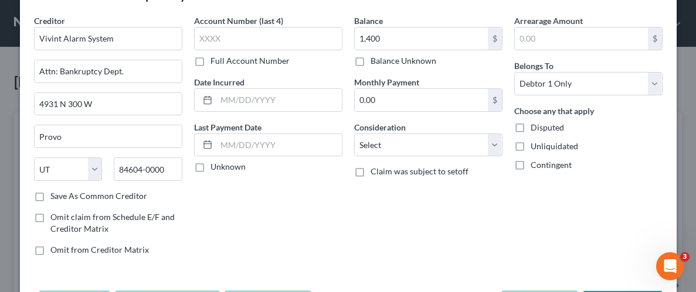
checkbox input "true"
click at [495, 140] on select "Select Cable / Satellite Services Collection Agency Credit Card Debt Debt Couns…" at bounding box center [428, 145] width 148 height 23
select select "14"
click at [354, 134] on select "Select Cable / Satellite Services Collection Agency Credit Card Debt Debt Couns…" at bounding box center [428, 145] width 148 height 23
click at [557, 233] on div "Arrearage Amount $ Belongs To * Select Debtor 1 Only Debtor 2 Only Debtor 1 And…" at bounding box center [588, 140] width 160 height 251
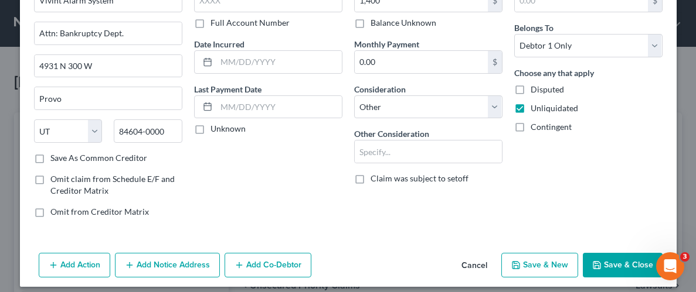
scroll to position [85, 0]
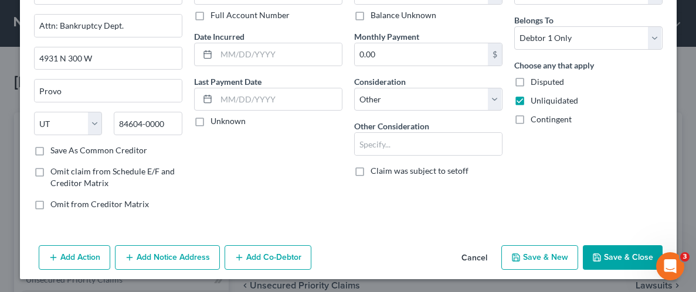
click at [611, 256] on button "Save & Close" at bounding box center [623, 258] width 80 height 25
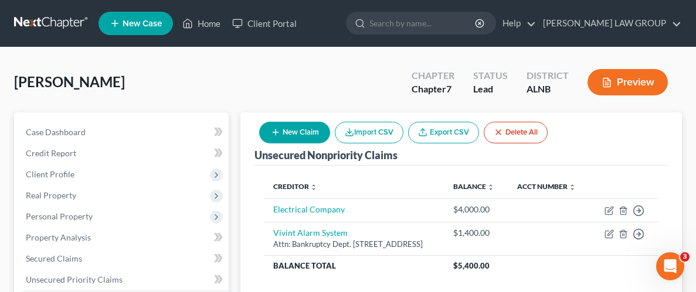
click at [314, 136] on button "New Claim" at bounding box center [294, 133] width 71 height 22
select select "0"
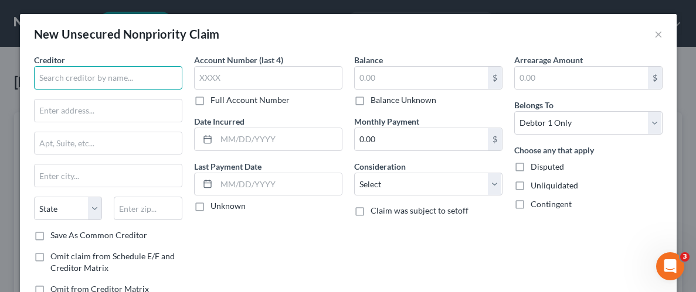
click at [89, 79] on input "text" at bounding box center [108, 77] width 148 height 23
type input "unknown creditor"
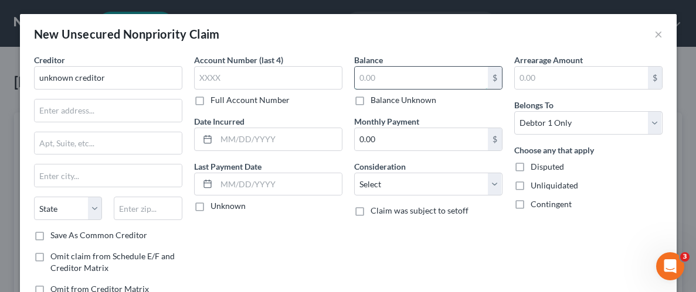
click at [372, 80] on input "text" at bounding box center [421, 78] width 133 height 22
type input "1,200"
click at [530, 183] on label "Unliquidated" at bounding box center [553, 186] width 47 height 12
click at [535, 183] on input "Unliquidated" at bounding box center [539, 184] width 8 height 8
checkbox input "true"
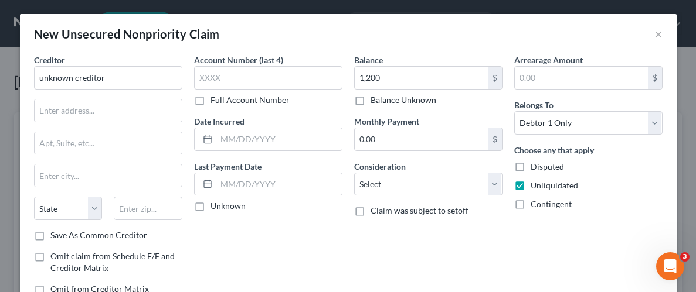
click at [484, 241] on div "Balance 1,200.00 $ Balance Unknown Balance Undetermined 1,200 $ Balance Unknown…" at bounding box center [428, 179] width 160 height 251
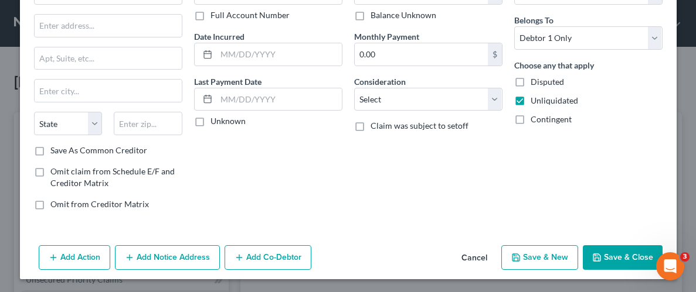
click at [622, 241] on div "Add Action Add Notice Address Add Co-Debtor Cancel Save & New Save & Close" at bounding box center [348, 260] width 656 height 39
click at [625, 251] on button "Save & Close" at bounding box center [623, 258] width 80 height 25
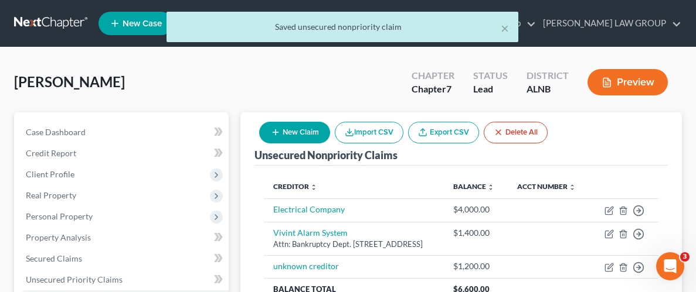
click at [310, 132] on button "New Claim" at bounding box center [294, 133] width 71 height 22
select select "0"
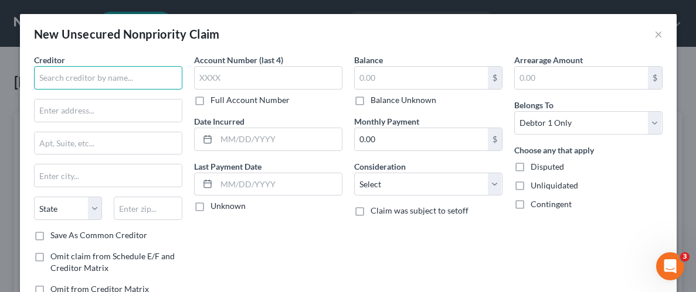
click at [96, 83] on input "text" at bounding box center [108, 77] width 148 height 23
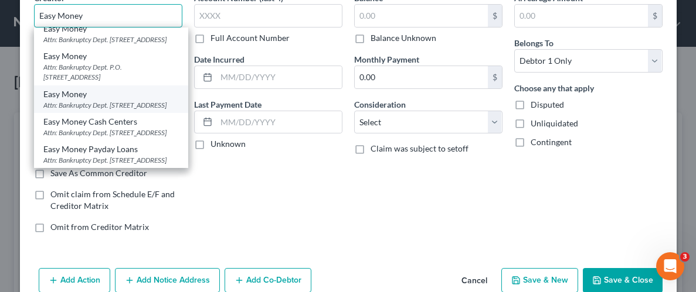
scroll to position [122, 0]
type input "Easy Money"
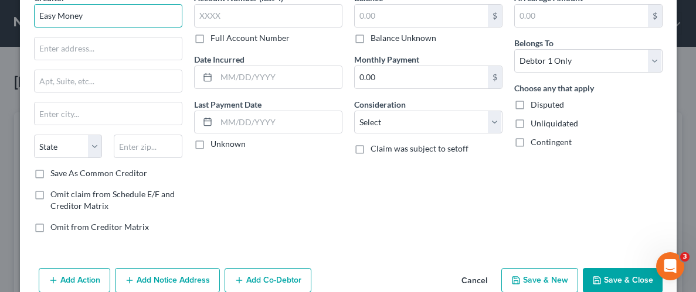
scroll to position [0, 0]
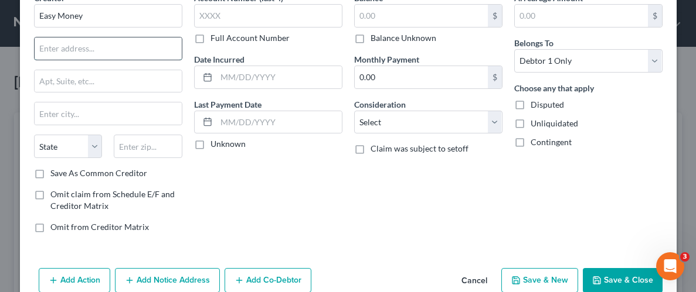
click at [80, 48] on input "text" at bounding box center [108, 49] width 147 height 22
type input "[STREET_ADDRESS]"
click at [108, 85] on input "text" at bounding box center [108, 81] width 147 height 22
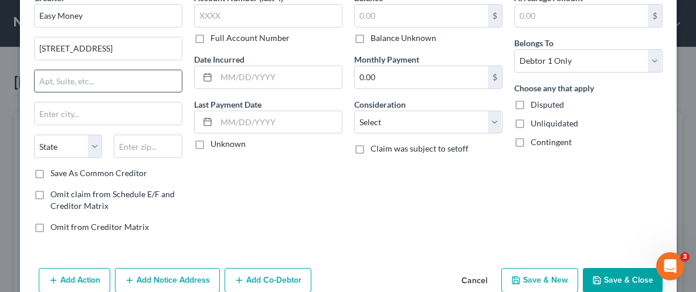
click at [105, 90] on input "text" at bounding box center [108, 81] width 147 height 22
type input "[GEOGRAPHIC_DATA]"
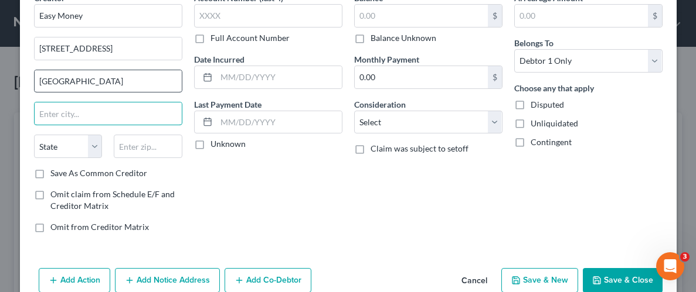
type input "a"
type input "AL"
click at [101, 91] on div "[GEOGRAPHIC_DATA]" at bounding box center [108, 81] width 148 height 23
click at [107, 83] on input "[GEOGRAPHIC_DATA]" at bounding box center [108, 81] width 147 height 22
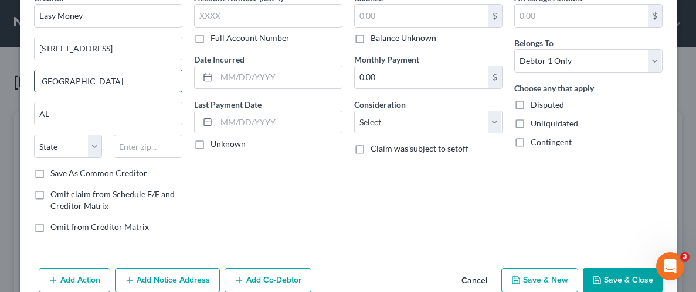
click at [107, 83] on input "[GEOGRAPHIC_DATA]" at bounding box center [108, 81] width 147 height 22
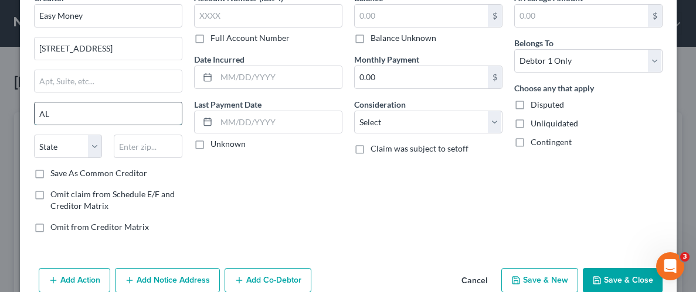
click at [70, 112] on input "AL" at bounding box center [108, 114] width 147 height 22
type input "[GEOGRAPHIC_DATA]"
select select "0"
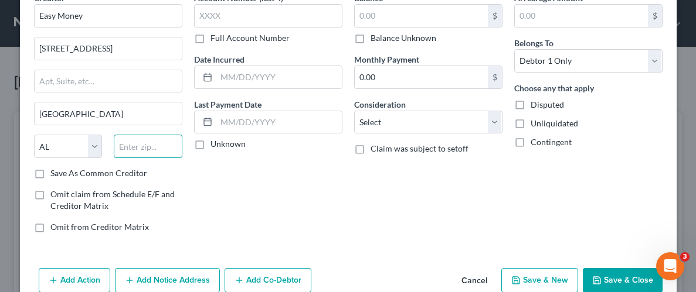
click at [155, 146] on input "text" at bounding box center [148, 146] width 69 height 23
type input "35208"
click at [245, 179] on div "Account Number (last 4) Full Account Number Date Incurred Last Payment Date Unk…" at bounding box center [268, 117] width 160 height 251
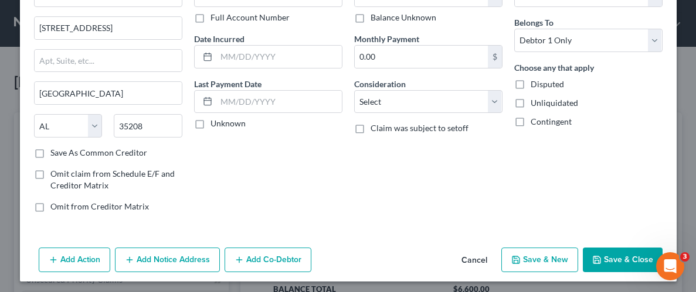
scroll to position [85, 0]
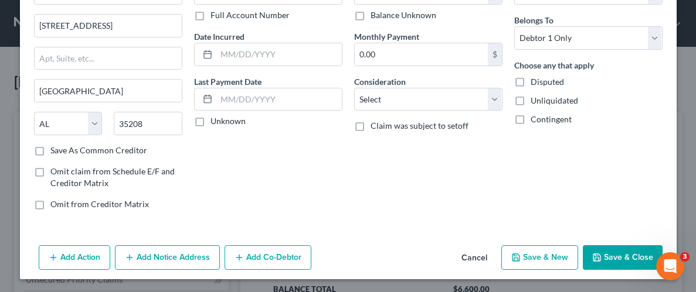
click at [530, 99] on label "Unliquidated" at bounding box center [553, 101] width 47 height 12
click at [535, 99] on input "Unliquidated" at bounding box center [539, 99] width 8 height 8
checkbox input "true"
click at [633, 251] on button "Save & Close" at bounding box center [623, 258] width 80 height 25
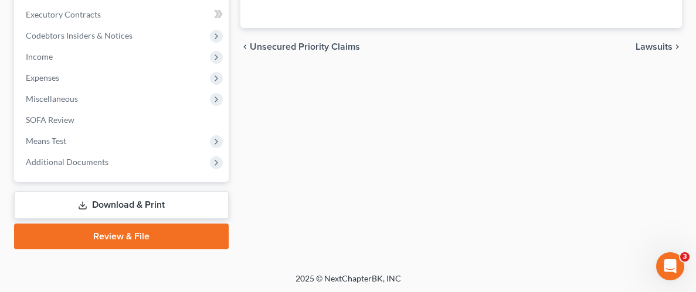
scroll to position [0, 0]
